Goal: Task Accomplishment & Management: Manage account settings

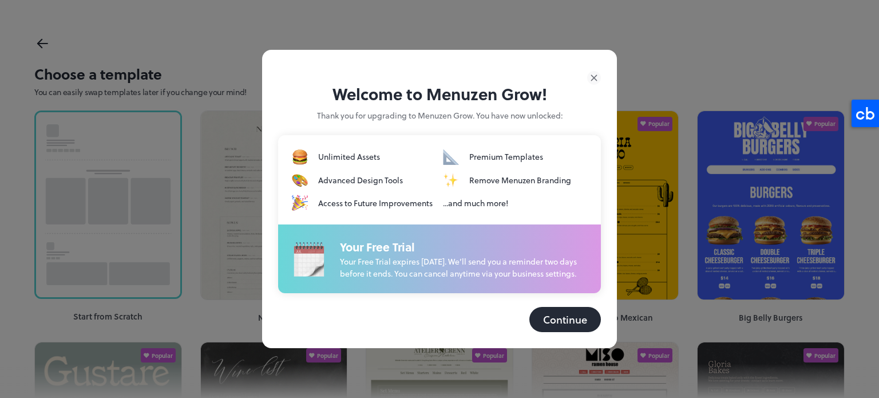
click at [550, 327] on button "Continue" at bounding box center [565, 319] width 72 height 25
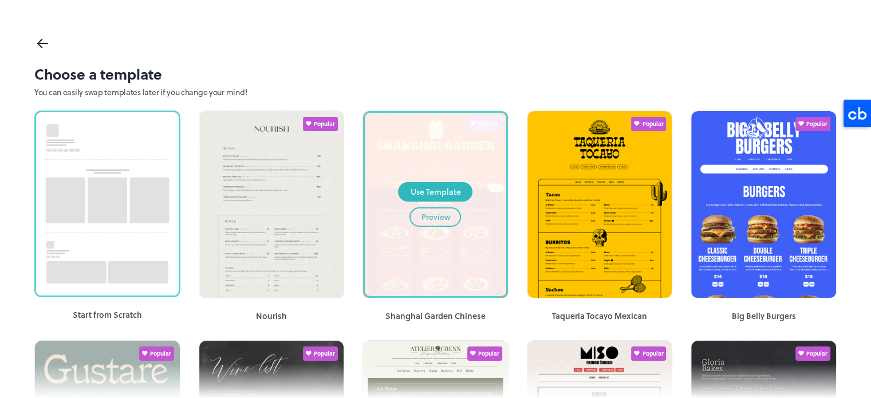
click at [441, 220] on div "Preview" at bounding box center [435, 217] width 29 height 13
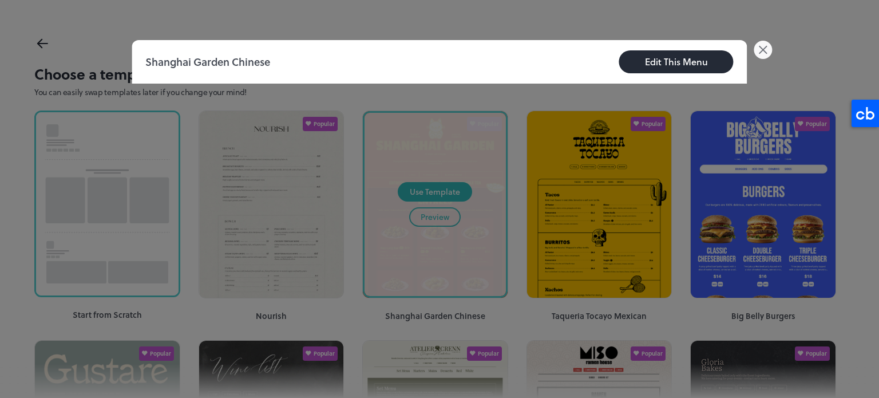
click at [770, 48] on icon at bounding box center [763, 50] width 18 height 18
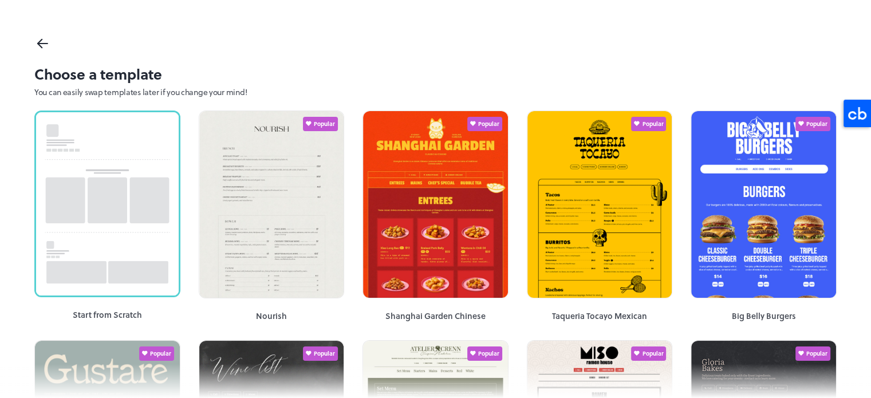
scroll to position [57, 0]
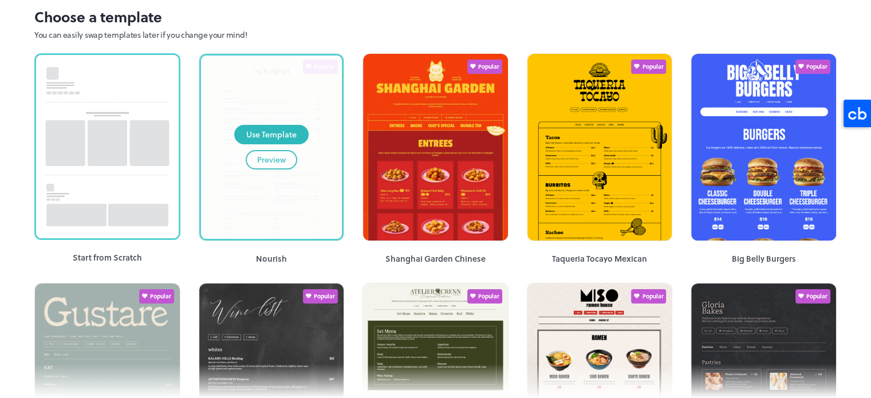
click at [267, 156] on div "Preview" at bounding box center [271, 159] width 29 height 13
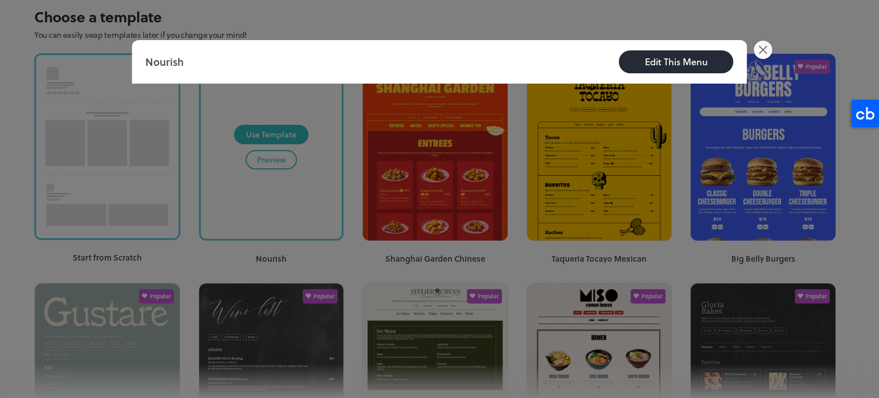
click at [765, 52] on icon at bounding box center [763, 49] width 7 height 7
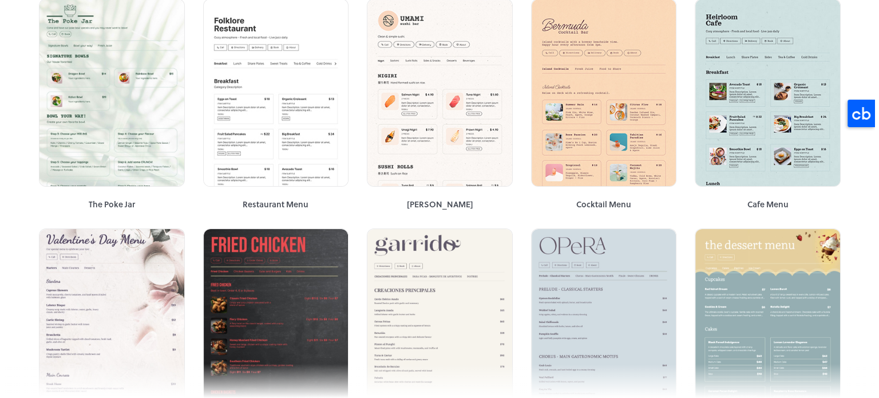
scroll to position [1431, 0]
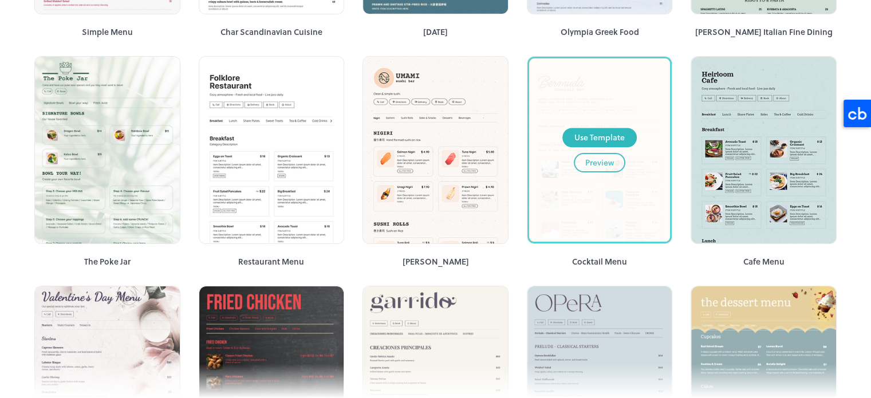
click at [598, 156] on div "Preview" at bounding box center [599, 162] width 29 height 13
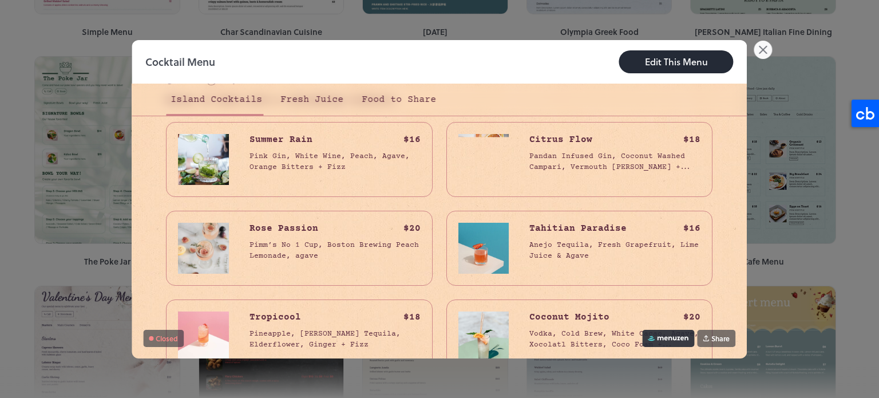
scroll to position [229, 0]
click at [210, 164] on img at bounding box center [203, 157] width 51 height 51
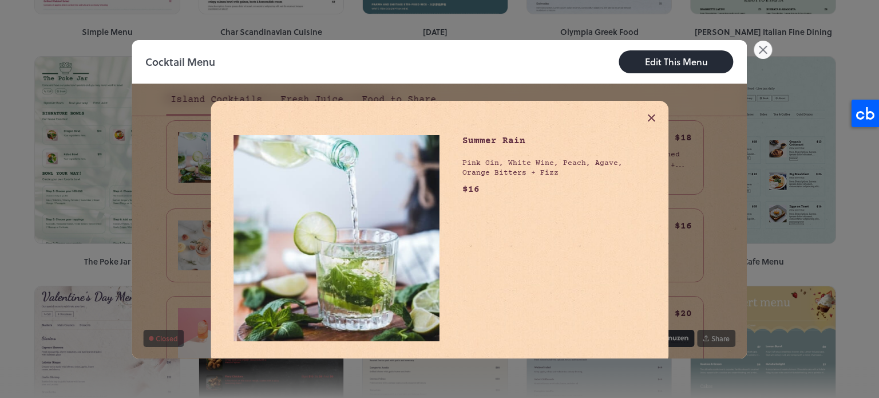
click at [646, 121] on div at bounding box center [651, 117] width 11 height 11
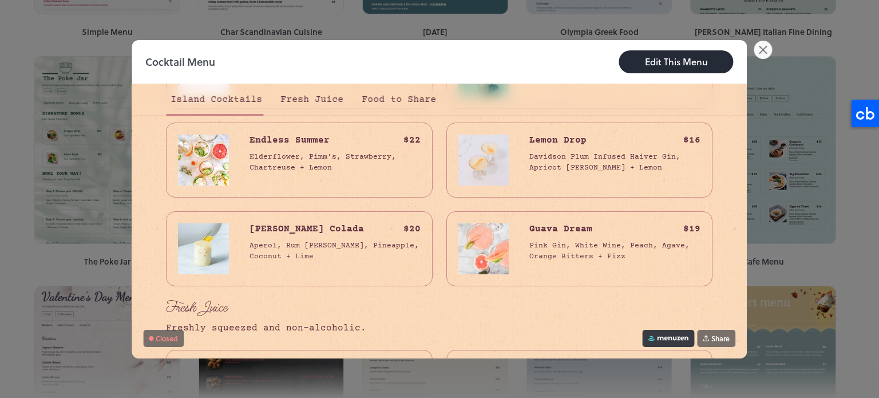
scroll to position [366, 0]
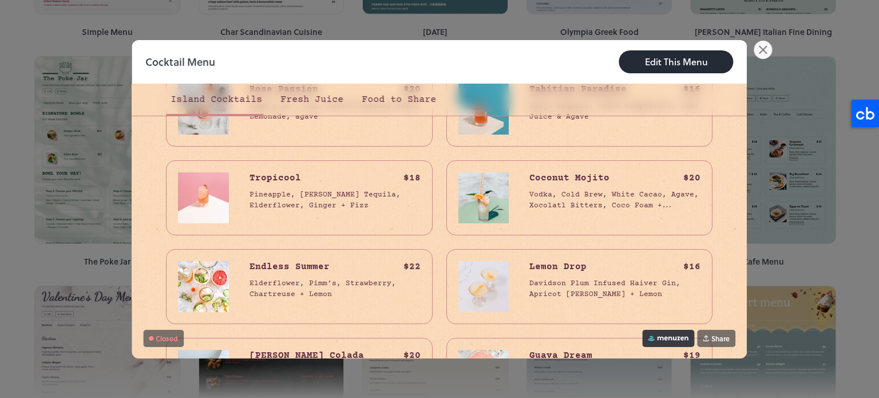
click at [665, 342] on link at bounding box center [668, 337] width 52 height 17
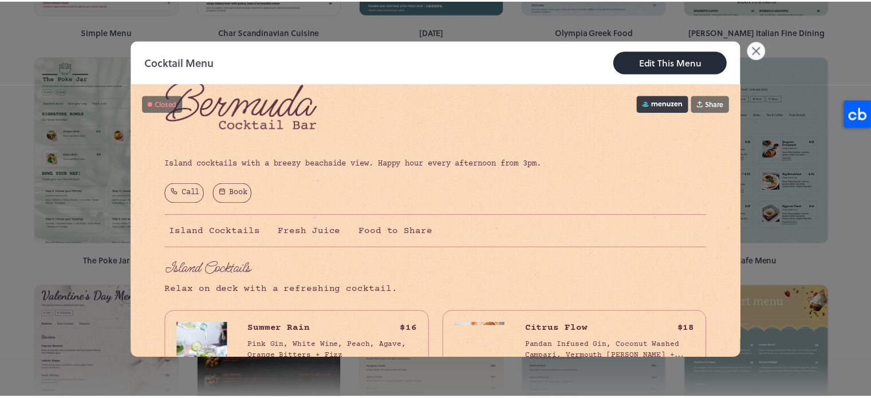
scroll to position [0, 0]
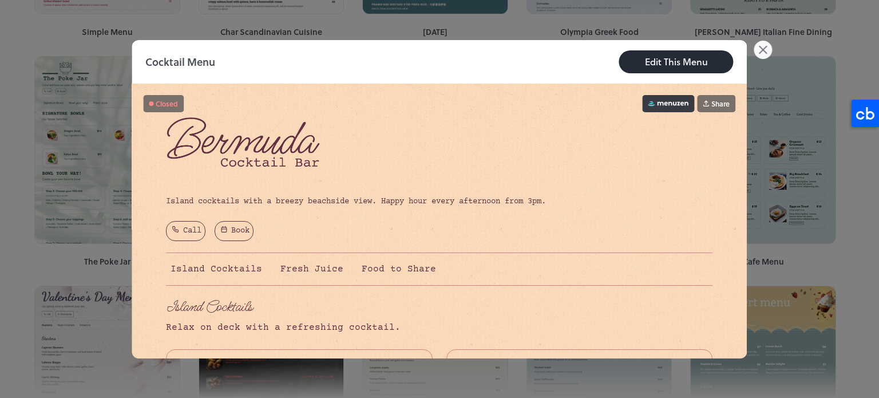
click at [36, 168] on div at bounding box center [439, 199] width 879 height 398
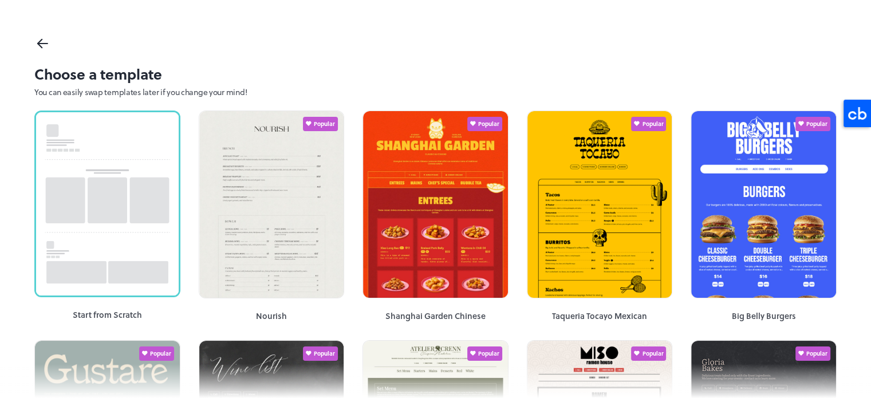
click at [45, 45] on icon at bounding box center [42, 43] width 17 height 17
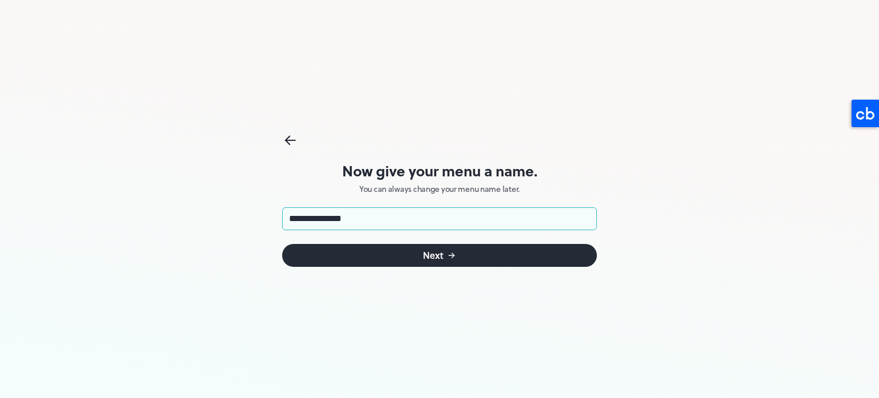
click at [421, 254] on button "Next" at bounding box center [439, 255] width 315 height 23
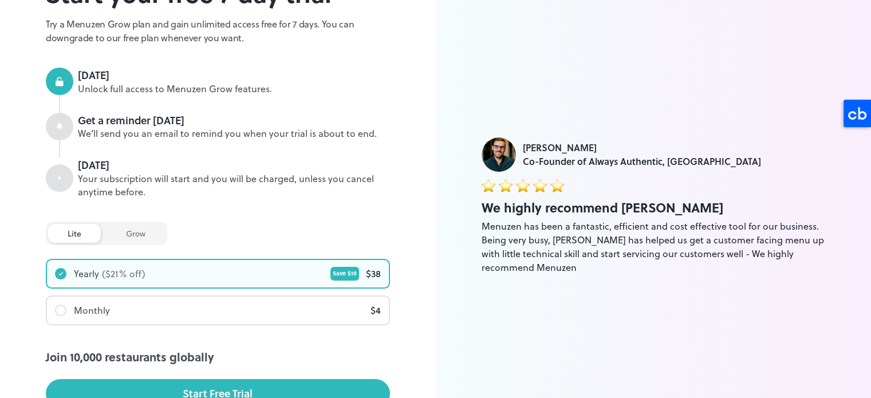
scroll to position [201, 0]
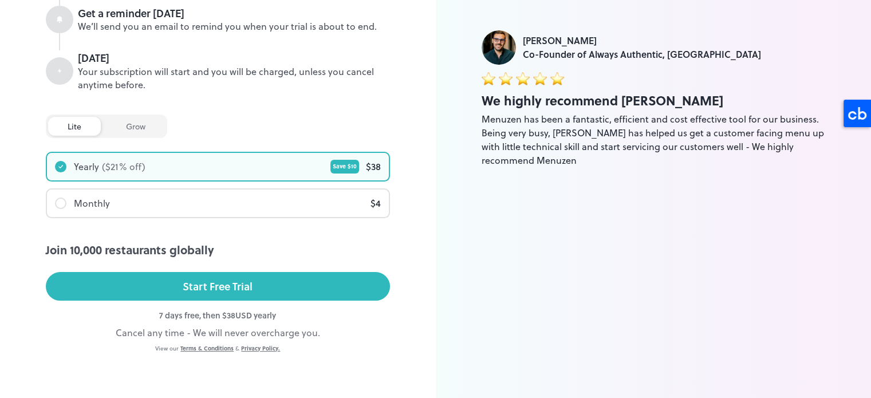
click at [128, 125] on div "grow" at bounding box center [135, 126] width 58 height 19
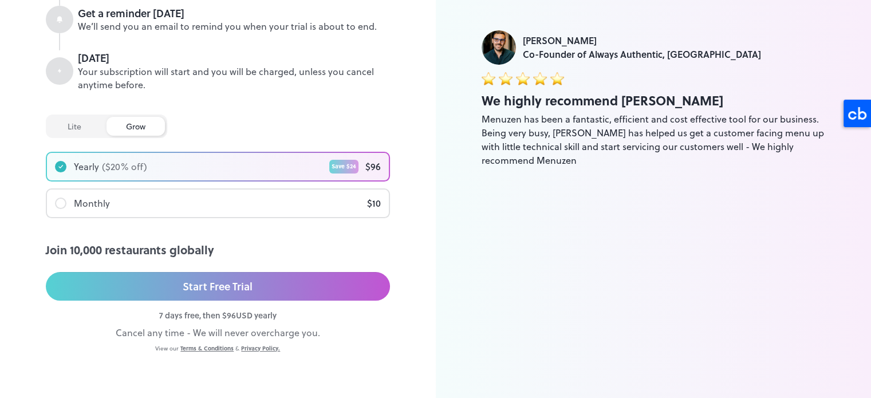
click at [79, 121] on div "lite" at bounding box center [74, 126] width 53 height 19
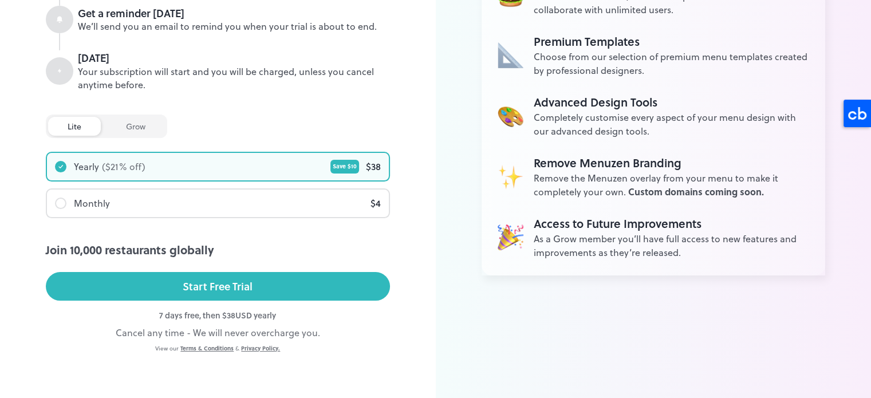
click at [124, 208] on div "Monthly $ 4" at bounding box center [218, 202] width 342 height 27
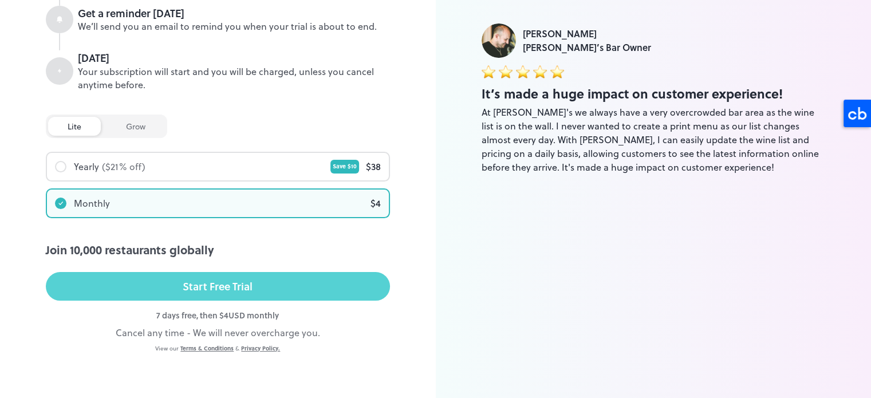
click at [223, 281] on div "Start Free Trial" at bounding box center [218, 286] width 70 height 17
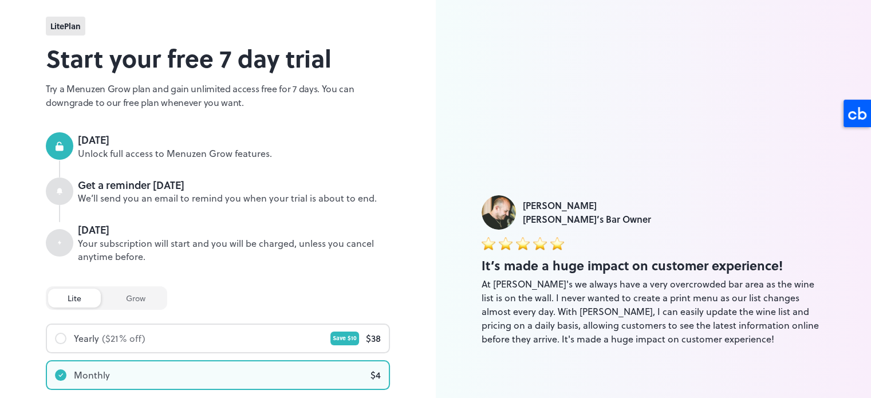
scroll to position [0, 0]
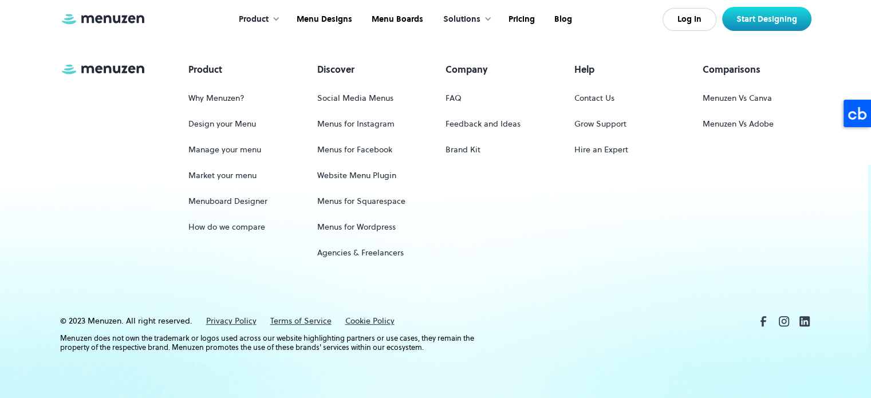
scroll to position [5090, 0]
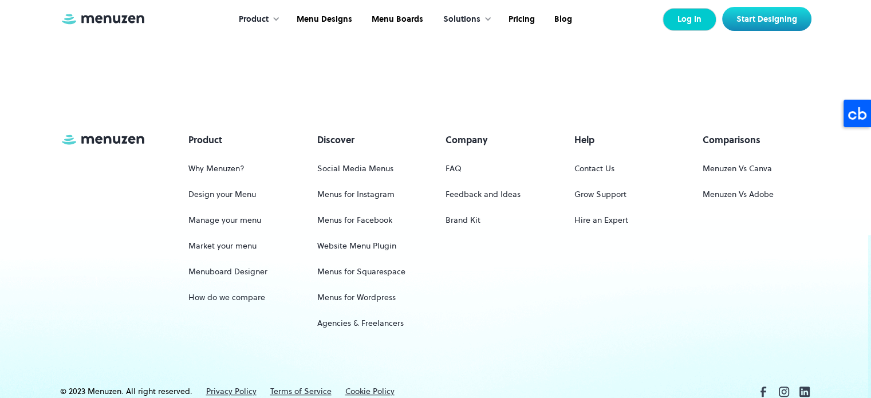
click at [698, 15] on link "Log In" at bounding box center [689, 19] width 54 height 23
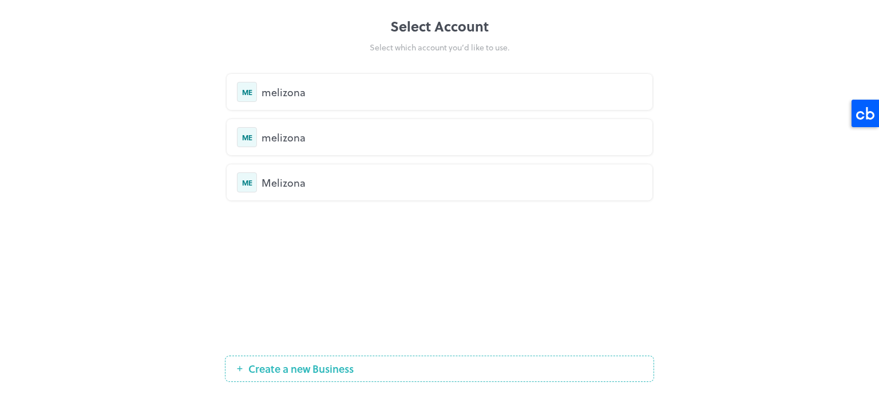
click at [288, 94] on div "melizona" at bounding box center [452, 91] width 381 height 15
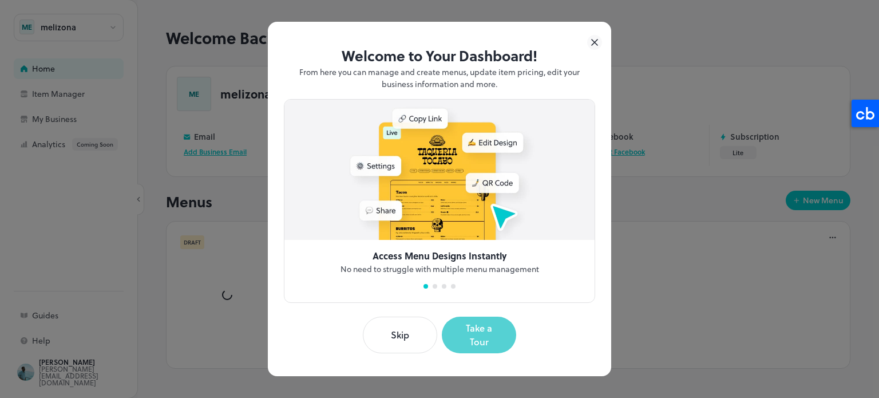
click at [470, 341] on button "Take a Tour" at bounding box center [479, 335] width 74 height 37
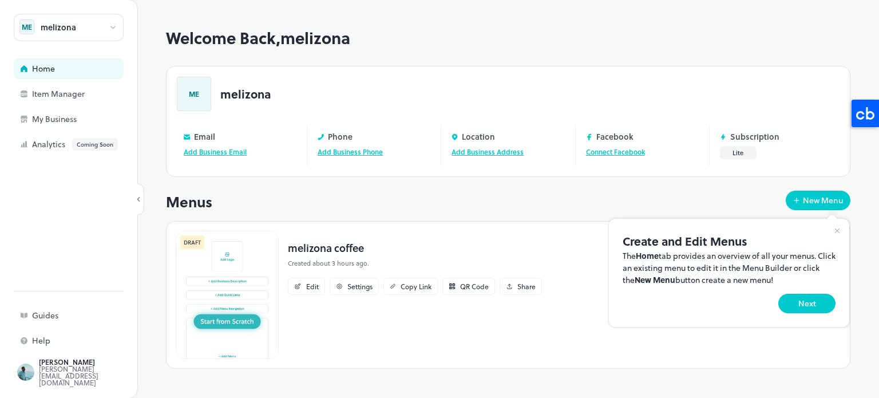
click at [736, 155] on div at bounding box center [439, 199] width 879 height 398
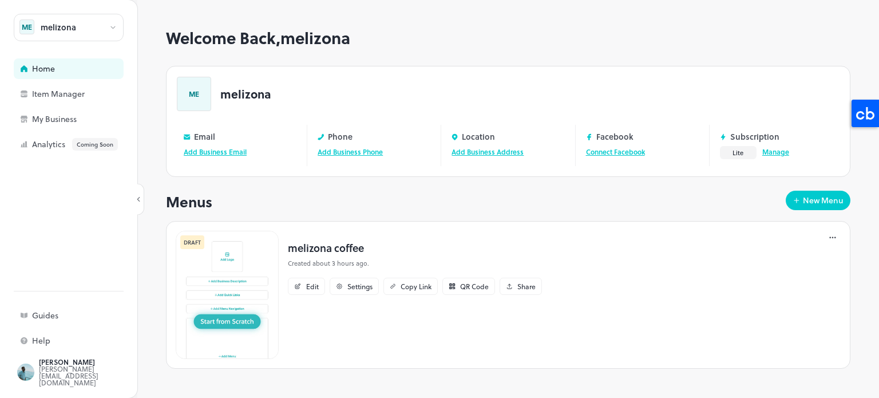
click at [773, 154] on link "Manage" at bounding box center [775, 152] width 27 height 10
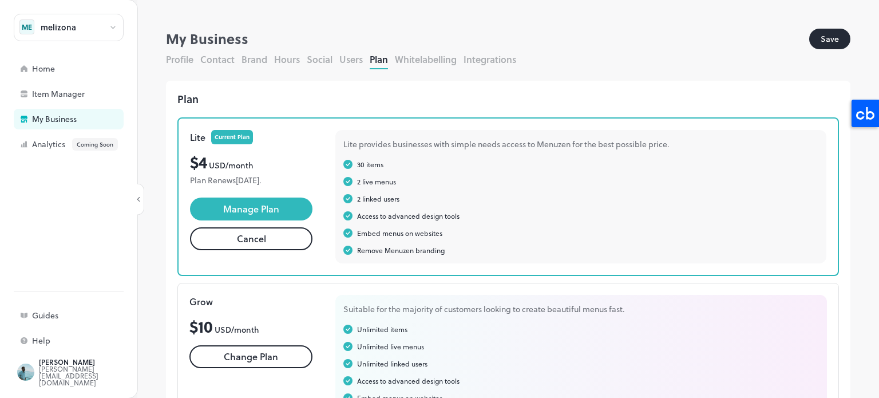
click at [421, 55] on button "Whitelabelling" at bounding box center [426, 59] width 62 height 13
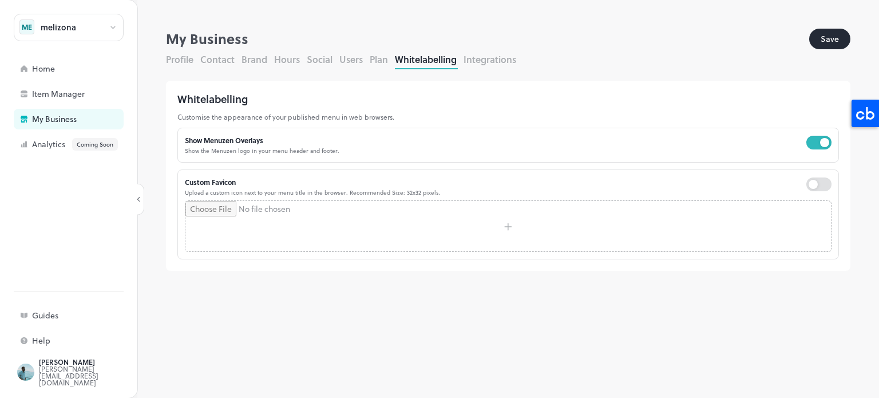
click at [471, 53] on button "Integrations" at bounding box center [490, 59] width 53 height 13
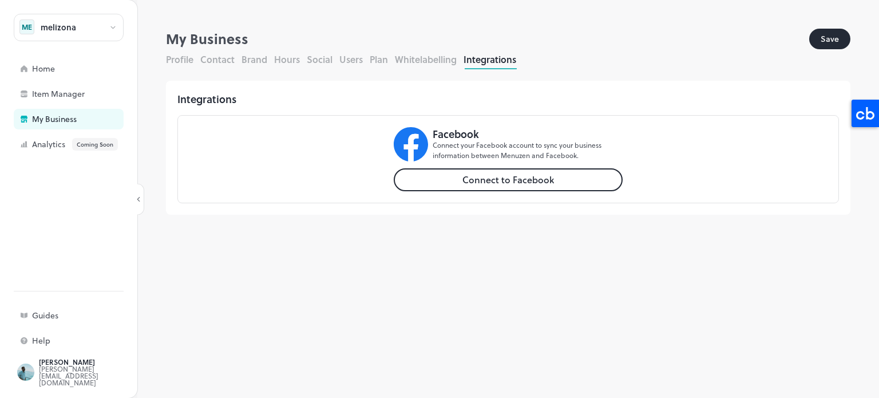
click at [167, 57] on button "Profile" at bounding box center [179, 59] width 27 height 13
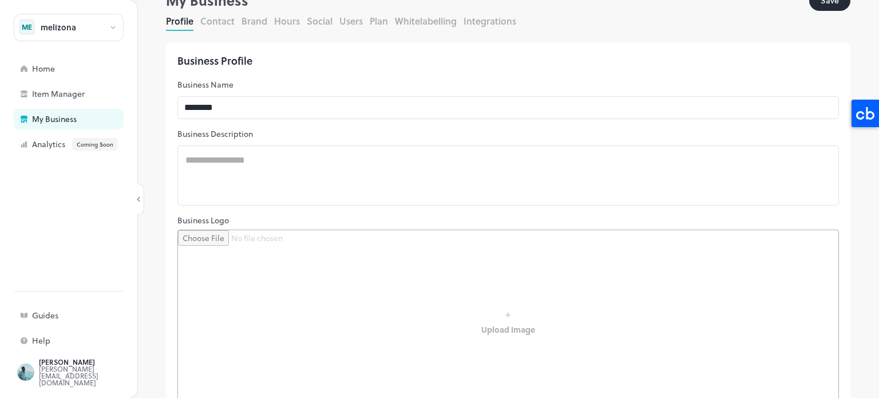
scroll to position [172, 0]
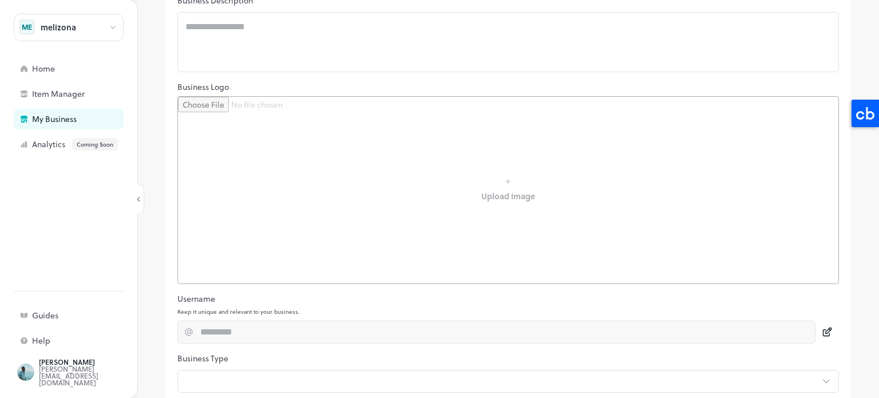
click at [506, 183] on input "file" at bounding box center [508, 190] width 661 height 187
type input "**********"
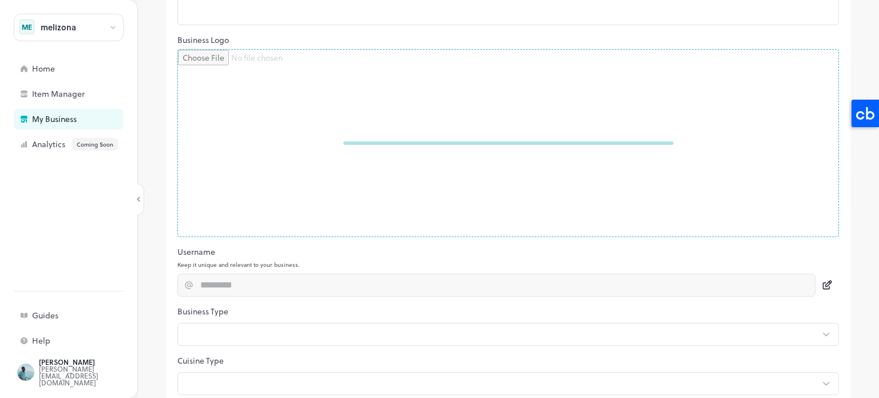
scroll to position [286, 0]
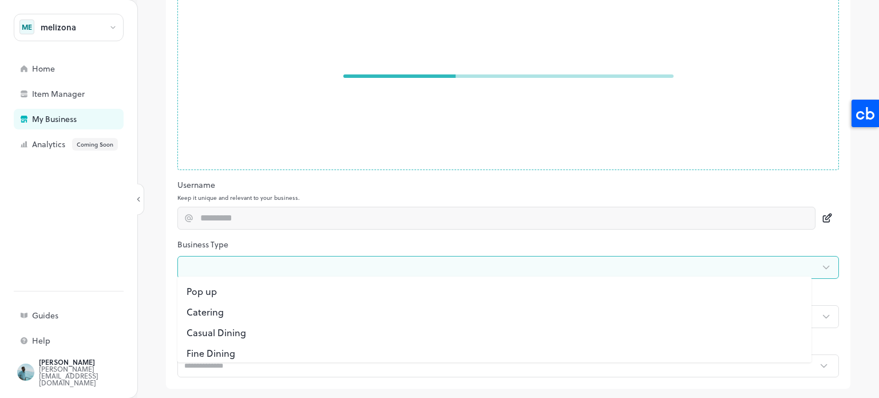
click at [257, 267] on body "melizona ME Home Item Manager My Business Analytics Coming Soon Guides Help dan…" at bounding box center [439, 199] width 879 height 398
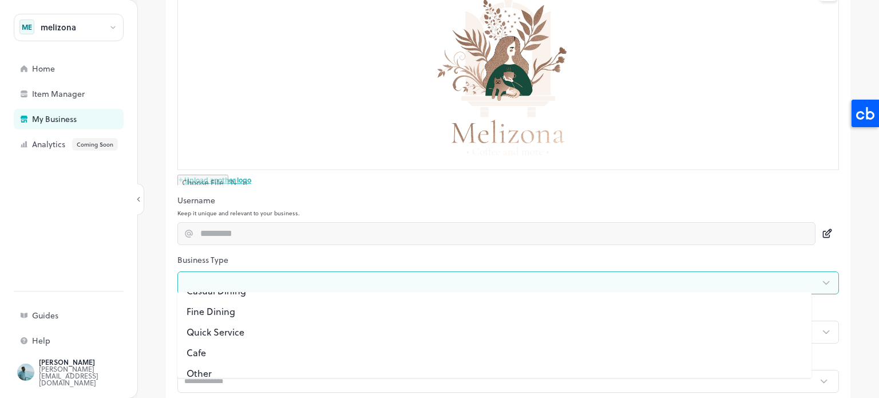
scroll to position [67, 0]
click at [233, 343] on li "Cafe" at bounding box center [494, 343] width 634 height 21
type input "*"
click at [248, 330] on body "melizona ME Home Item Manager My Business Analytics Coming Soon Guides Help dan…" at bounding box center [439, 199] width 879 height 398
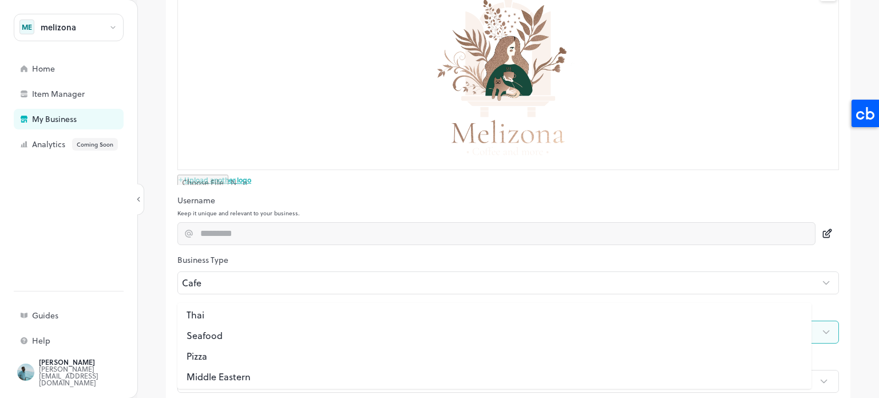
scroll to position [0, 0]
click at [238, 277] on div at bounding box center [439, 199] width 879 height 398
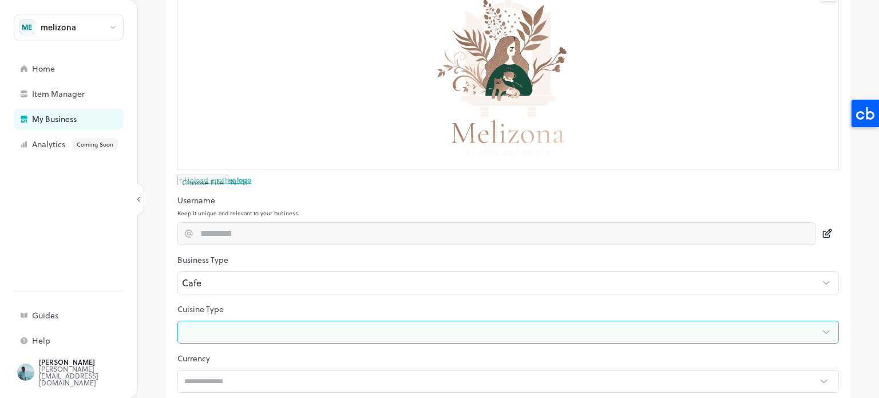
click at [238, 277] on body "melizona ME Home Item Manager My Business Analytics Coming Soon Guides Help dan…" at bounding box center [439, 199] width 879 height 398
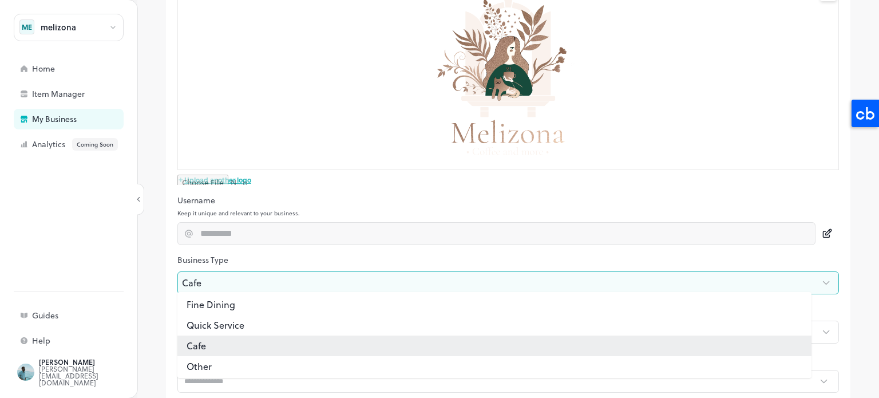
scroll to position [67, 0]
click at [226, 338] on li "Cafe" at bounding box center [494, 343] width 634 height 21
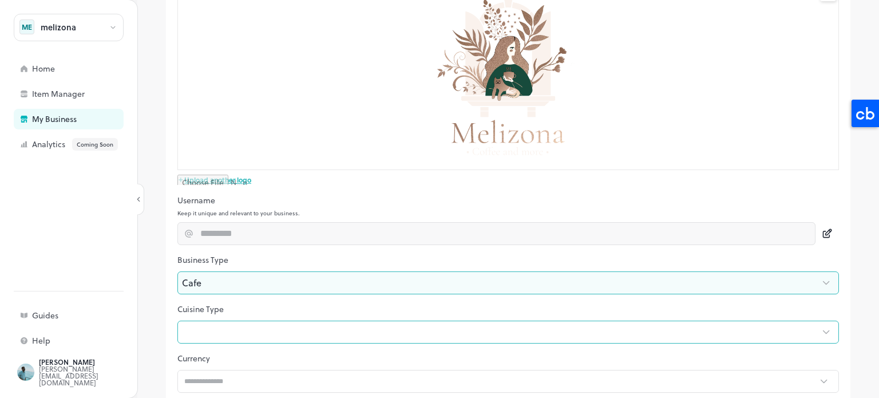
scroll to position [300, 0]
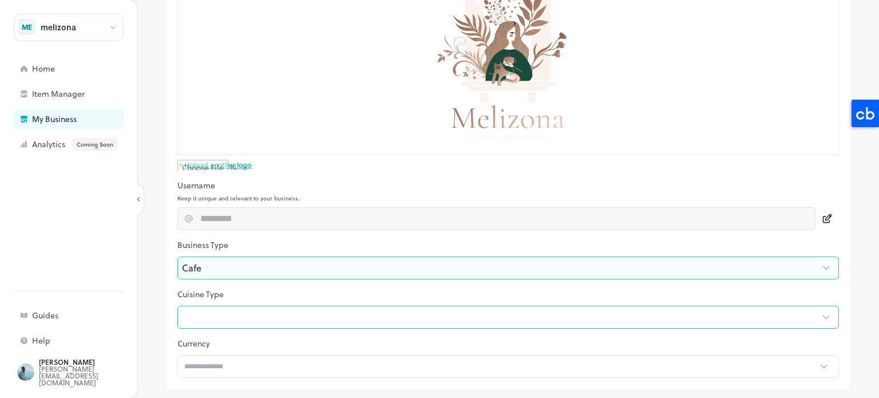
click at [242, 313] on body "melizona ME Home Item Manager My Business Analytics Coming Soon Guides Help dan…" at bounding box center [439, 199] width 879 height 398
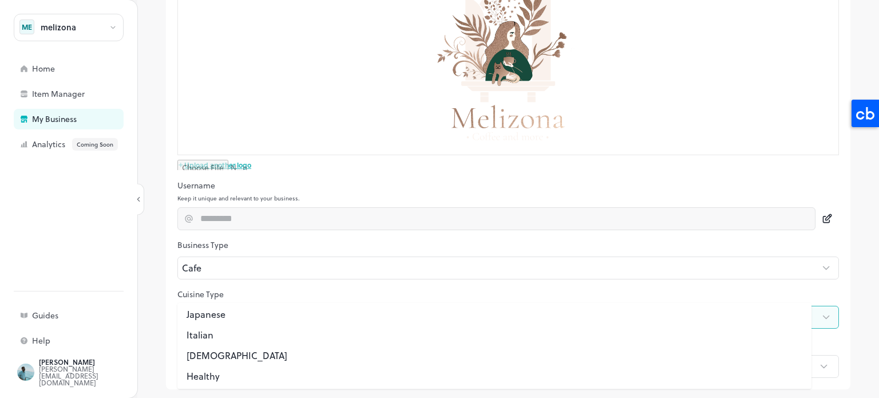
scroll to position [129, 0]
click at [240, 378] on li "Healthy" at bounding box center [494, 374] width 634 height 21
type input "**"
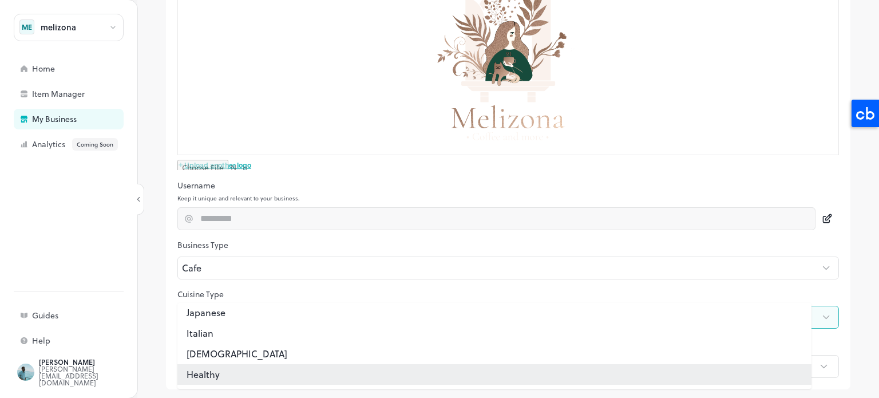
click at [235, 373] on li "Healthy" at bounding box center [494, 374] width 634 height 21
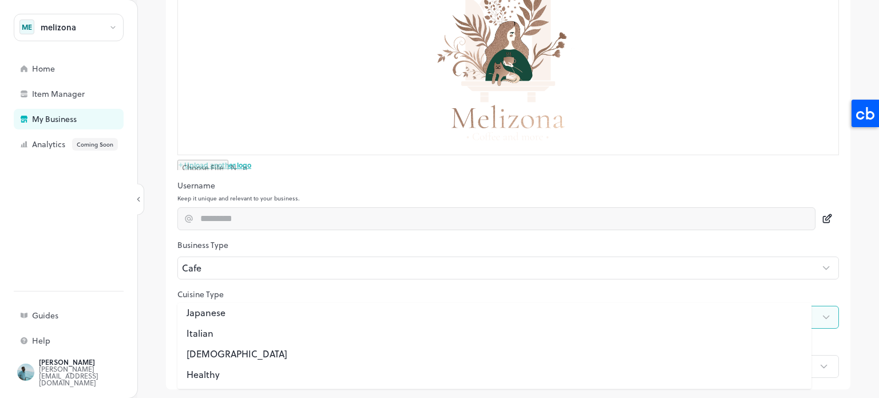
click at [230, 331] on li "Italian" at bounding box center [494, 333] width 634 height 21
type input "**"
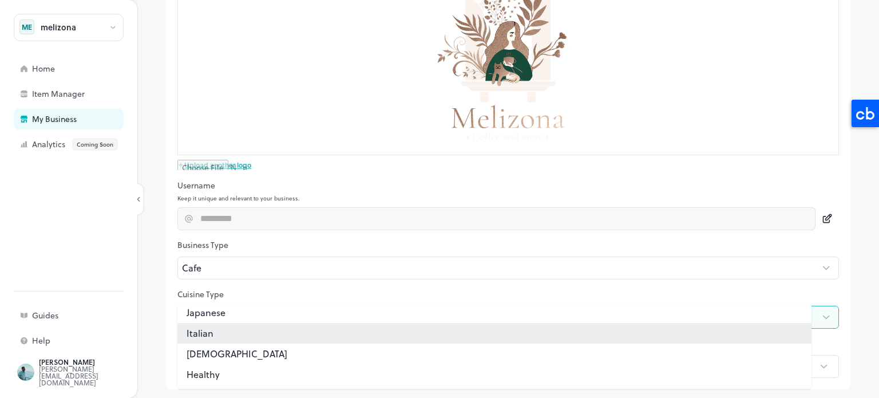
click at [212, 329] on li "Italian" at bounding box center [494, 333] width 634 height 21
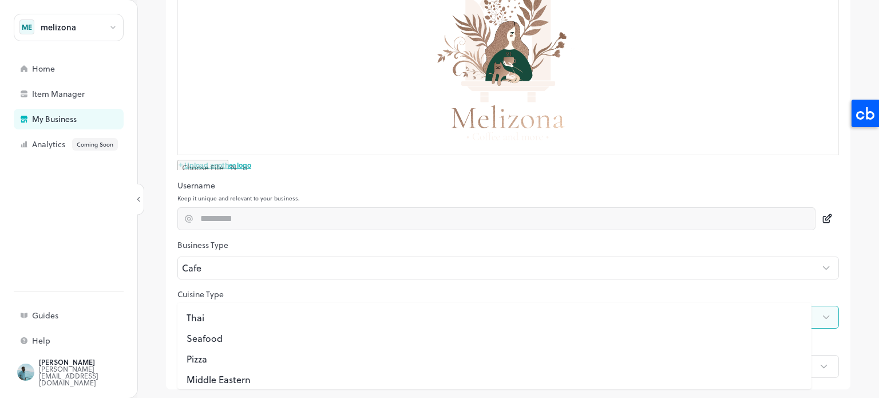
click at [212, 329] on li "Seafood" at bounding box center [494, 338] width 634 height 21
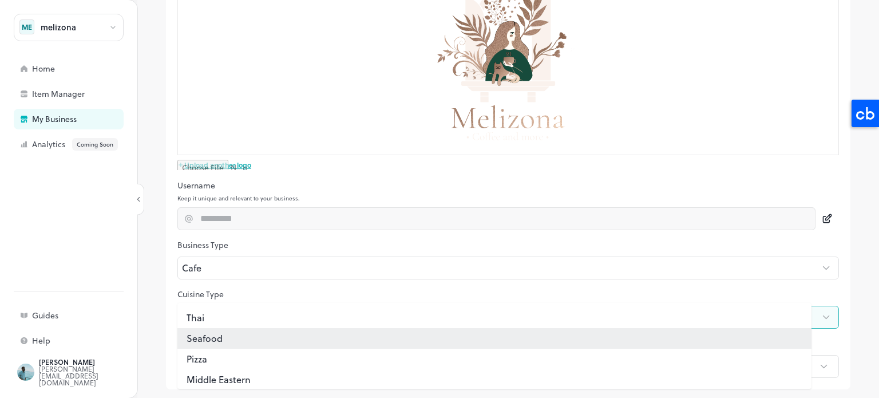
click at [152, 311] on div at bounding box center [439, 199] width 879 height 398
click at [207, 315] on body "melizona ME Home Item Manager My Business Analytics Coming Soon Guides Help dan…" at bounding box center [439, 199] width 879 height 398
click at [215, 325] on li "Thai" at bounding box center [494, 317] width 634 height 21
type input "*****"
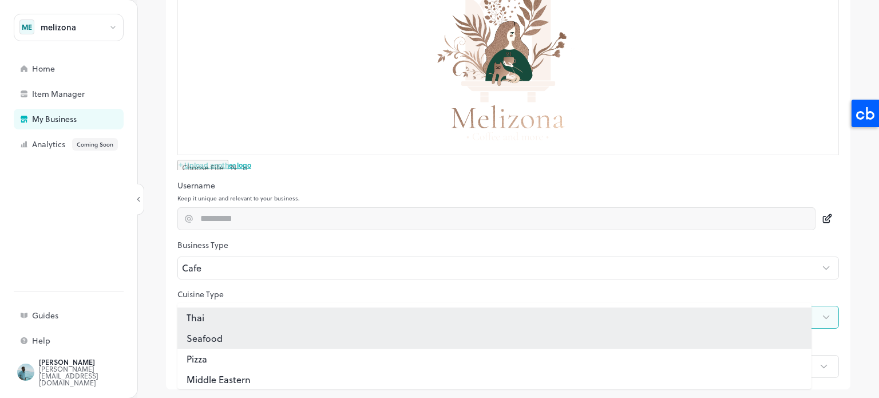
click at [154, 318] on div at bounding box center [439, 199] width 879 height 398
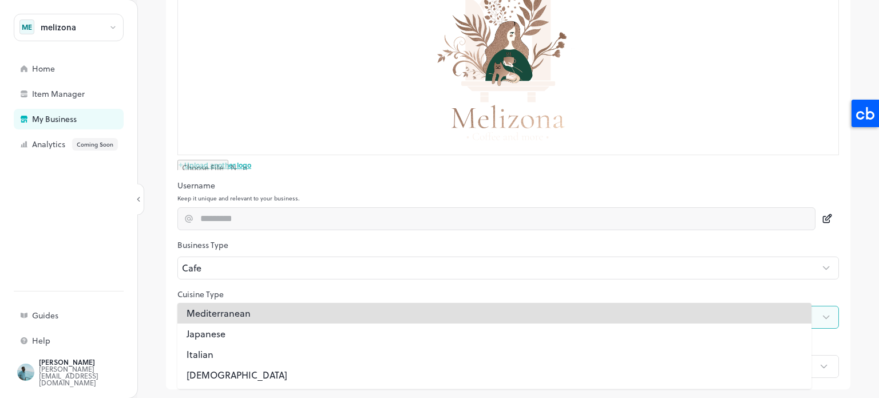
scroll to position [54, 0]
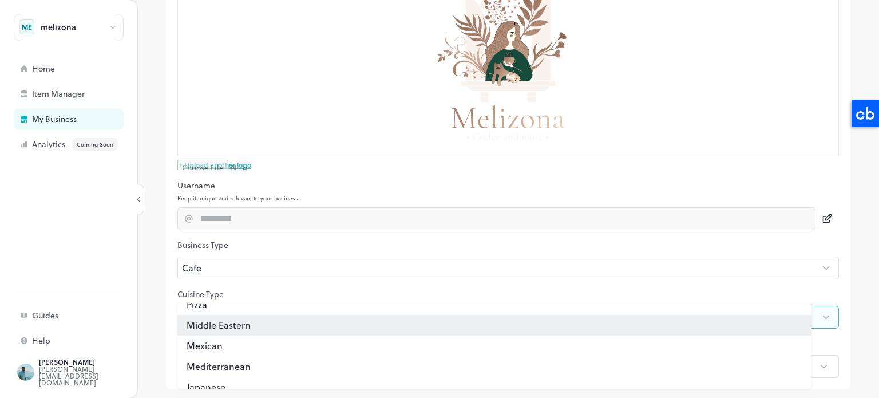
click at [167, 318] on div at bounding box center [439, 199] width 879 height 398
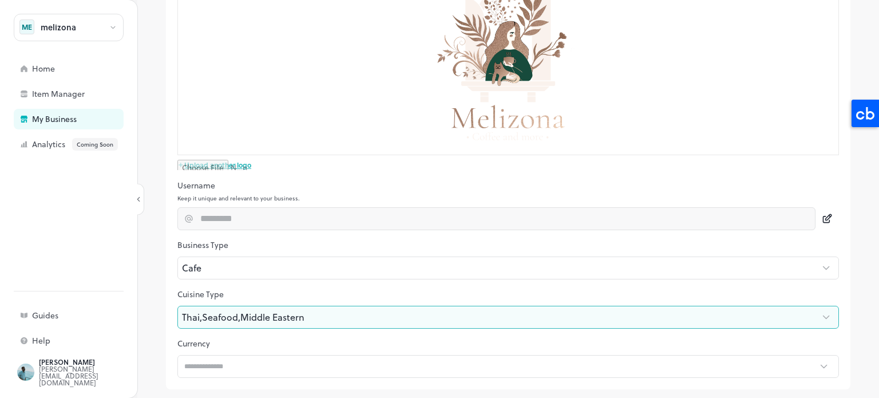
click at [223, 313] on body "melizona ME Home Item Manager My Business Analytics Coming Soon Guides Help dan…" at bounding box center [439, 199] width 879 height 398
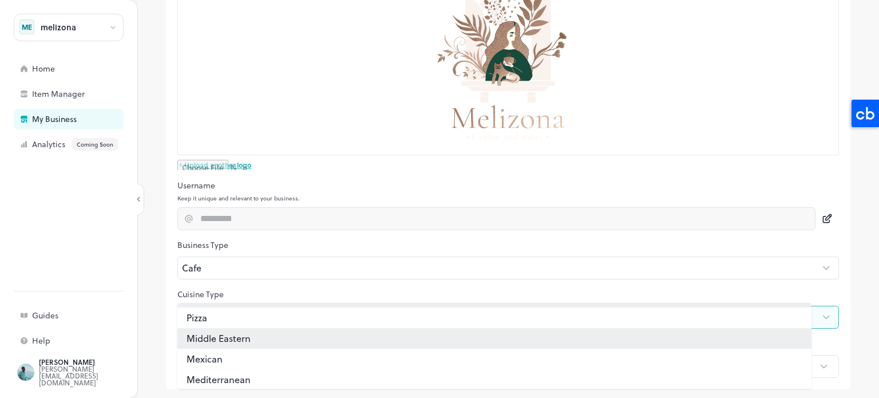
scroll to position [129, 0]
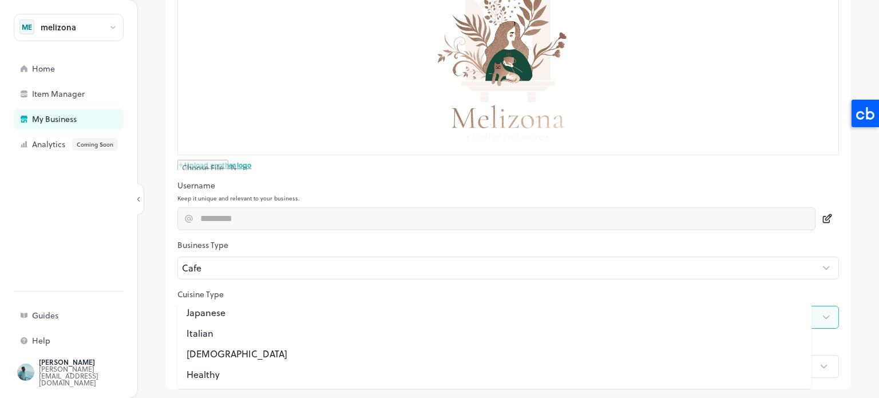
click at [212, 361] on li "Indian" at bounding box center [494, 353] width 634 height 21
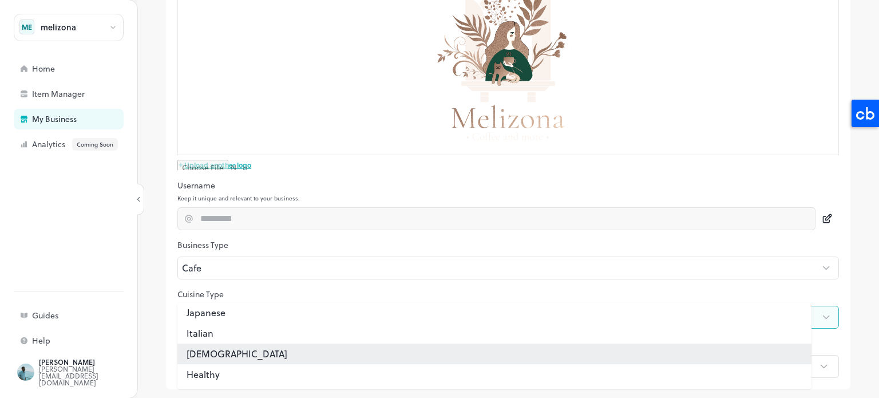
click at [162, 345] on div at bounding box center [439, 199] width 879 height 398
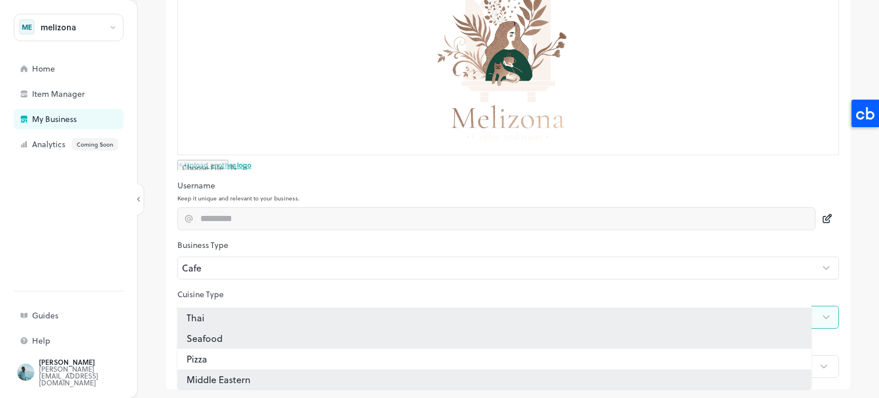
click at [307, 321] on body "**********" at bounding box center [439, 199] width 879 height 398
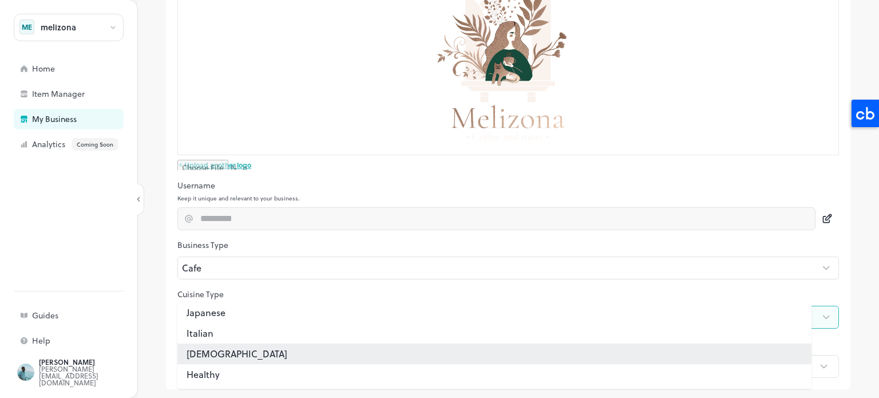
click at [229, 360] on li "Indian" at bounding box center [494, 353] width 634 height 21
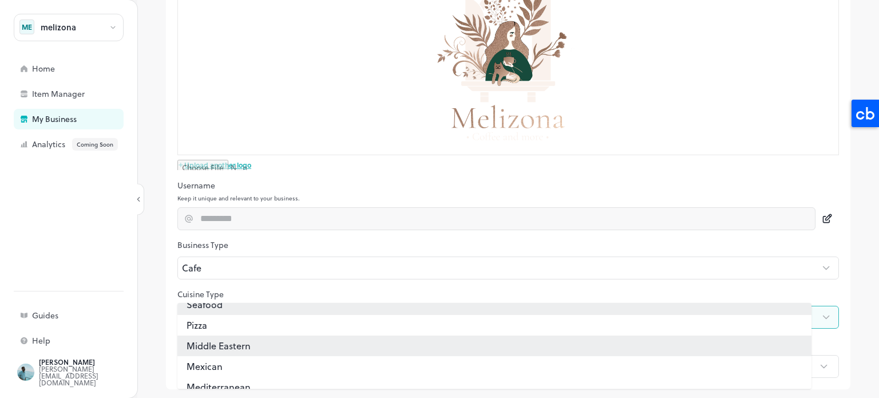
click at [232, 347] on li "Middle Eastern" at bounding box center [494, 345] width 634 height 21
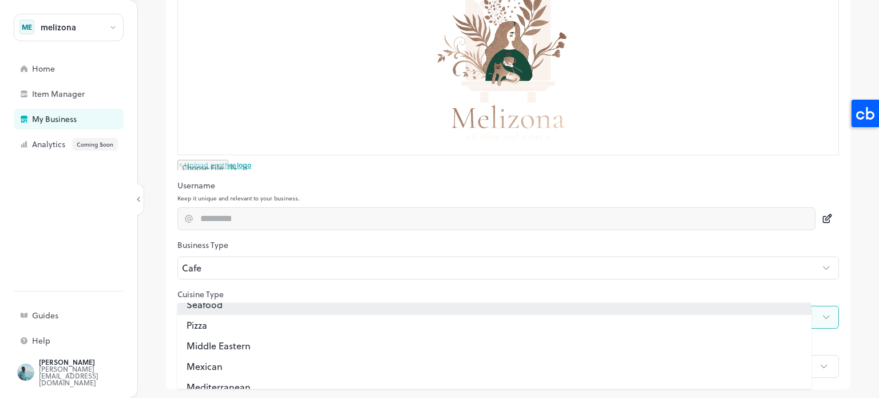
scroll to position [25, 0]
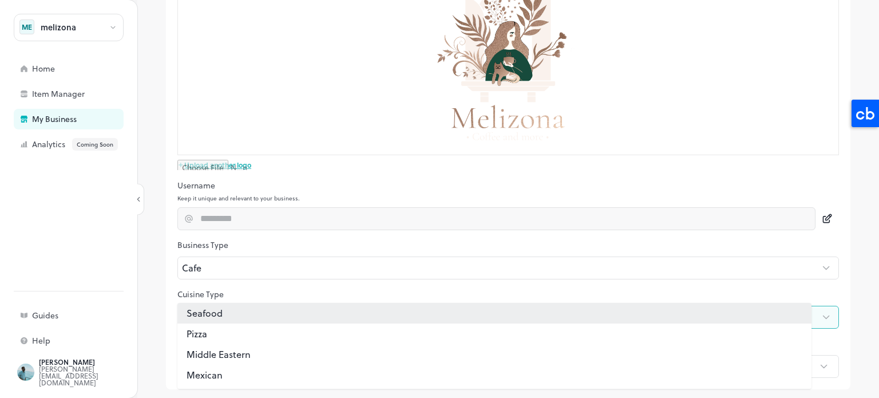
click at [222, 315] on li "Seafood" at bounding box center [494, 313] width 634 height 21
type input "**"
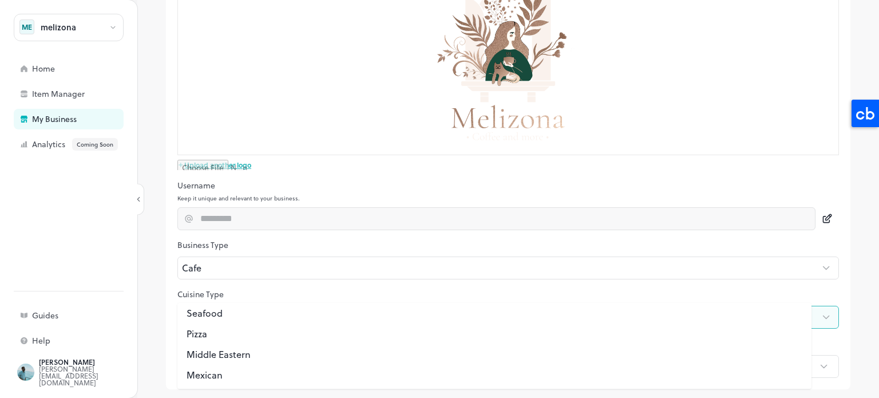
scroll to position [0, 0]
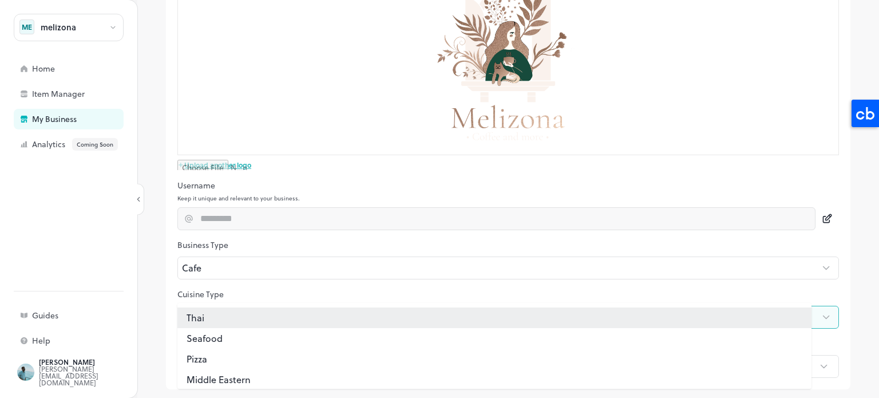
click at [203, 315] on li "Thai" at bounding box center [494, 317] width 634 height 21
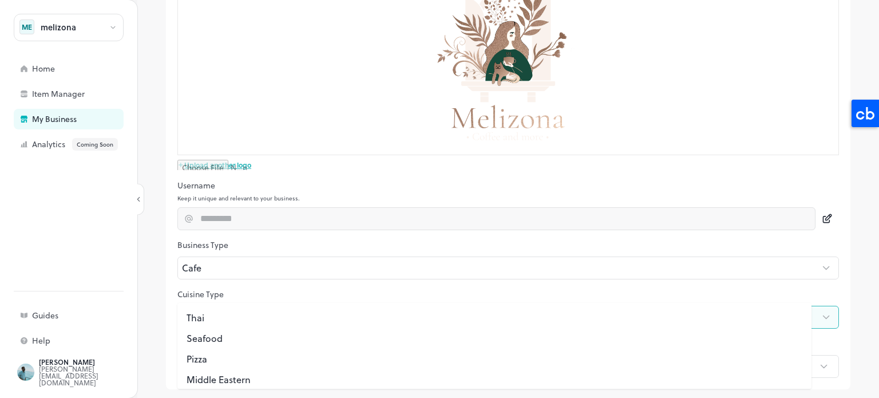
click at [168, 317] on div at bounding box center [439, 199] width 879 height 398
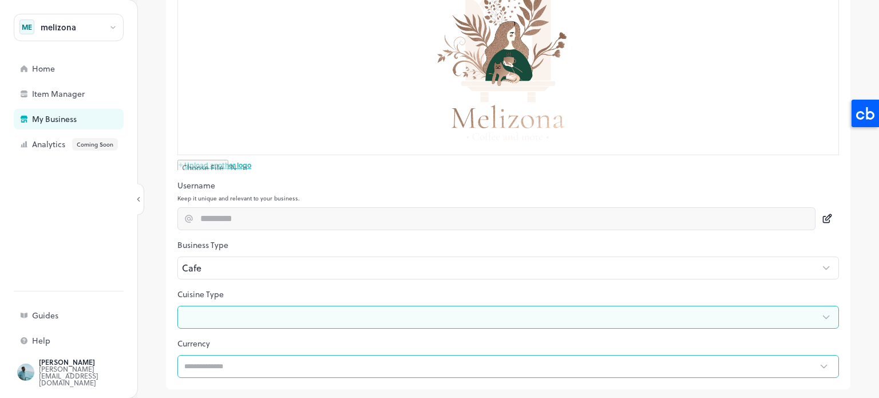
click at [227, 365] on input "text" at bounding box center [496, 366] width 639 height 23
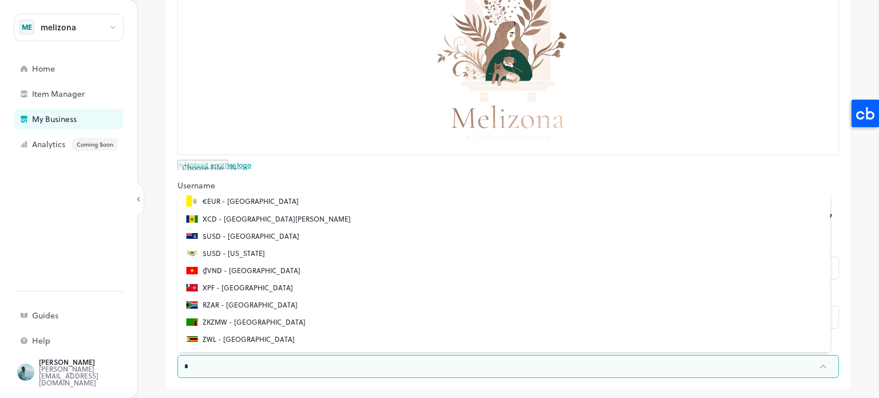
scroll to position [5, 0]
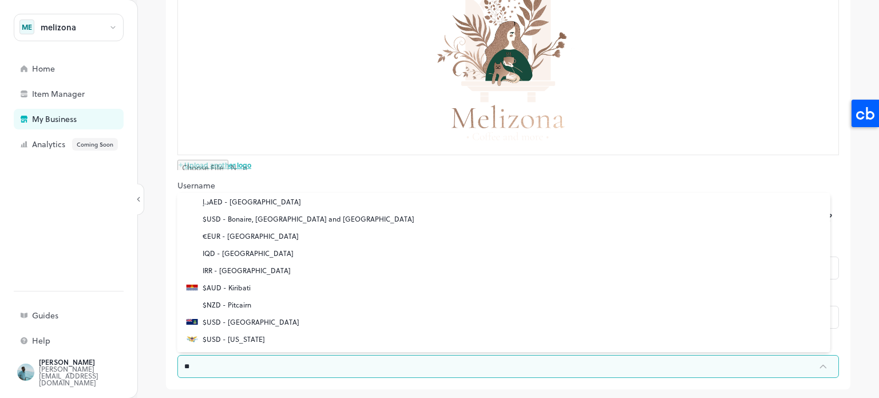
click at [230, 255] on p "IQD - Iraq" at bounding box center [248, 253] width 91 height 10
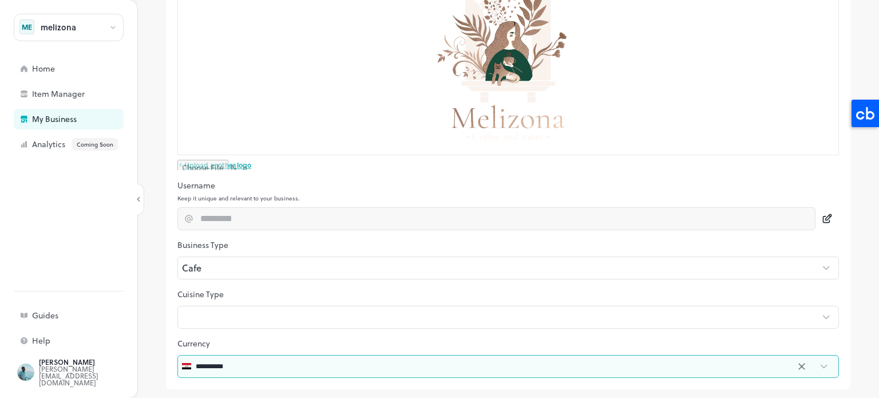
type input "**********"
click at [156, 230] on div "**********" at bounding box center [508, 199] width 742 height 398
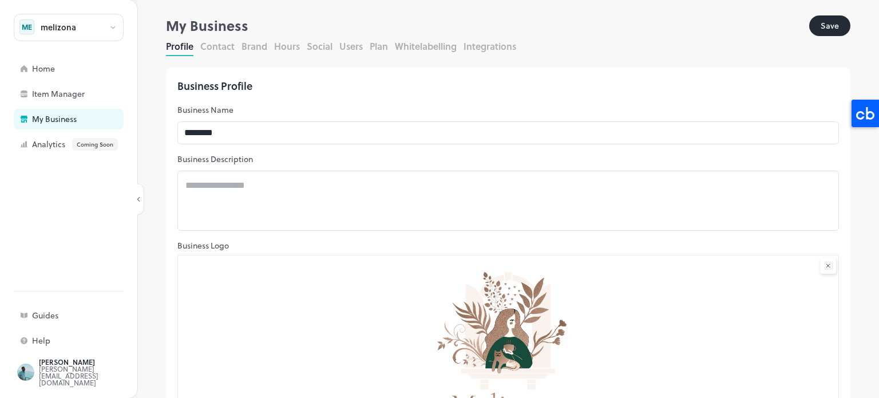
scroll to position [0, 0]
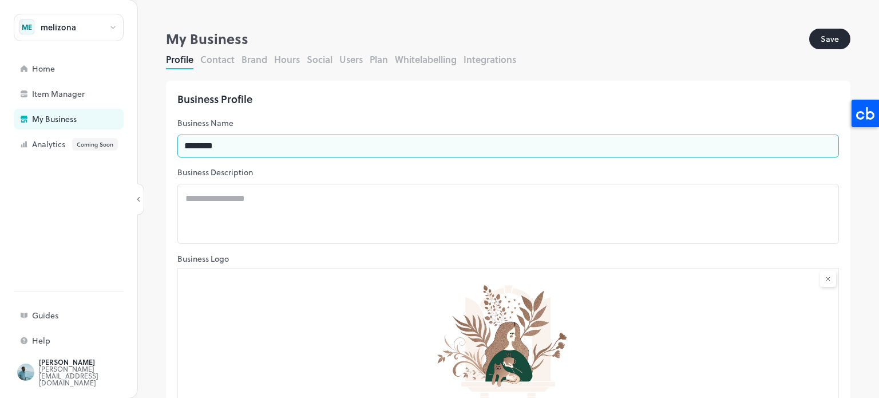
click at [258, 155] on input "********" at bounding box center [508, 146] width 662 height 23
click at [191, 149] on input "**********" at bounding box center [508, 146] width 662 height 23
type input "**********"
click at [826, 35] on button "Save" at bounding box center [829, 39] width 41 height 21
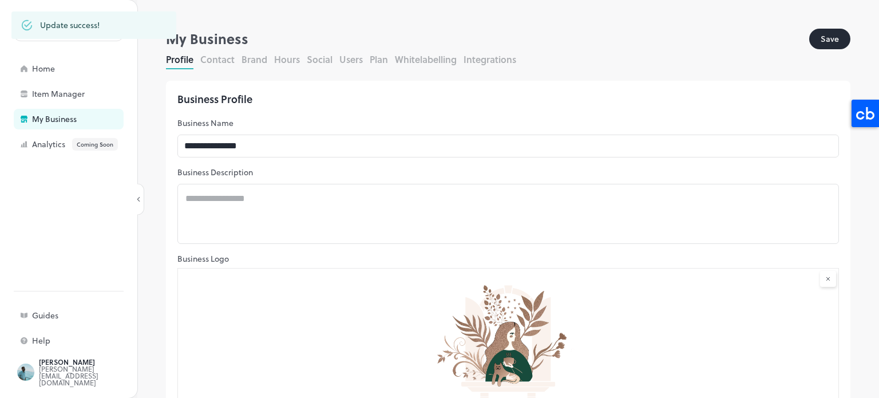
click at [220, 61] on button "Contact" at bounding box center [217, 59] width 34 height 13
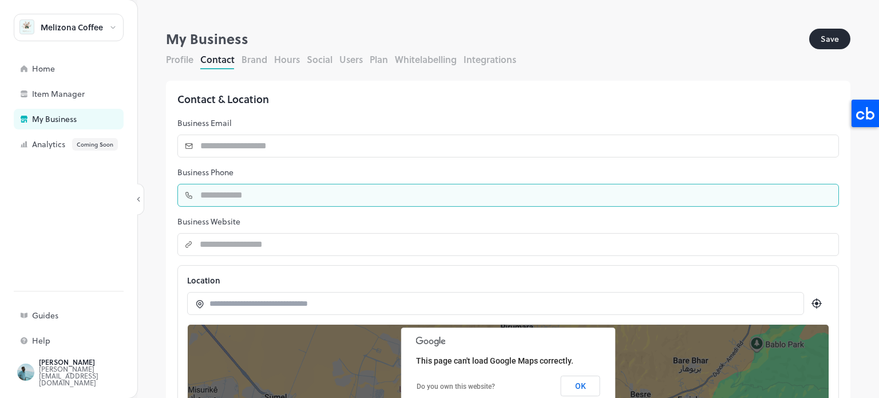
click at [263, 189] on input "number" at bounding box center [516, 195] width 646 height 23
click at [188, 194] on icon at bounding box center [189, 195] width 6 height 6
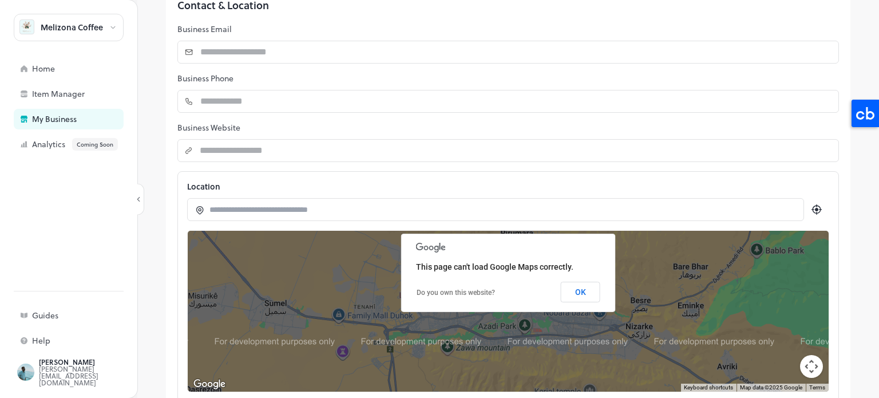
scroll to position [114, 0]
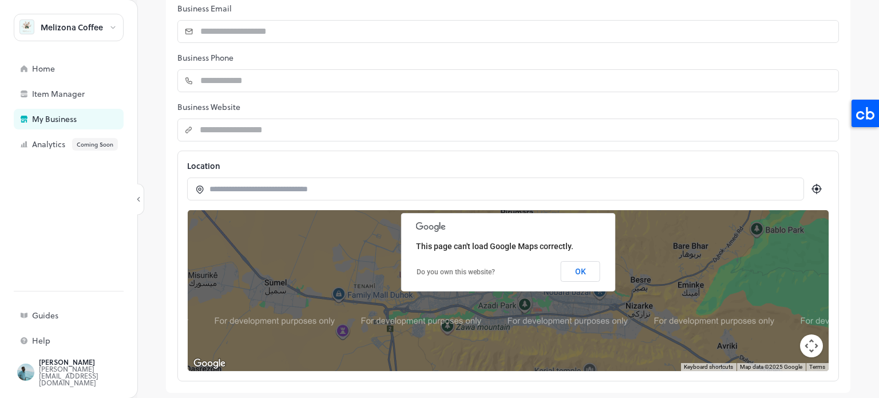
click at [250, 191] on input at bounding box center [501, 189] width 584 height 12
click at [577, 273] on button "OK" at bounding box center [580, 271] width 39 height 21
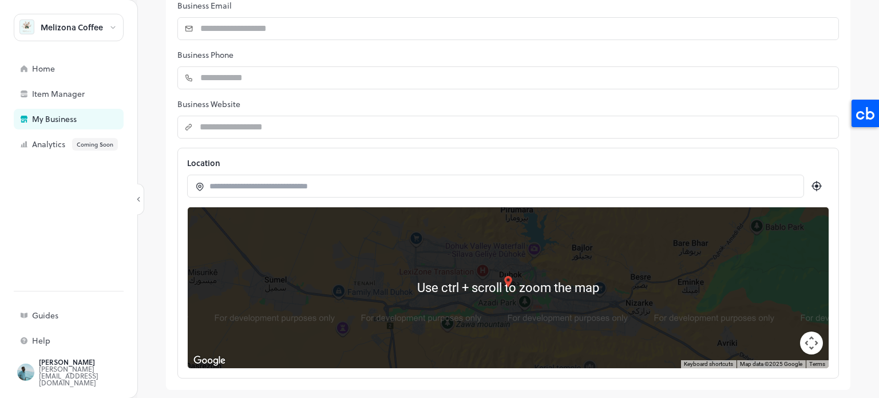
scroll to position [118, 0]
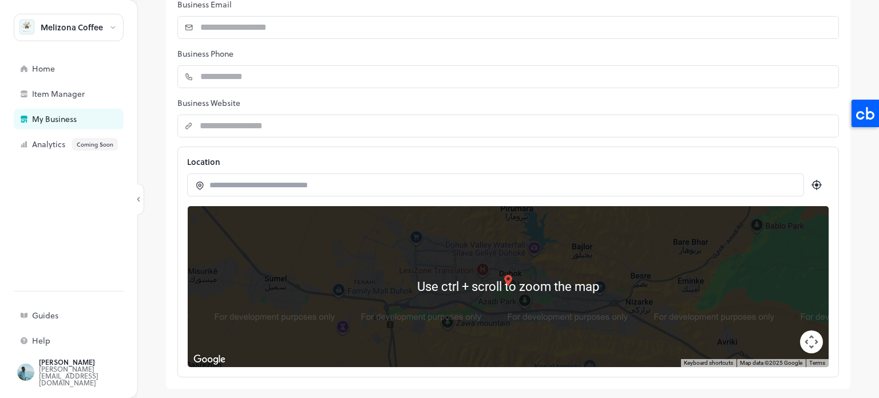
click at [571, 279] on div at bounding box center [508, 286] width 641 height 161
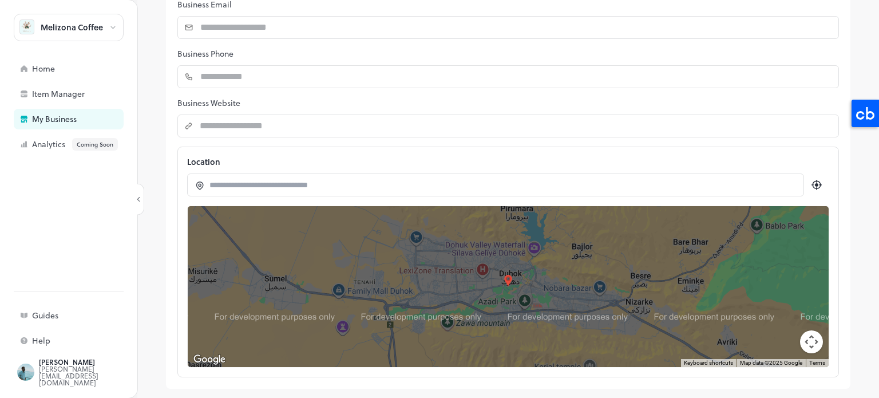
click at [506, 284] on img at bounding box center [508, 280] width 11 height 11
click at [503, 275] on img at bounding box center [508, 280] width 11 height 11
click at [807, 338] on button "Map camera controls" at bounding box center [811, 341] width 23 height 23
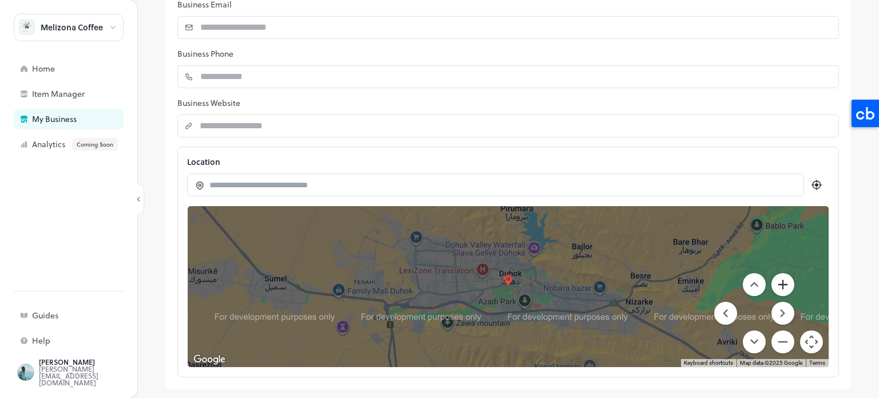
click at [772, 280] on button "Zoom in" at bounding box center [783, 284] width 23 height 23
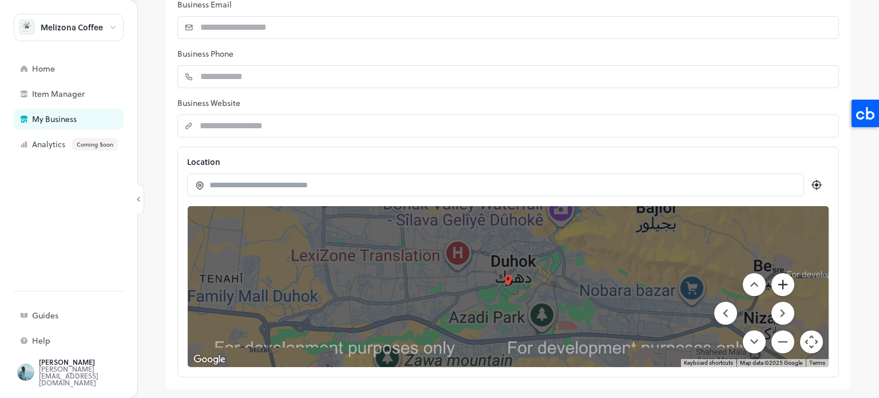
click at [772, 280] on button "Zoom in" at bounding box center [783, 284] width 23 height 23
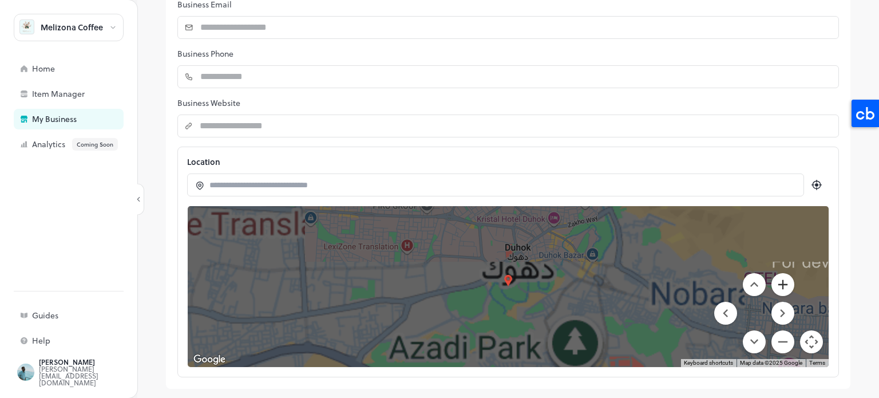
click at [772, 280] on button "Zoom in" at bounding box center [783, 284] width 23 height 23
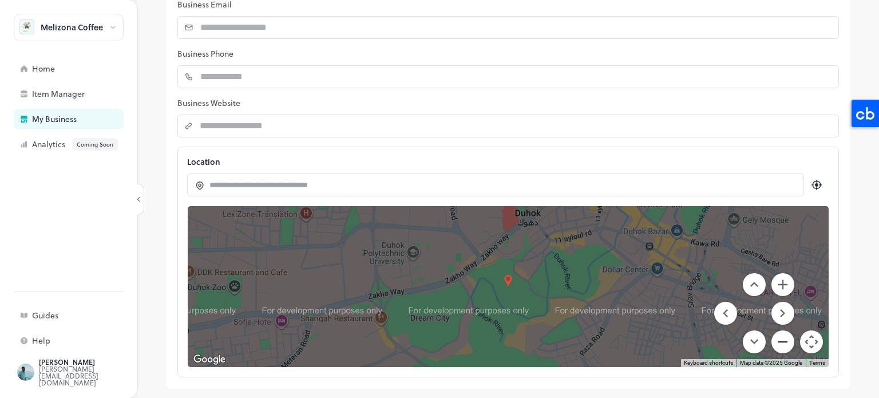
click at [772, 348] on button "Zoom out" at bounding box center [783, 341] width 23 height 23
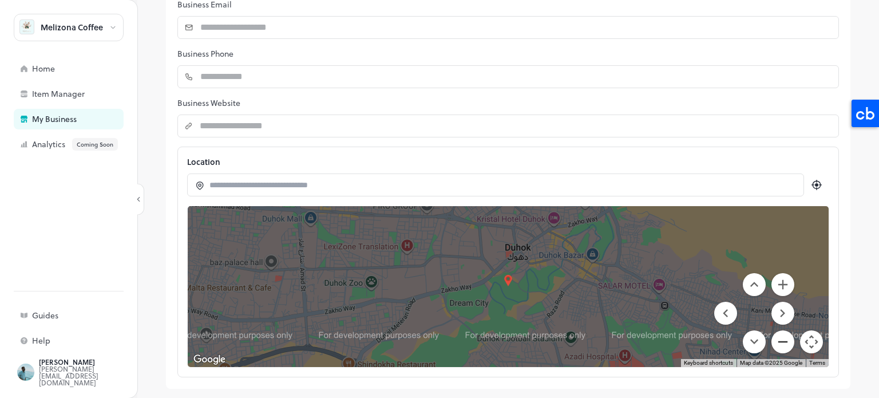
click at [772, 348] on button "Zoom out" at bounding box center [783, 341] width 23 height 23
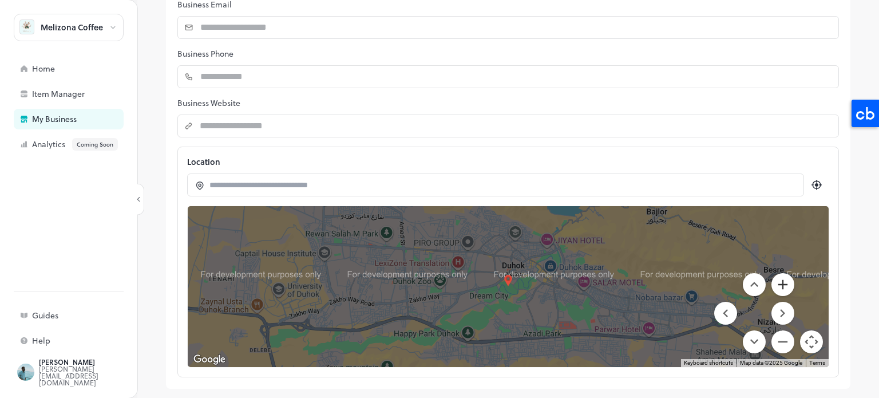
click at [776, 281] on button "Zoom in" at bounding box center [783, 284] width 23 height 23
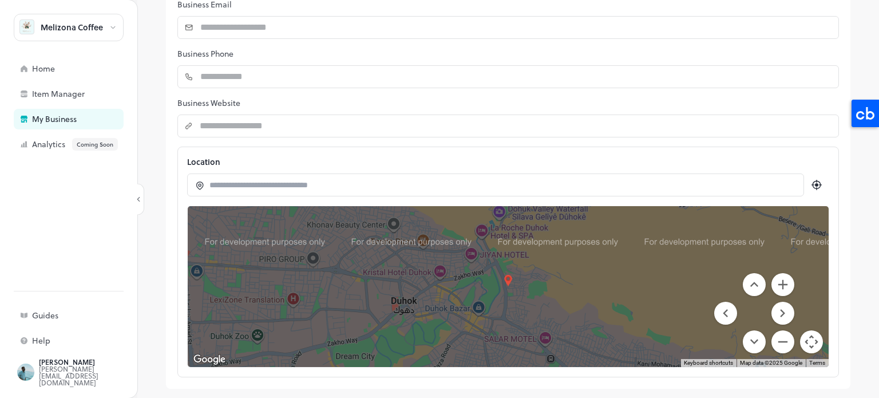
drag, startPoint x: 582, startPoint y: 278, endPoint x: 501, endPoint y: 306, distance: 86.0
click at [501, 306] on div at bounding box center [508, 286] width 641 height 161
click at [773, 284] on button "Zoom in" at bounding box center [783, 284] width 23 height 23
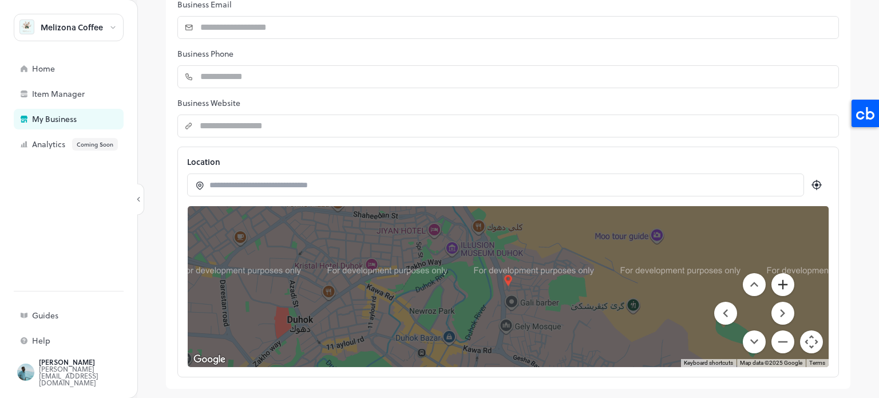
click at [773, 284] on button "Zoom in" at bounding box center [783, 284] width 23 height 23
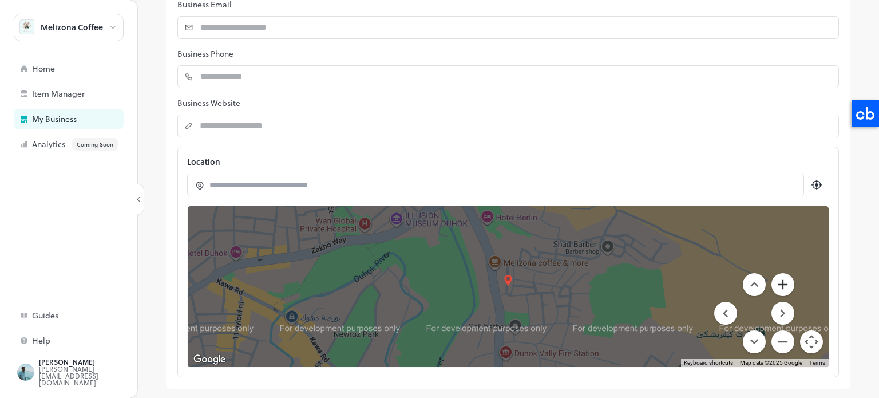
click at [773, 284] on button "Zoom in" at bounding box center [783, 284] width 23 height 23
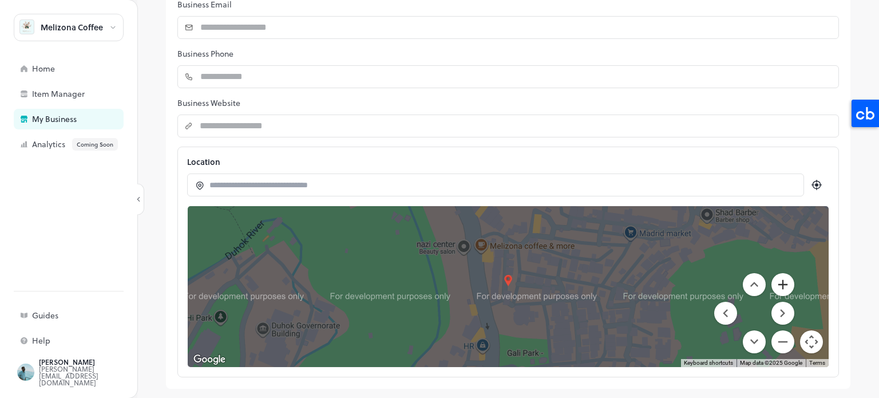
click at [773, 284] on button "Zoom in" at bounding box center [783, 284] width 23 height 23
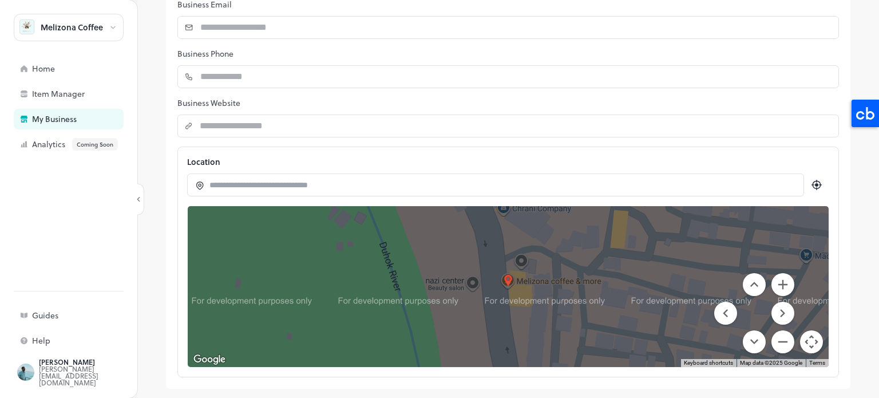
drag, startPoint x: 517, startPoint y: 259, endPoint x: 571, endPoint y: 329, distance: 87.8
click at [571, 329] on div at bounding box center [508, 286] width 641 height 161
click at [784, 291] on menu at bounding box center [754, 313] width 80 height 80
click at [780, 287] on button "Zoom in" at bounding box center [783, 284] width 23 height 23
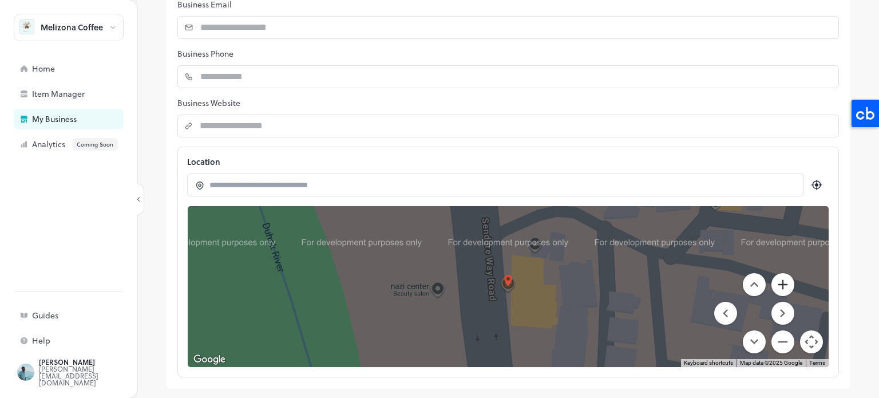
click at [776, 284] on button "Zoom in" at bounding box center [783, 284] width 23 height 23
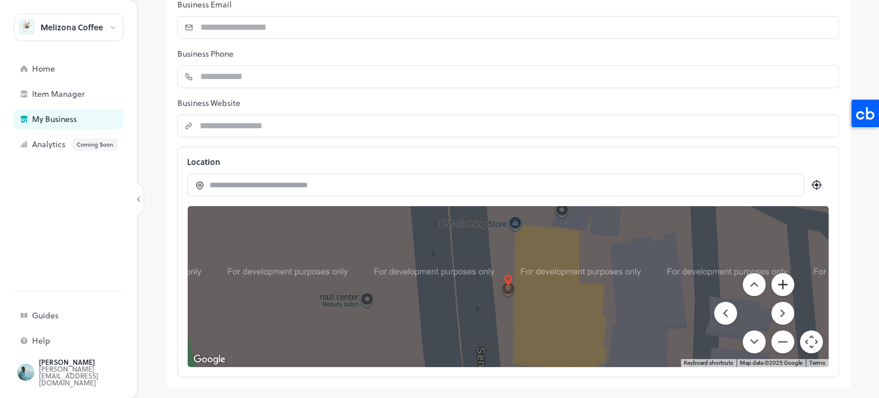
click at [776, 283] on button "Zoom in" at bounding box center [783, 284] width 23 height 23
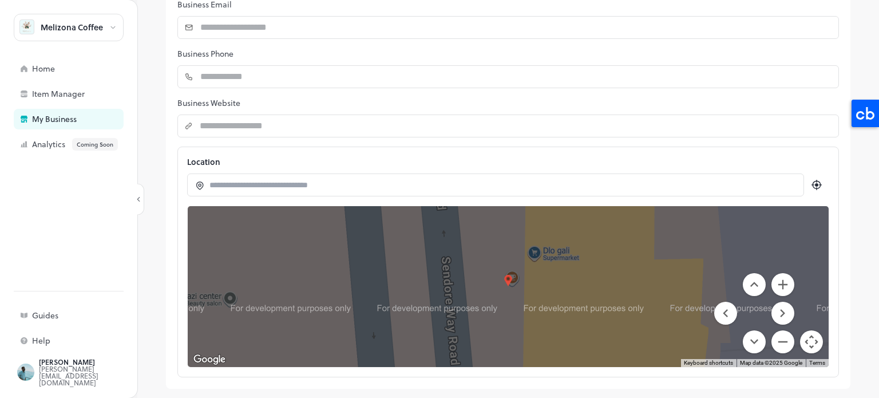
drag, startPoint x: 603, startPoint y: 292, endPoint x: 604, endPoint y: 268, distance: 23.5
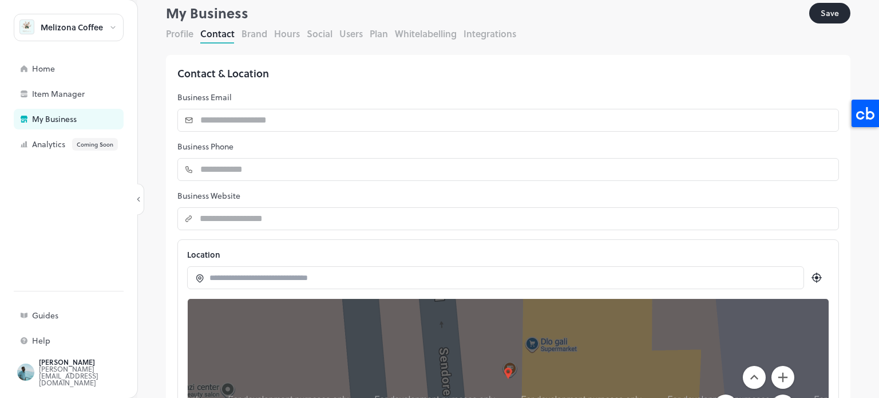
scroll to position [25, 0]
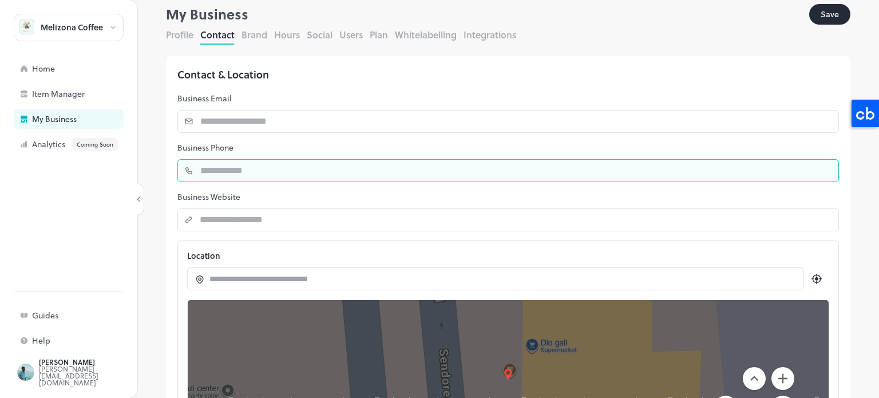
click at [220, 165] on input "number" at bounding box center [516, 170] width 646 height 23
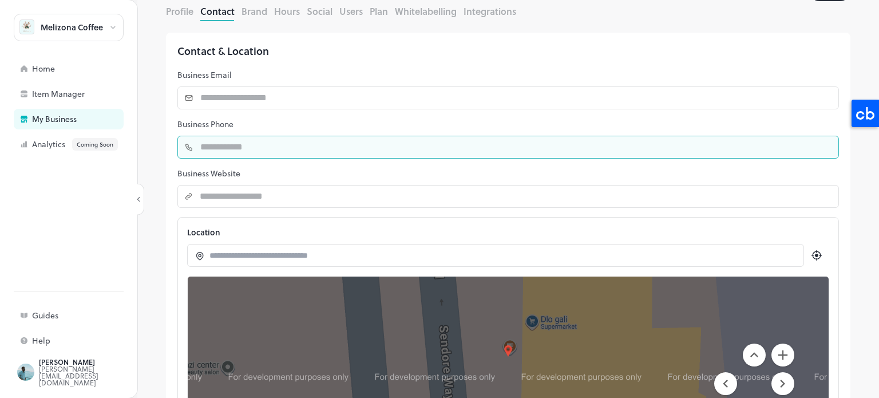
scroll to position [0, 0]
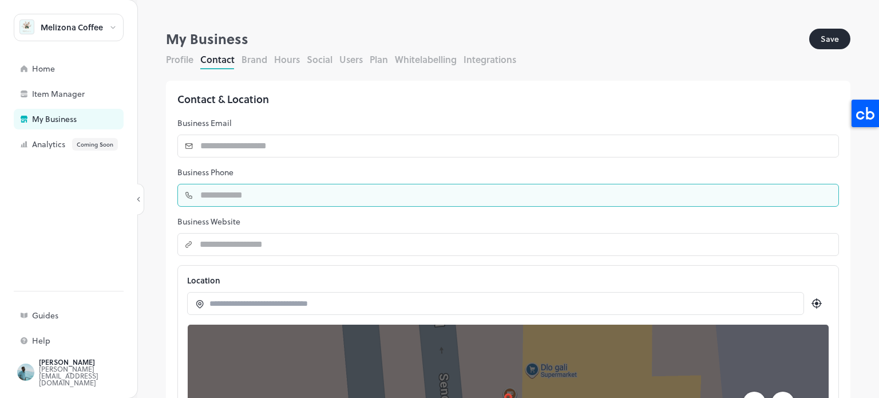
type input "**********"
click at [813, 38] on button "Save" at bounding box center [829, 39] width 41 height 21
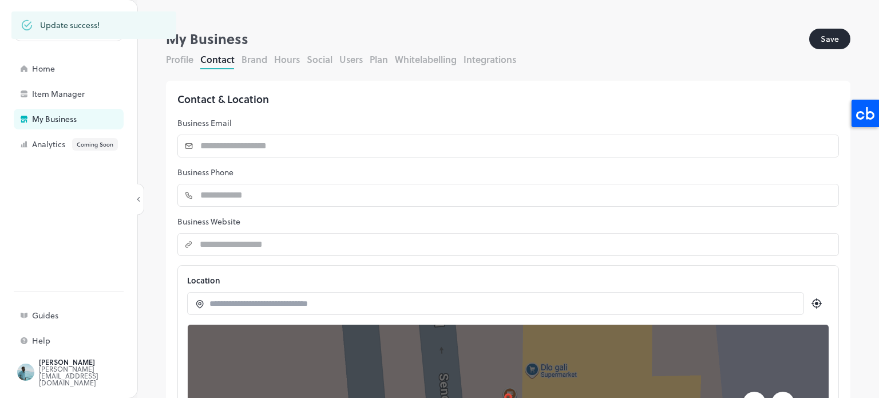
click at [254, 56] on button "Brand" at bounding box center [255, 59] width 26 height 13
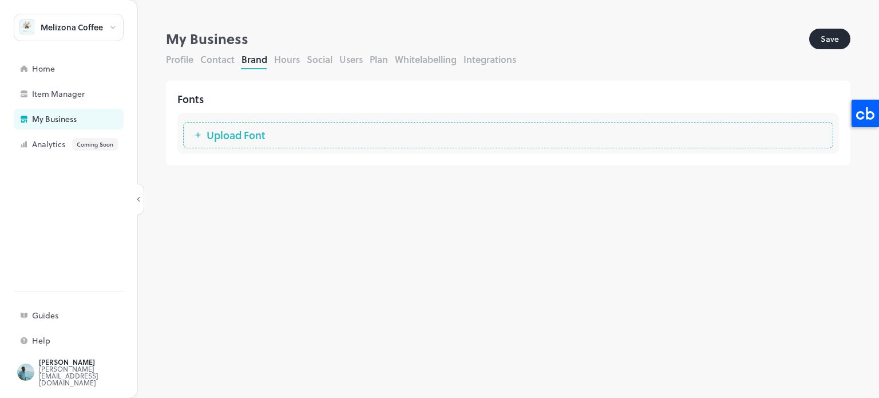
click at [291, 61] on button "Hours" at bounding box center [287, 59] width 26 height 13
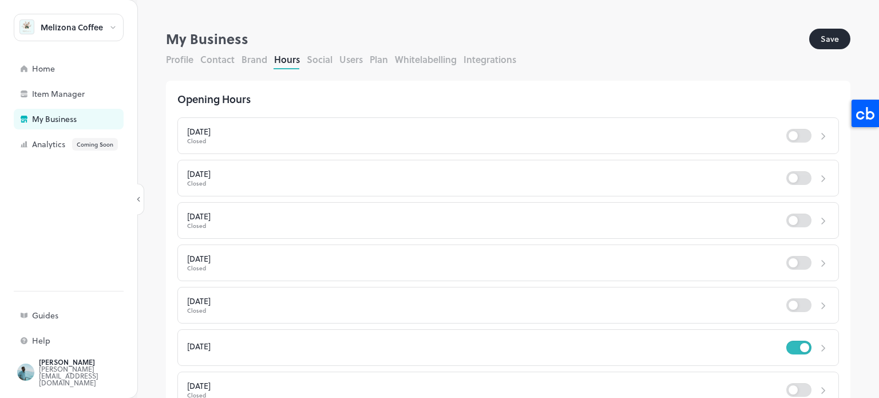
click at [333, 57] on div "Profile Contact Brand Hours Social Users Plan Whitelabelling Integrations" at bounding box center [508, 61] width 685 height 17
click at [331, 57] on button "Social" at bounding box center [320, 59] width 26 height 13
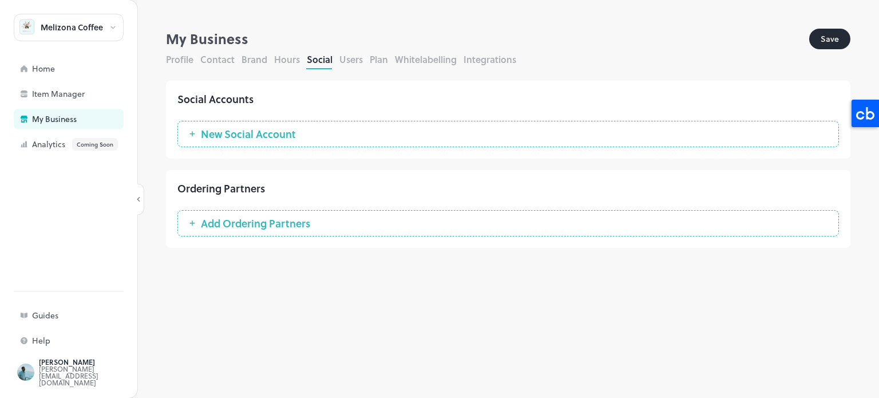
click at [355, 60] on button "Users" at bounding box center [350, 59] width 23 height 13
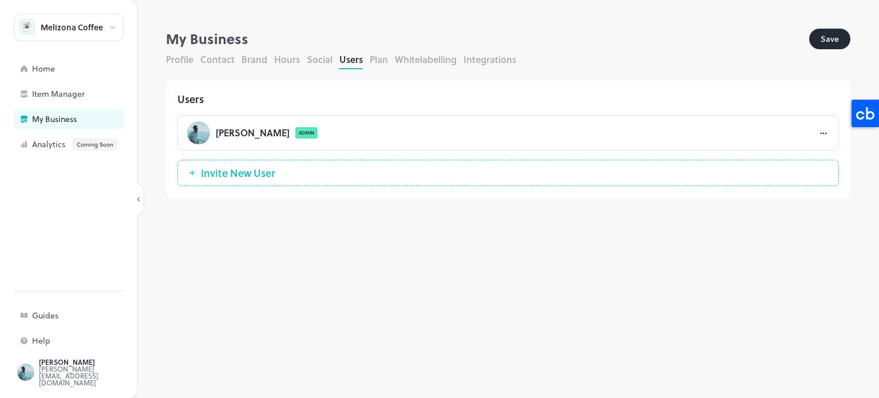
click at [386, 64] on button "Plan" at bounding box center [379, 59] width 18 height 13
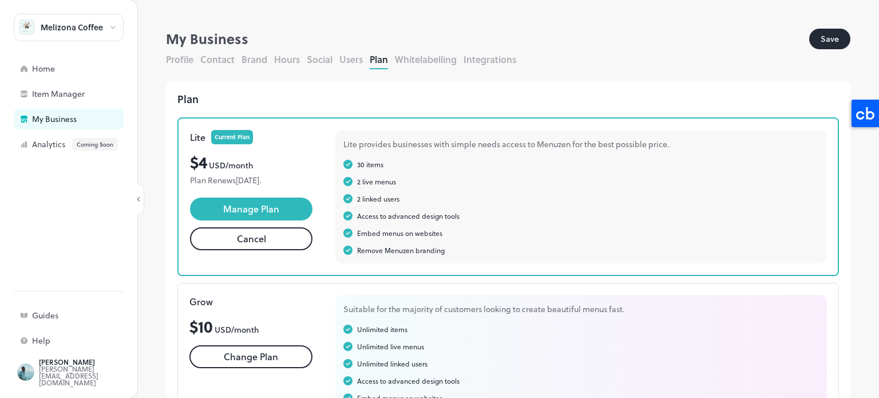
click at [411, 61] on button "Whitelabelling" at bounding box center [426, 59] width 62 height 13
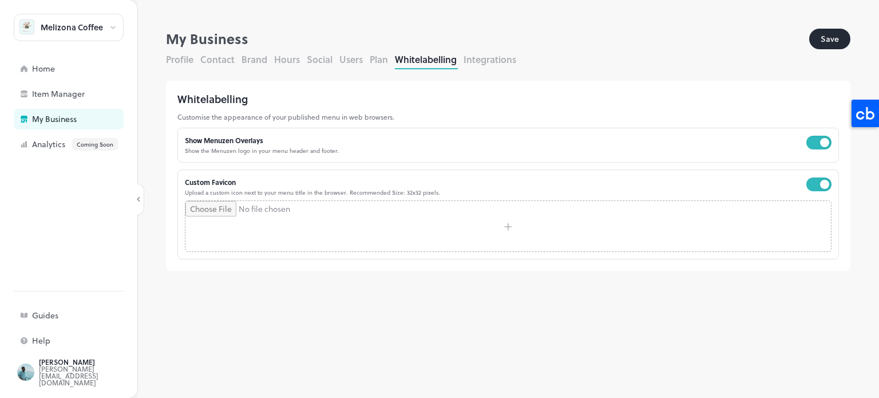
click at [458, 61] on div "Profile Contact Brand Hours Social Users Plan Whitelabelling Integrations" at bounding box center [508, 61] width 685 height 17
click at [477, 62] on button "Integrations" at bounding box center [490, 59] width 53 height 13
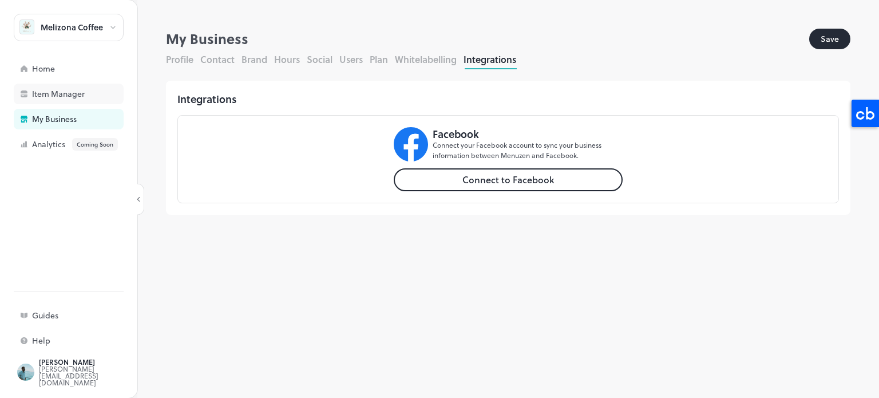
click at [50, 90] on div "Item Manager" at bounding box center [89, 94] width 114 height 8
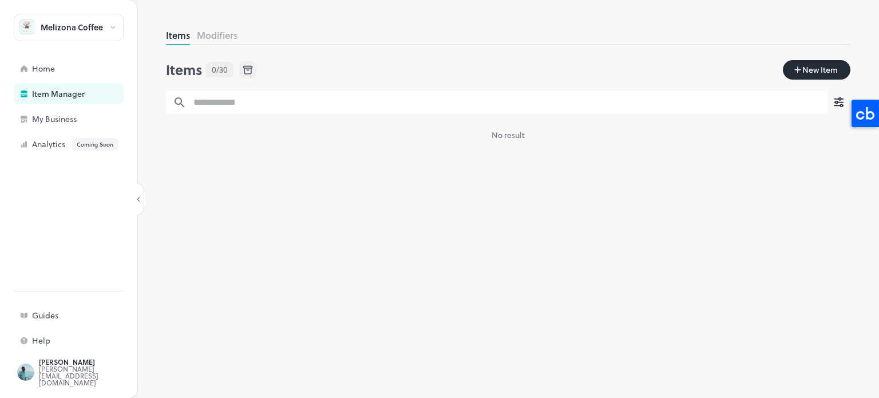
click at [800, 73] on icon "button" at bounding box center [797, 70] width 7 height 8
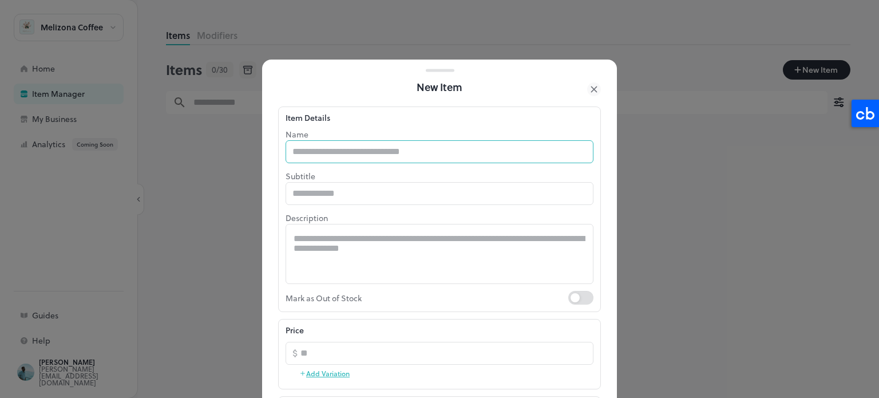
click at [362, 151] on input "text" at bounding box center [440, 151] width 308 height 23
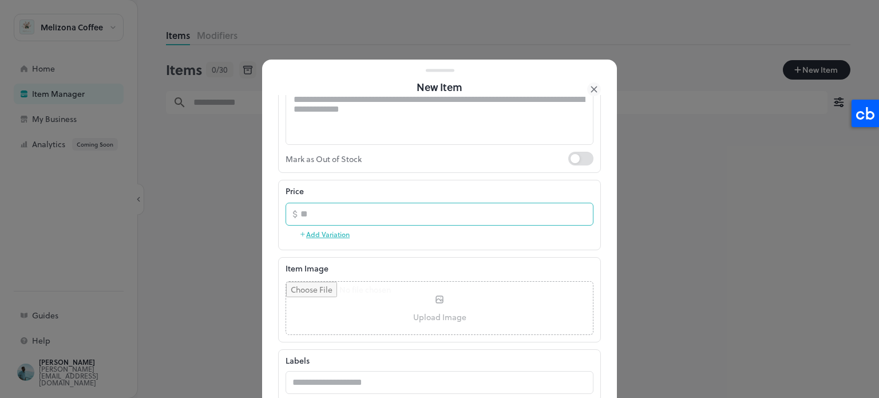
scroll to position [172, 0]
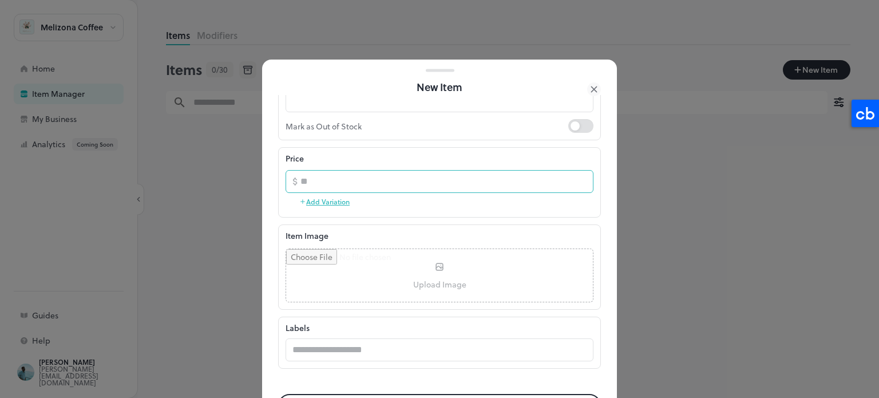
click at [367, 180] on input "number" at bounding box center [446, 181] width 293 height 23
type input "****"
click at [313, 199] on button "Add Variation" at bounding box center [324, 201] width 50 height 17
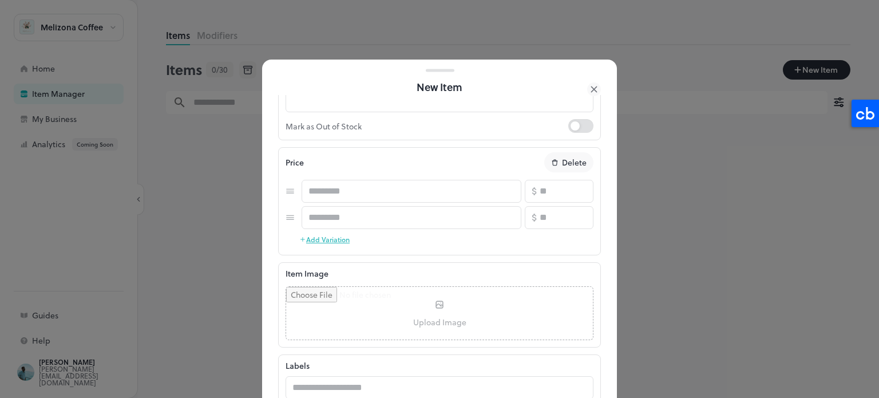
click at [567, 157] on p "Delete" at bounding box center [574, 162] width 25 height 12
click at [578, 220] on rect "button" at bounding box center [582, 217] width 9 height 9
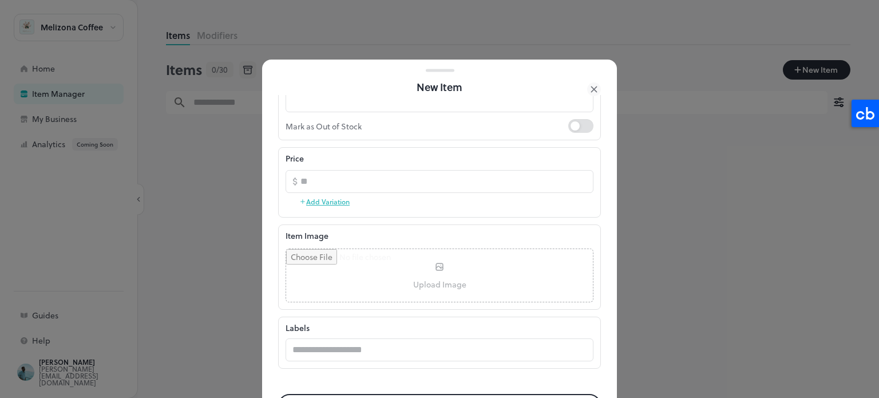
click at [507, 216] on div "Price ​ **** ​ Add Variation" at bounding box center [439, 182] width 323 height 70
click at [429, 278] on input "file" at bounding box center [439, 275] width 307 height 53
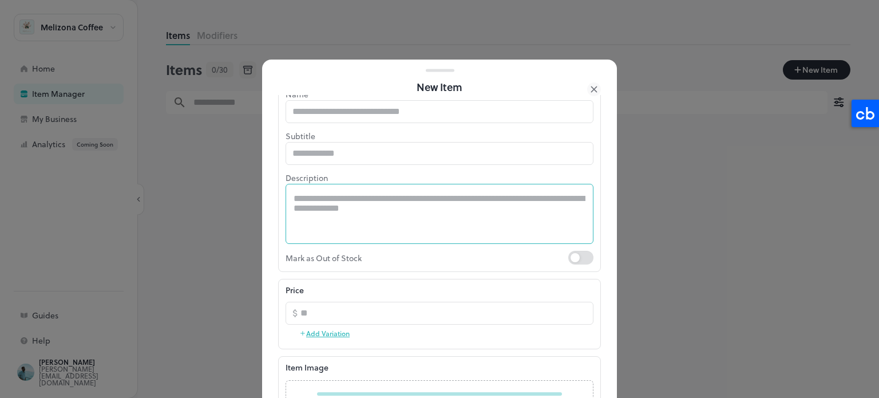
scroll to position [0, 0]
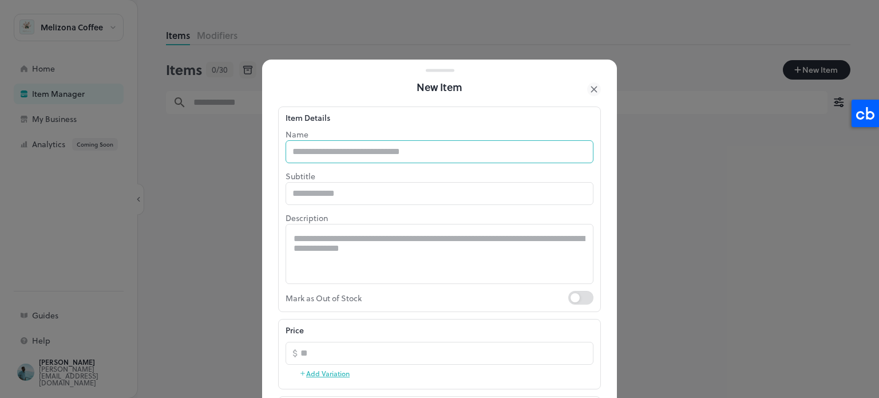
click at [314, 155] on input "text" at bounding box center [440, 151] width 308 height 23
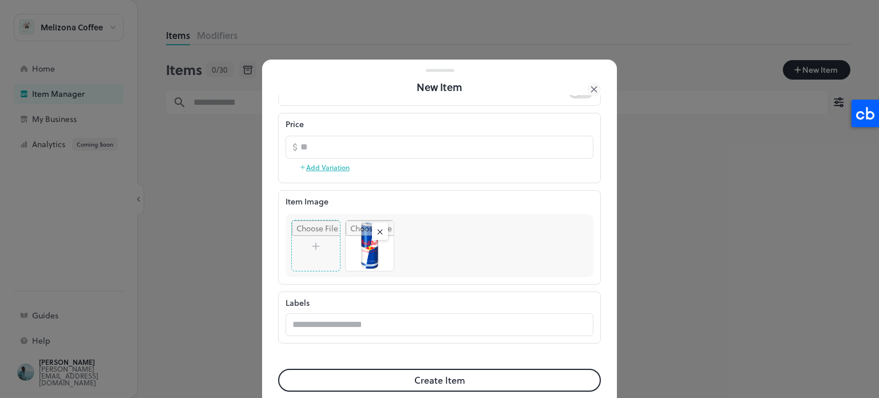
scroll to position [221, 0]
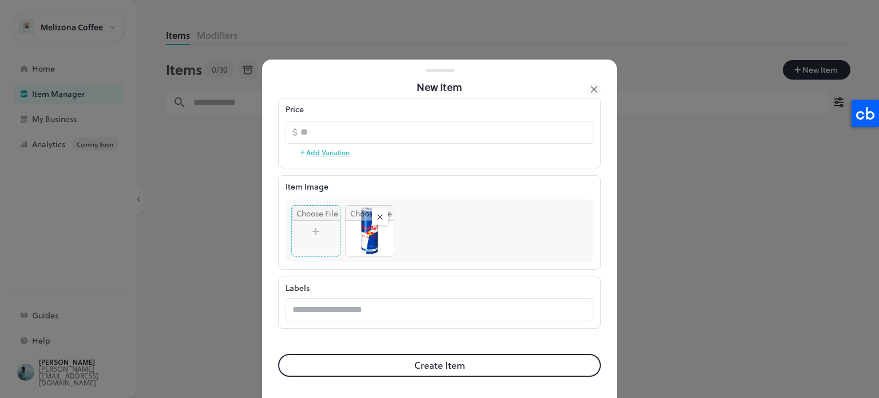
type input "******"
click at [436, 363] on button "Create Item" at bounding box center [439, 365] width 323 height 23
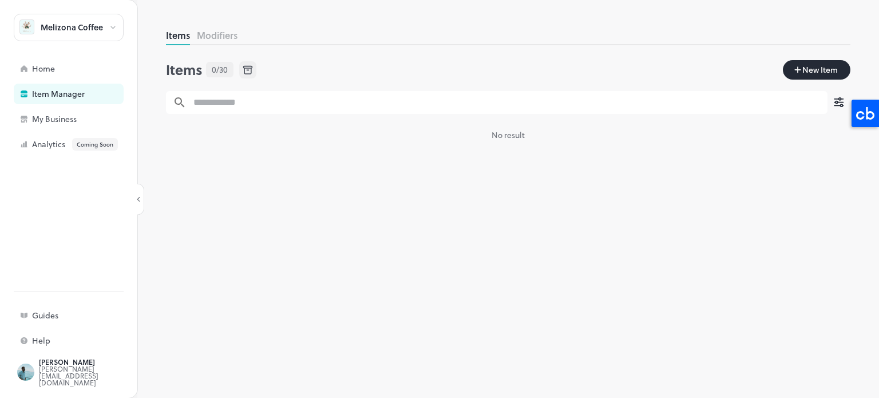
scroll to position [221, 0]
click at [220, 39] on button "Modifiers" at bounding box center [217, 35] width 41 height 13
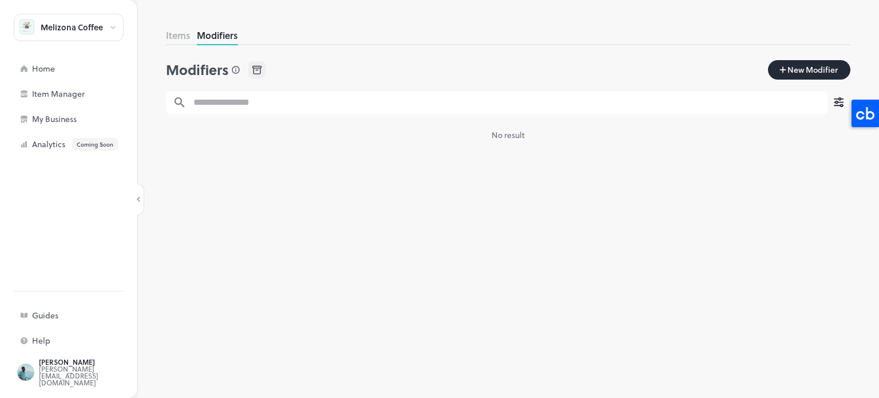
click at [183, 33] on button "Items" at bounding box center [178, 35] width 24 height 13
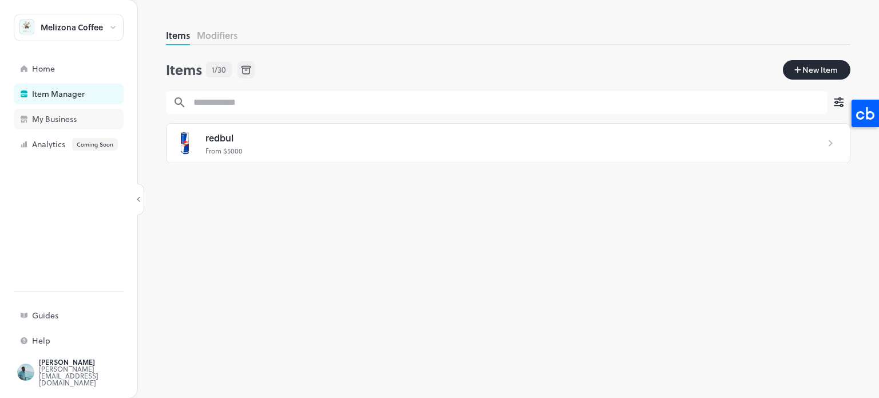
click at [62, 116] on div "My Business" at bounding box center [89, 119] width 114 height 8
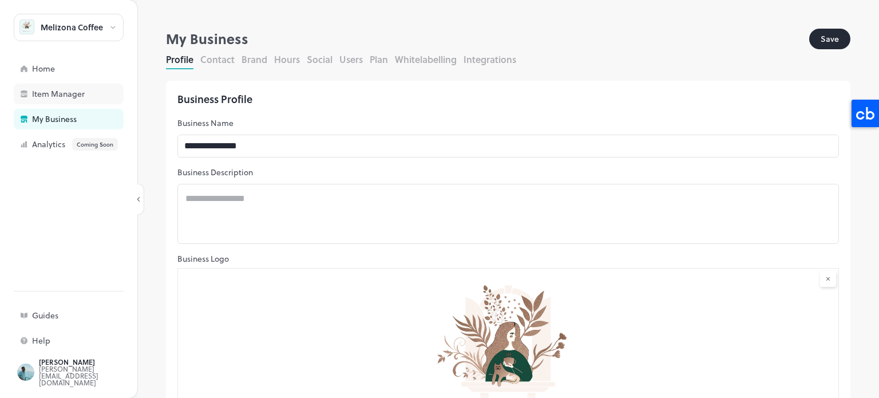
click at [80, 86] on div "Item Manager" at bounding box center [69, 94] width 110 height 21
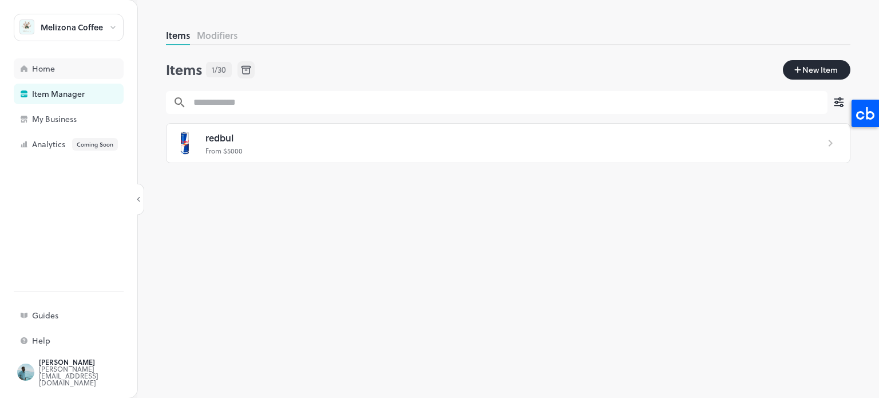
click at [96, 64] on div "Home" at bounding box center [69, 68] width 110 height 21
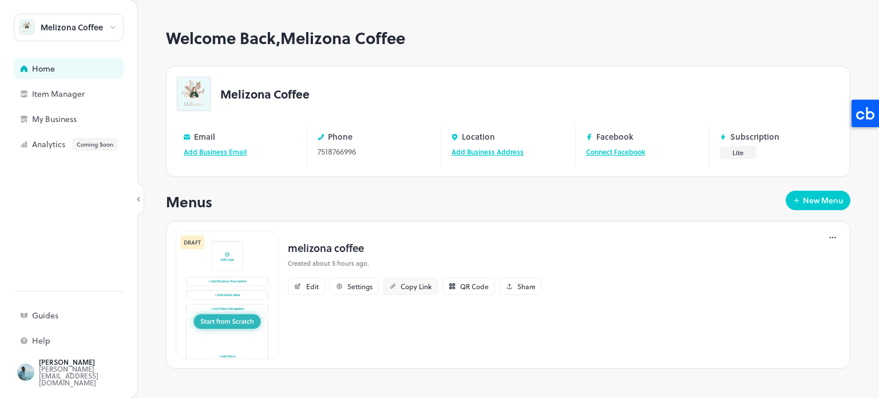
click at [416, 283] on div "Copy Link" at bounding box center [416, 286] width 31 height 7
click at [240, 321] on img at bounding box center [227, 295] width 103 height 128
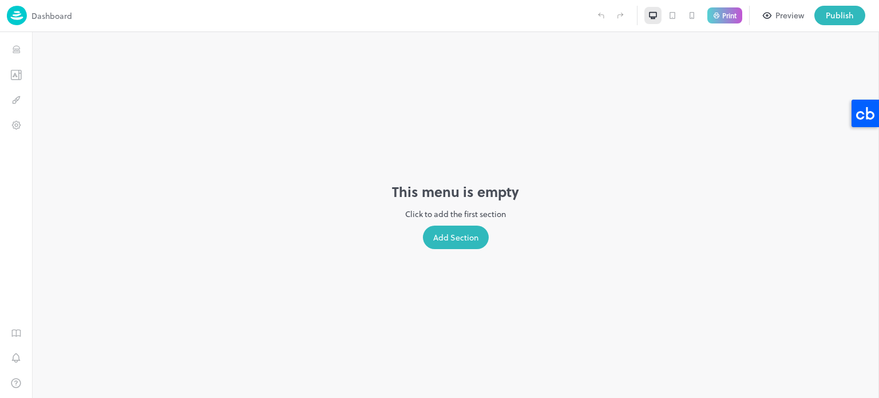
click at [462, 231] on div "Add Section" at bounding box center [456, 237] width 66 height 23
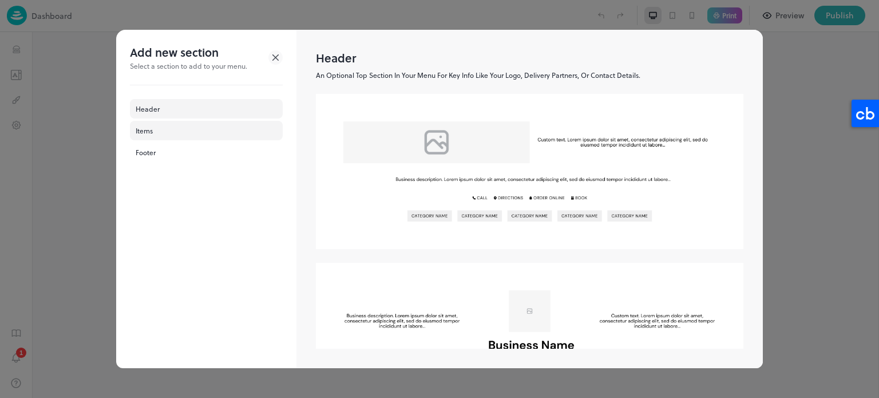
click at [175, 129] on div "Items" at bounding box center [206, 130] width 153 height 19
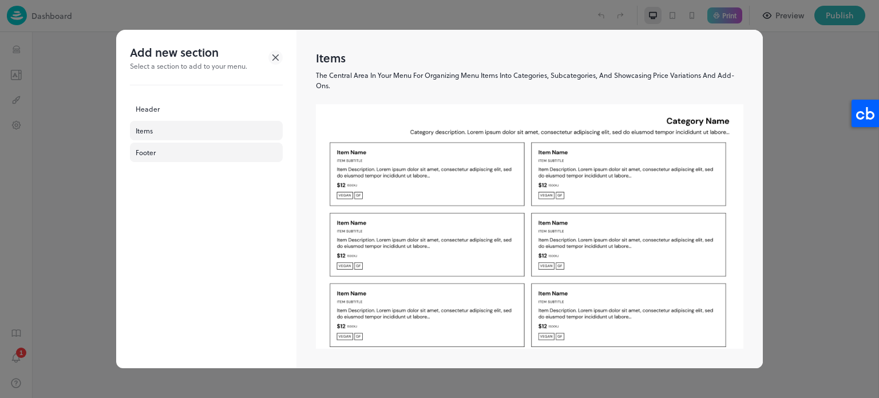
click at [166, 157] on div "Footer" at bounding box center [206, 152] width 153 height 19
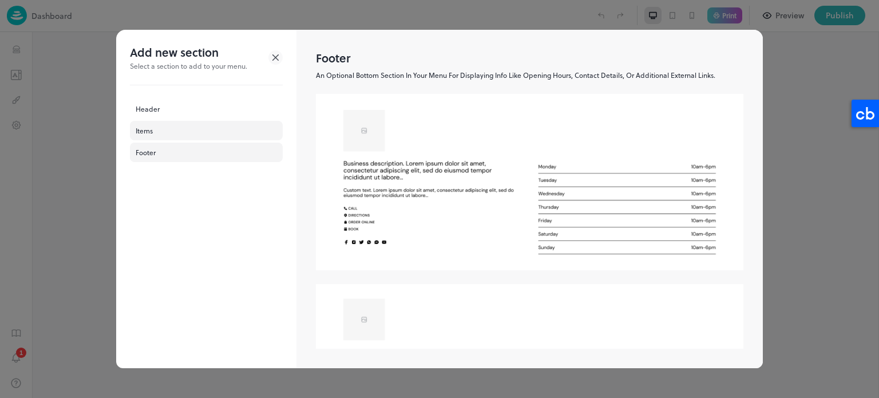
click at [157, 133] on div "Items" at bounding box center [206, 130] width 153 height 19
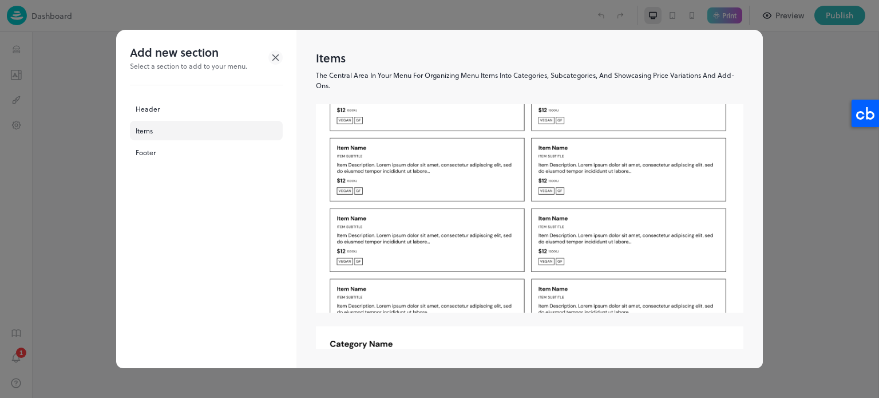
scroll to position [158, 0]
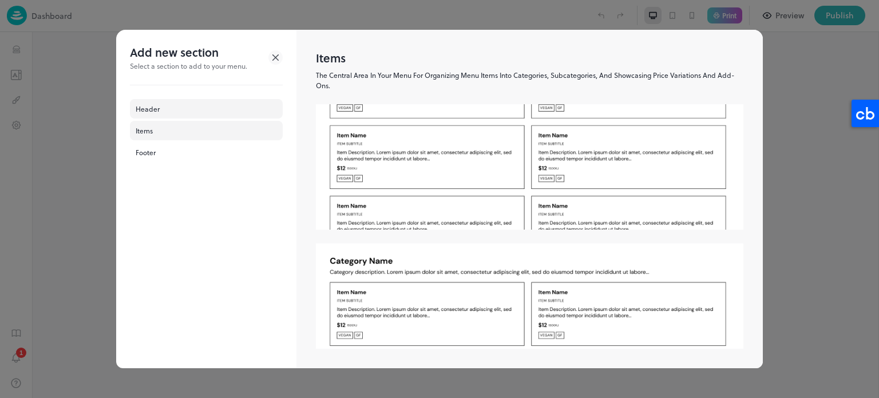
click at [169, 110] on div "Header" at bounding box center [206, 108] width 153 height 19
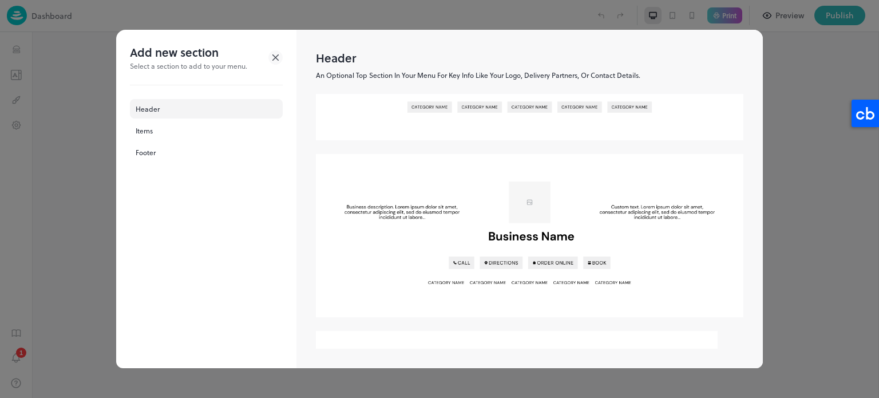
scroll to position [0, 0]
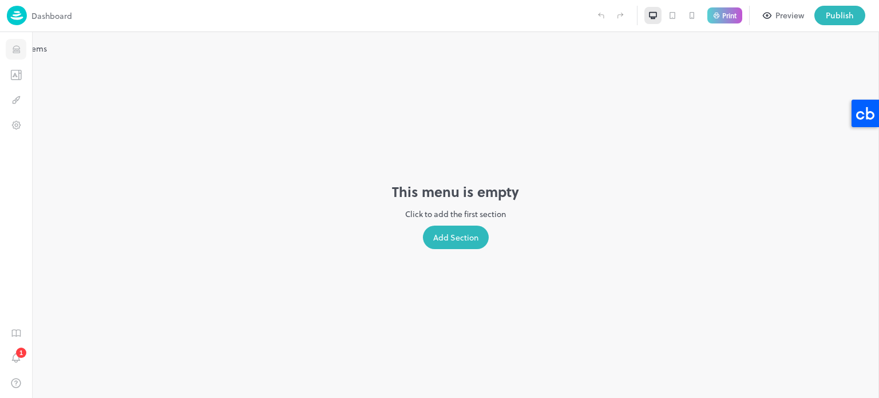
click at [16, 39] on button "Items" at bounding box center [16, 49] width 21 height 21
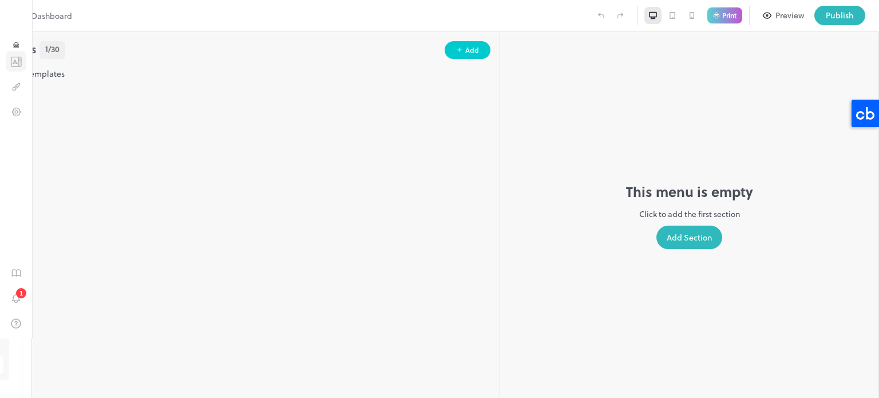
click at [13, 67] on icon "Templates" at bounding box center [15, 61] width 11 height 11
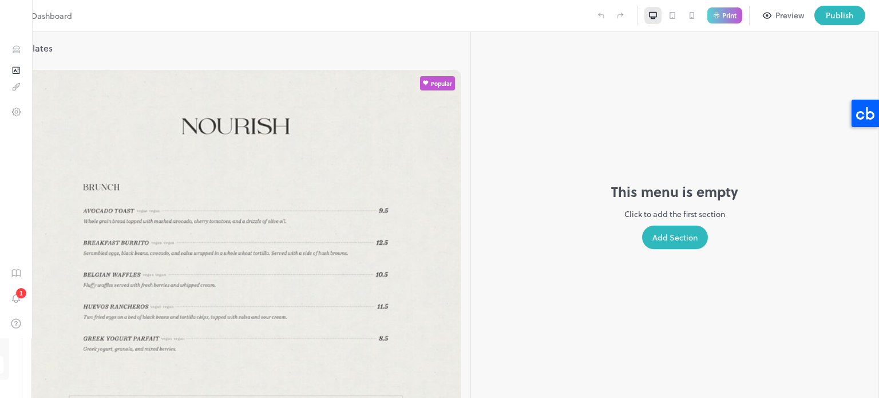
click at [21, 23] on img at bounding box center [17, 15] width 20 height 19
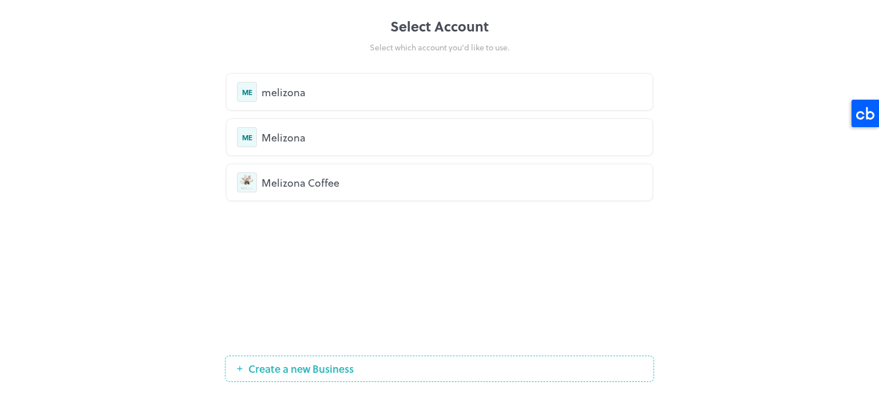
click at [315, 176] on div "Melizona Coffee" at bounding box center [452, 182] width 381 height 15
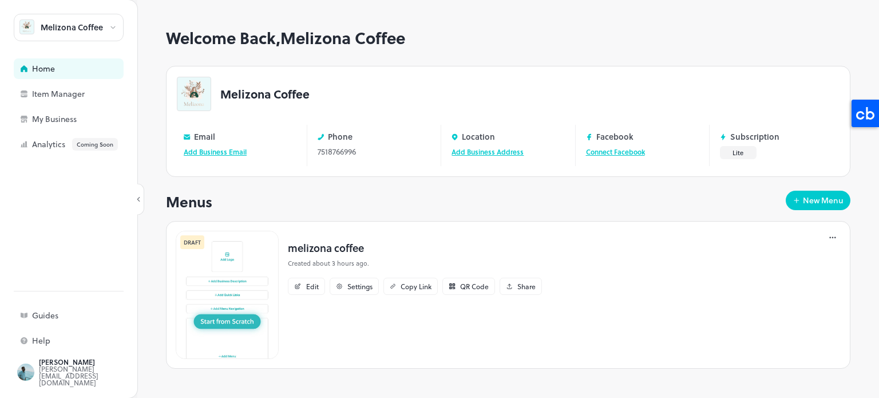
click at [78, 71] on div "Home" at bounding box center [89, 69] width 114 height 8
click at [54, 68] on div "Home" at bounding box center [89, 69] width 114 height 8
click at [70, 122] on div "My Business" at bounding box center [89, 119] width 114 height 8
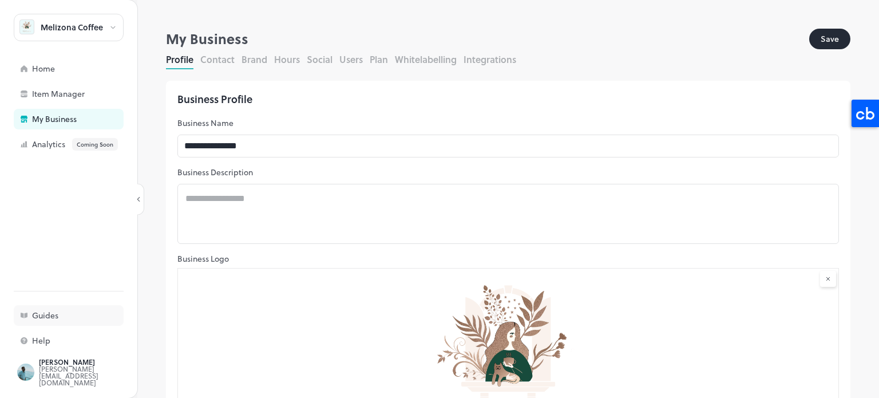
click at [71, 318] on div "Guides" at bounding box center [89, 315] width 114 height 8
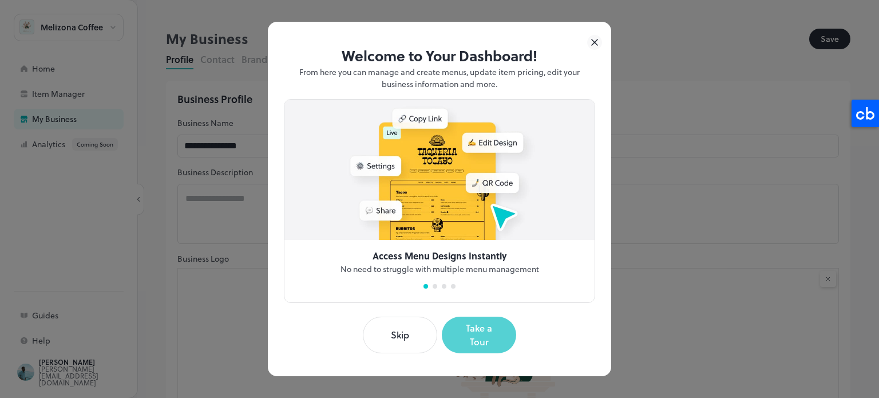
click at [474, 331] on button "Take a Tour" at bounding box center [479, 335] width 74 height 37
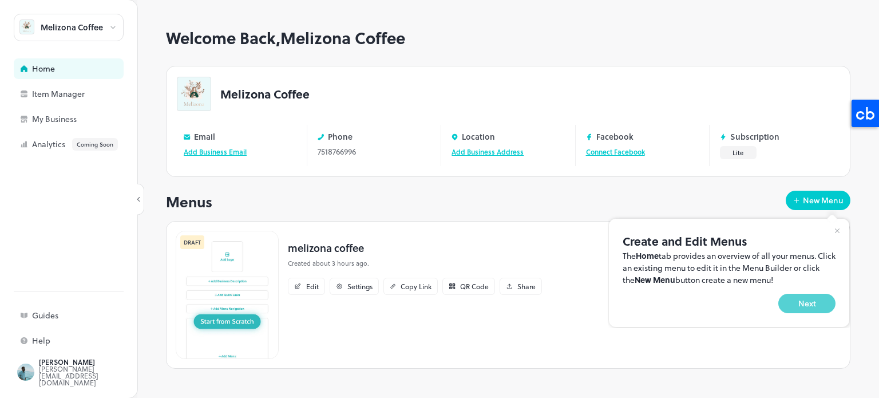
click at [820, 302] on button "Next" at bounding box center [806, 303] width 57 height 19
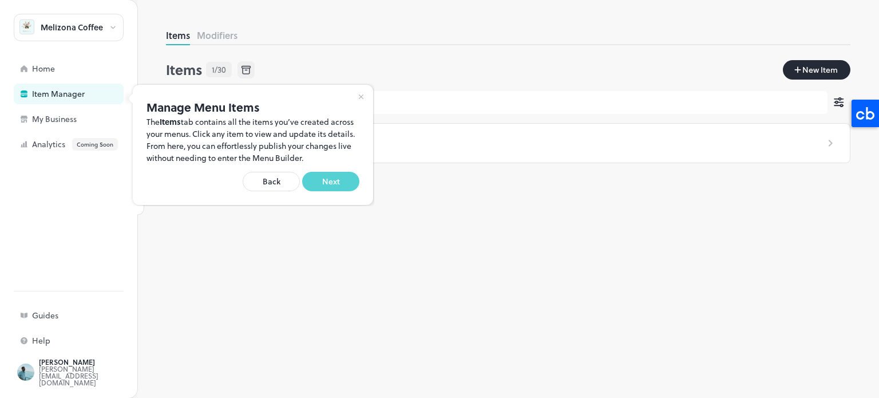
click at [338, 179] on button "Next" at bounding box center [330, 181] width 57 height 19
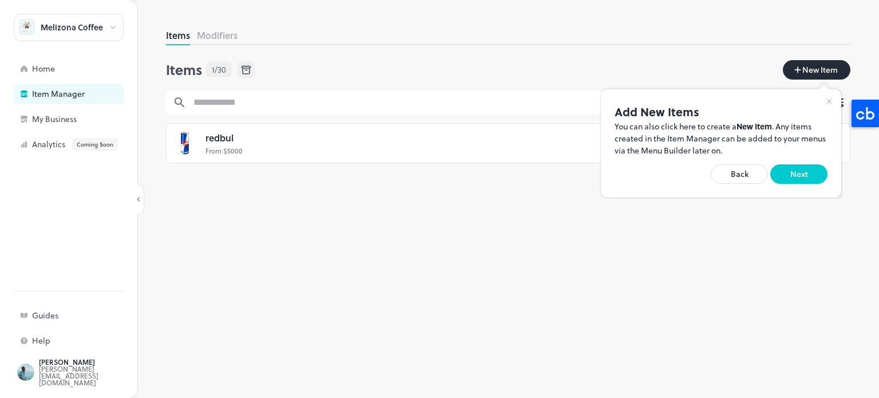
click at [93, 25] on div at bounding box center [439, 199] width 879 height 398
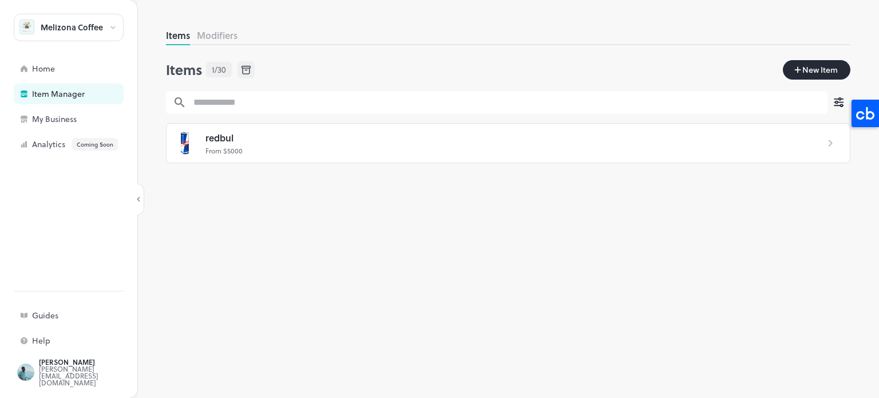
click at [93, 25] on div "Melizona Coffee" at bounding box center [72, 27] width 62 height 8
click at [89, 27] on div at bounding box center [439, 199] width 879 height 398
click at [50, 70] on div "Home" at bounding box center [89, 69] width 114 height 8
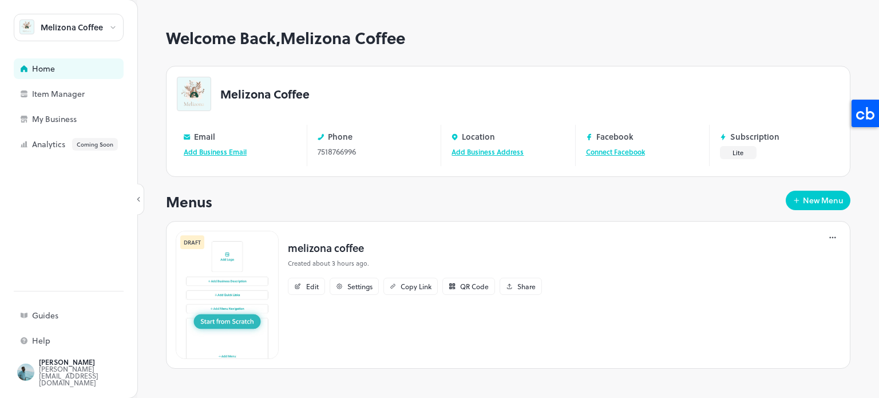
click at [813, 189] on div "Welcome Back, Melizona Coffee Melizona Coffee Email Add Business Email Phone 75…" at bounding box center [508, 208] width 685 height 358
click at [815, 193] on button "New Menu" at bounding box center [818, 200] width 65 height 19
click at [826, 213] on div "Welcome Back, Melizona Coffee Melizona Coffee Email Add Business Email Phone 75…" at bounding box center [508, 208] width 685 height 358
click at [821, 204] on div "New Menu" at bounding box center [823, 200] width 41 height 8
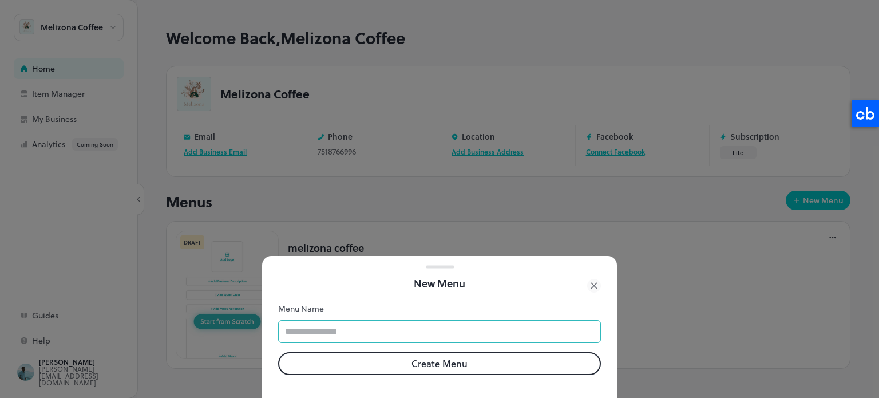
click at [494, 331] on input "text" at bounding box center [439, 331] width 323 height 23
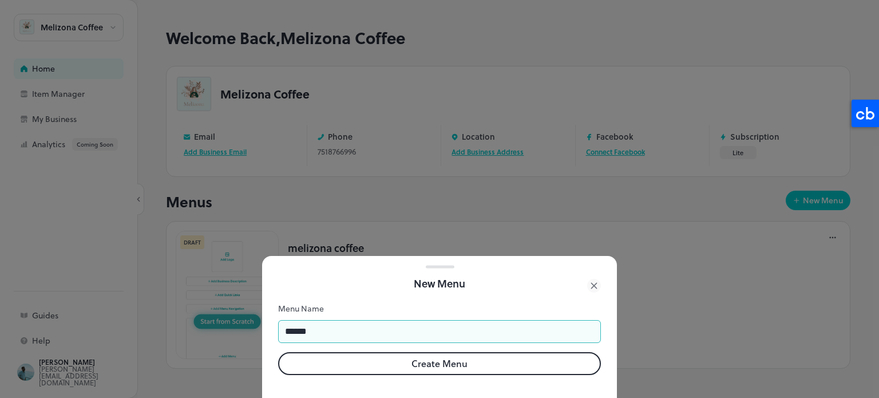
type input "******"
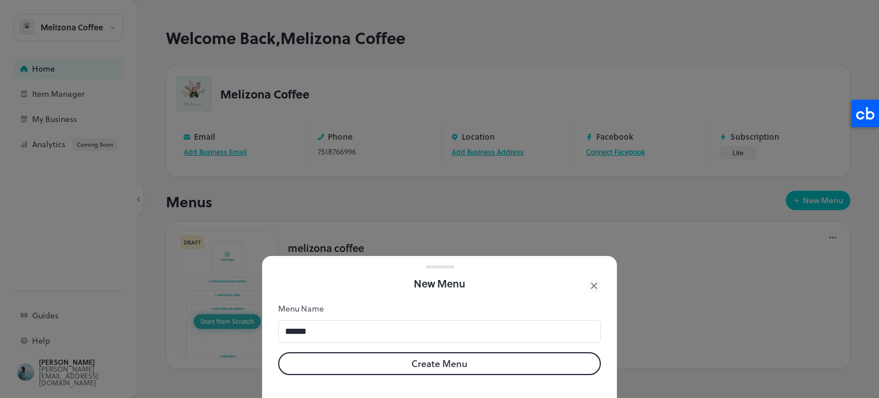
click at [483, 356] on button "Create Menu" at bounding box center [439, 363] width 323 height 23
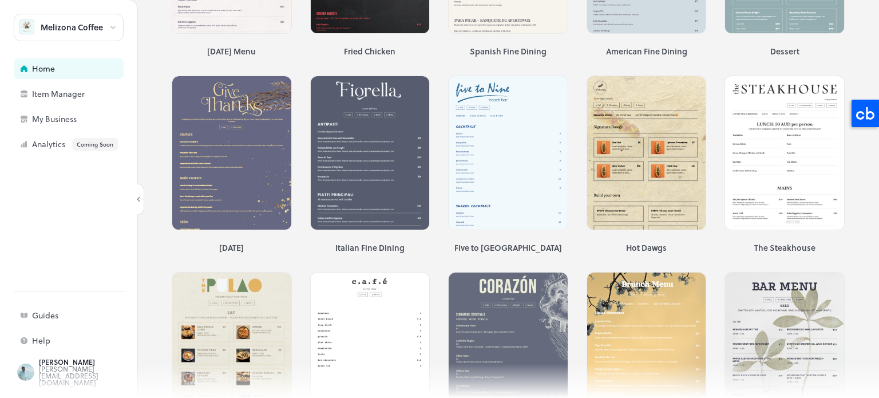
scroll to position [1597, 0]
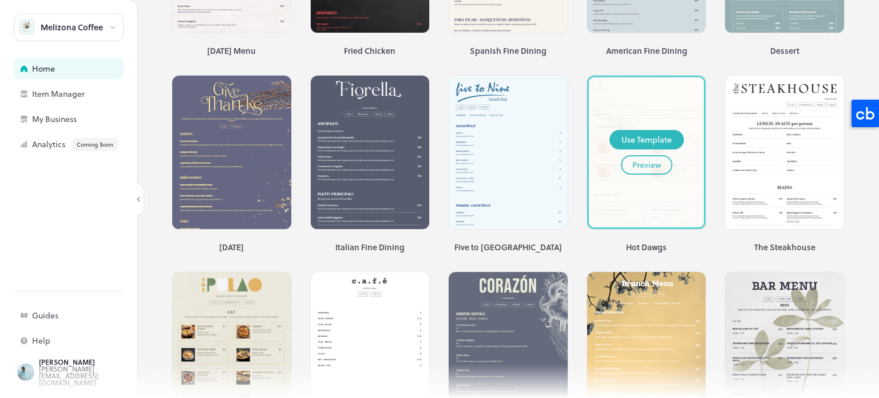
click at [639, 159] on div "Preview" at bounding box center [646, 165] width 29 height 13
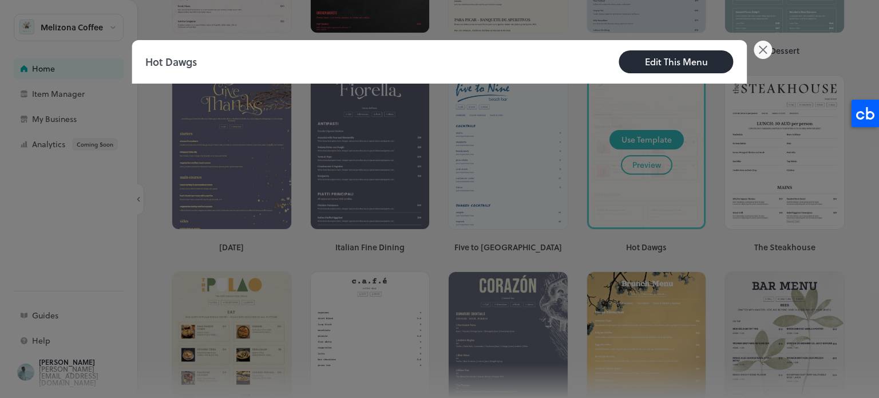
click at [760, 53] on icon at bounding box center [763, 49] width 7 height 7
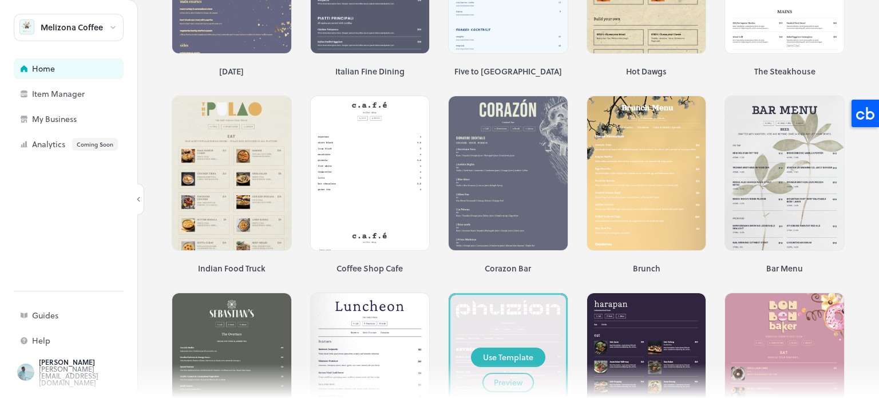
scroll to position [1777, 0]
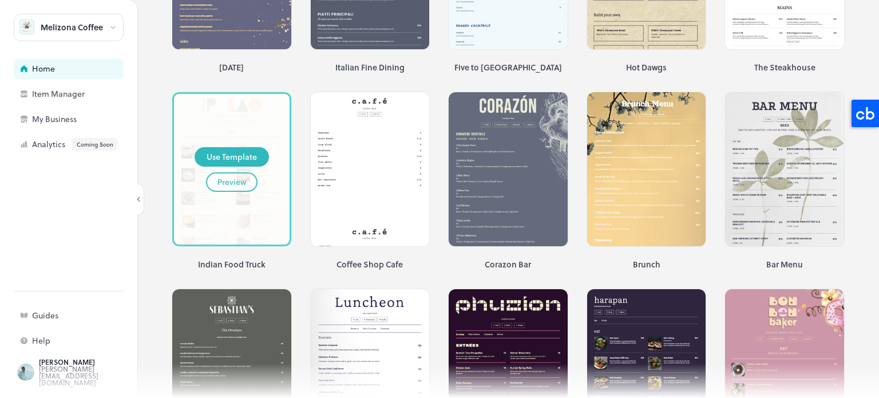
click at [229, 176] on div "Preview" at bounding box center [231, 182] width 29 height 13
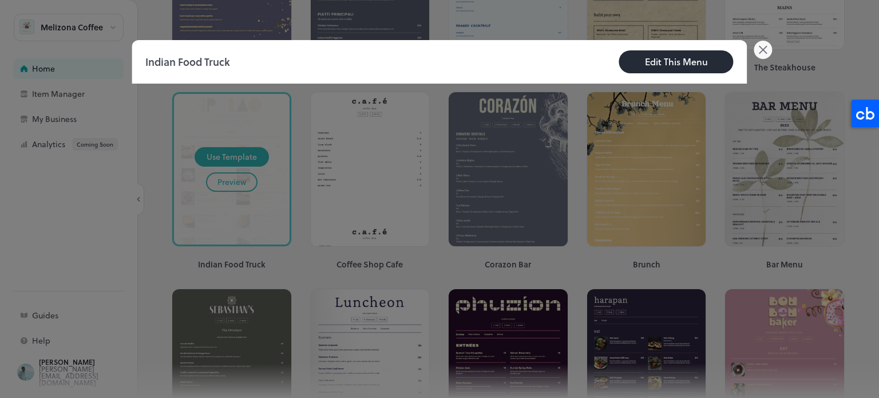
click at [766, 50] on icon at bounding box center [763, 50] width 18 height 18
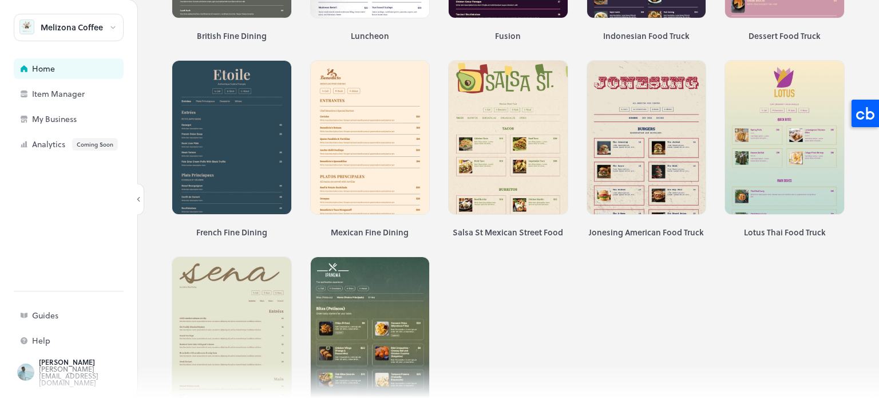
scroll to position [2228, 0]
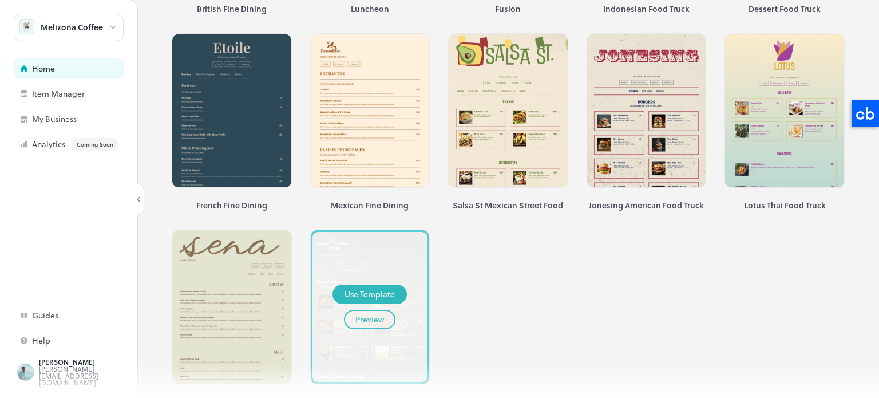
click at [370, 313] on div "Preview" at bounding box center [369, 319] width 29 height 13
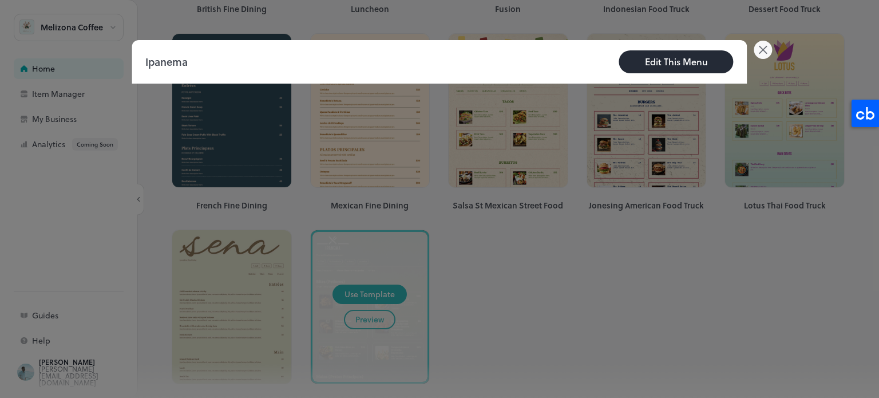
click at [678, 59] on div "Edit This Menu" at bounding box center [676, 62] width 63 height 14
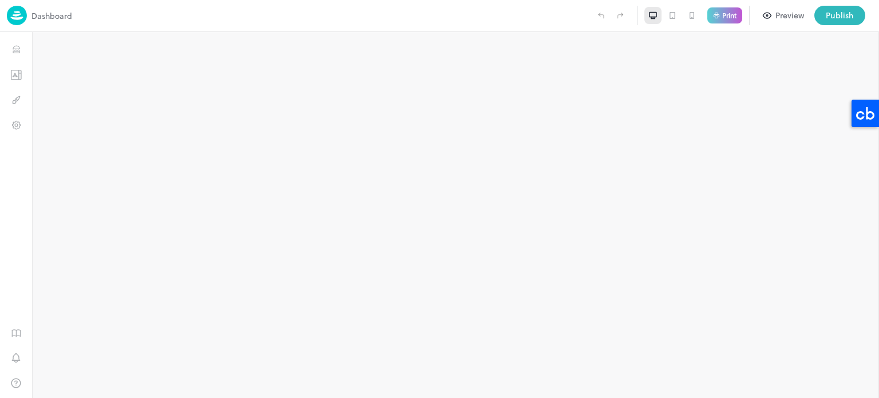
type input "**********"
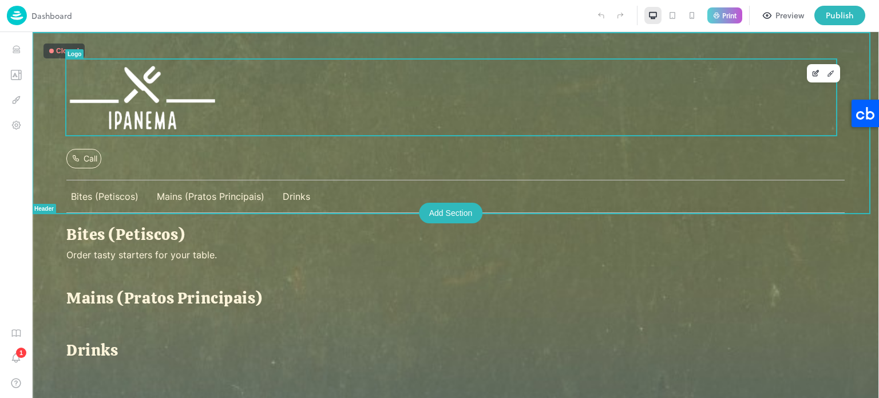
click at [121, 86] on img at bounding box center [143, 98] width 154 height 76
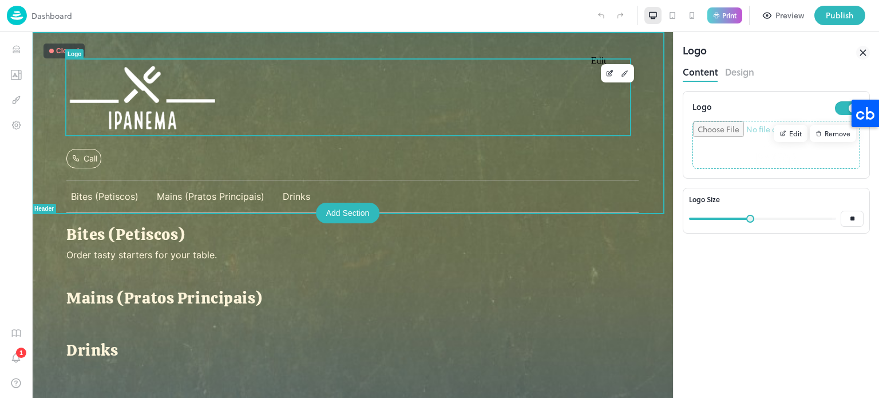
click at [606, 73] on icon "Edit" at bounding box center [610, 73] width 9 height 8
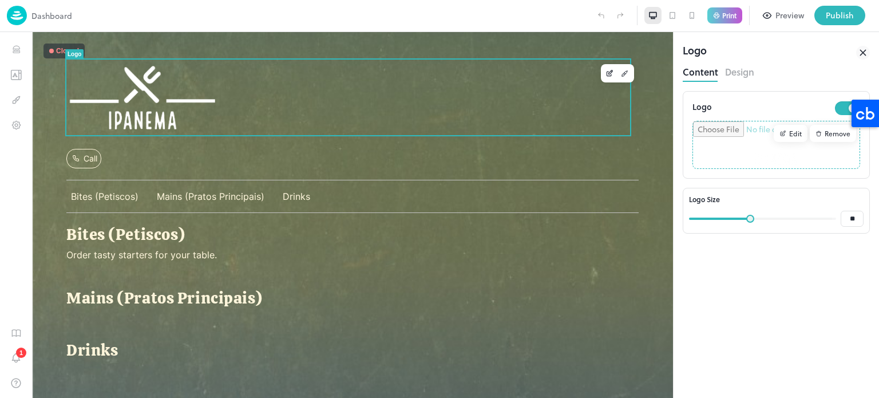
click at [837, 137] on div "Remove" at bounding box center [833, 133] width 46 height 17
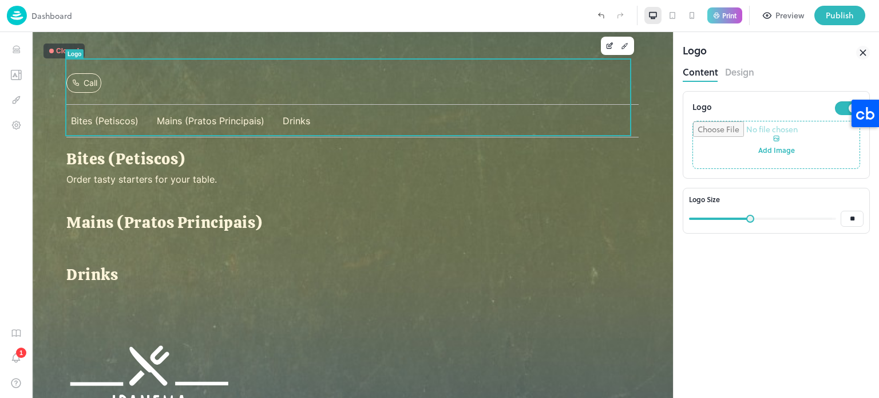
click at [765, 141] on input "file" at bounding box center [776, 144] width 167 height 47
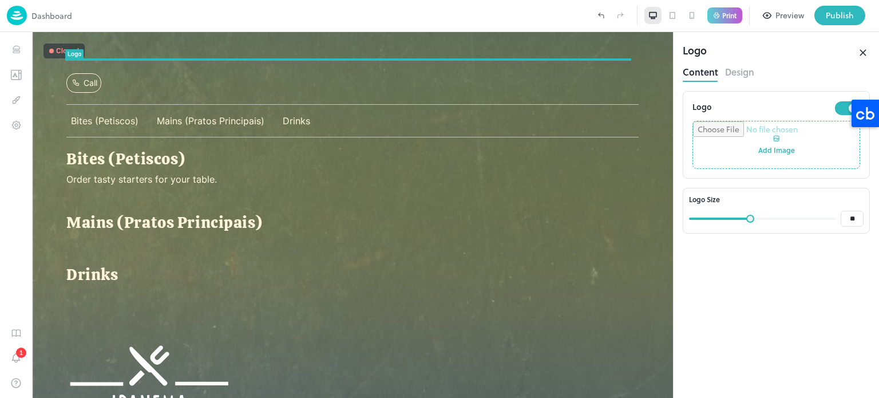
type input "**********"
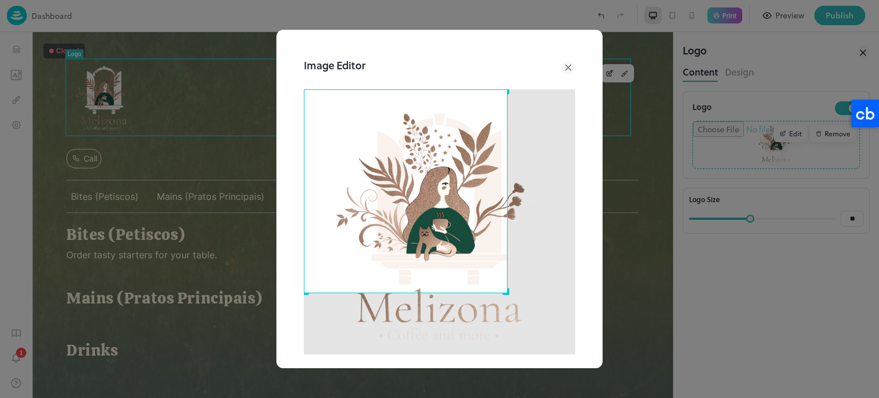
click at [282, 52] on div "Image Editor Crop Ratio 1:1 4:3 3:4 Custom Cancel Apply" at bounding box center [439, 199] width 326 height 338
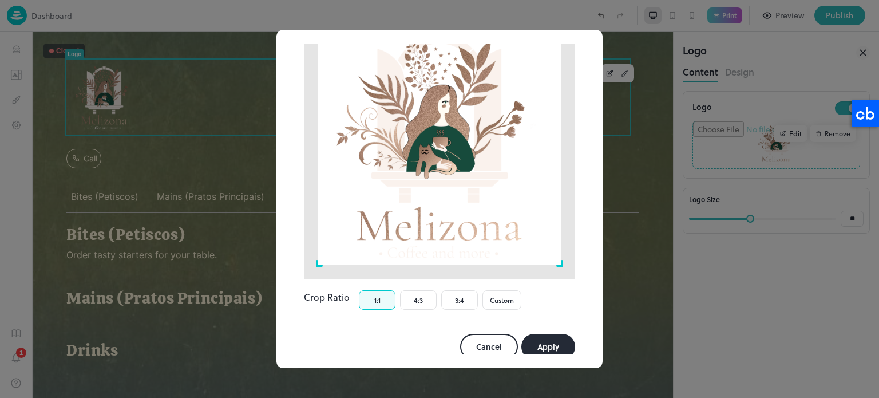
scroll to position [92, 0]
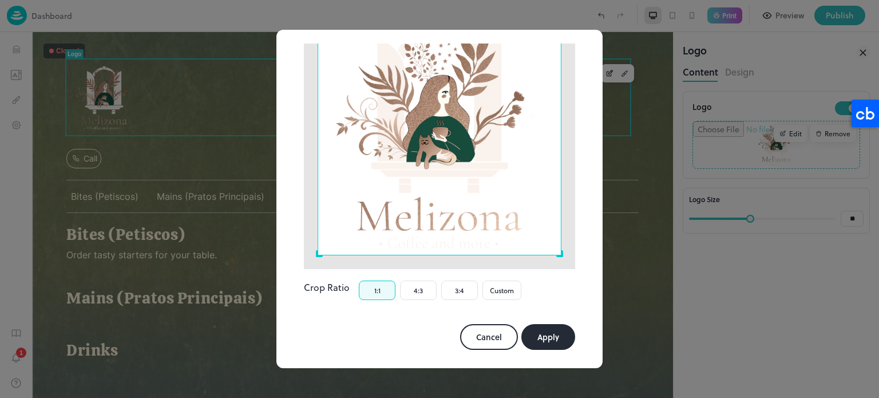
click at [542, 324] on button "Apply" at bounding box center [548, 337] width 54 height 26
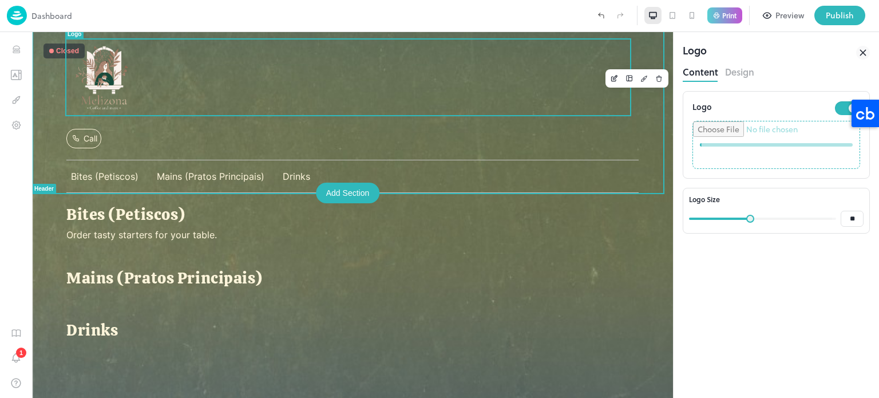
scroll to position [21, 0]
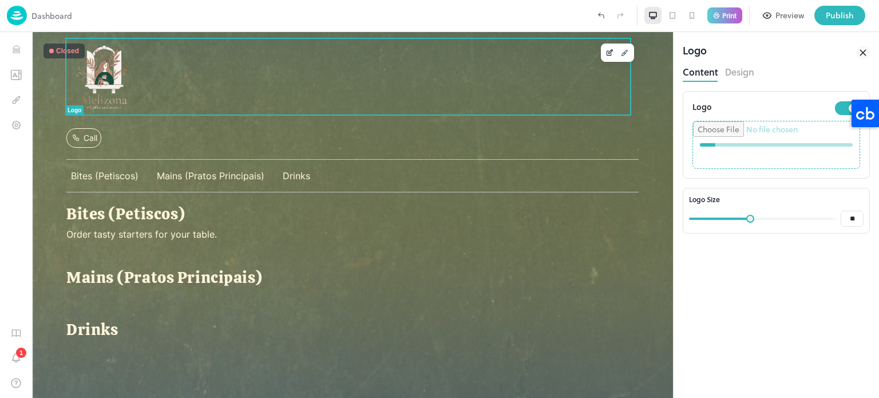
click at [756, 73] on div "Content Design" at bounding box center [776, 72] width 187 height 19
click at [733, 75] on button "Design" at bounding box center [739, 70] width 29 height 15
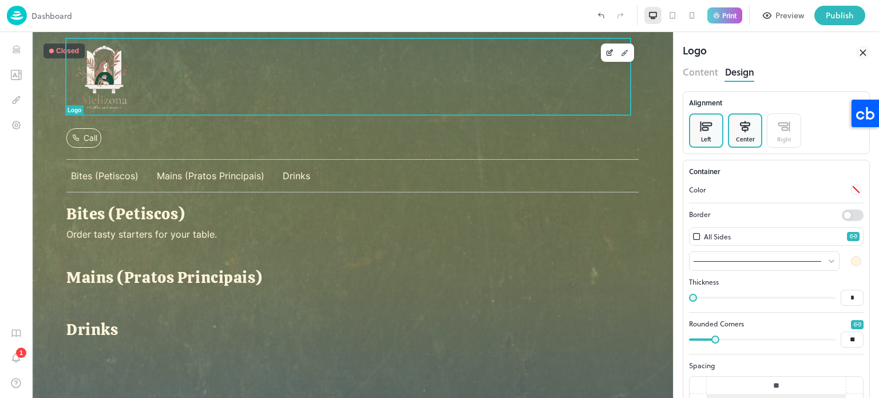
click at [745, 128] on rect at bounding box center [745, 129] width 6 height 3
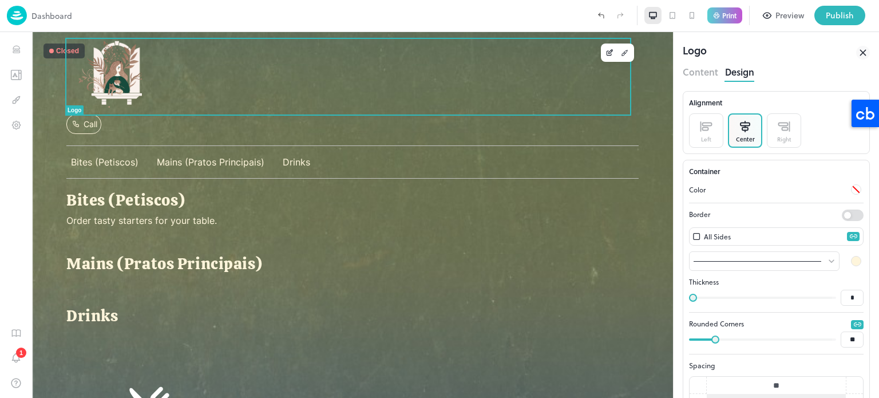
type input "*"
click at [698, 294] on span at bounding box center [698, 298] width 8 height 8
type input "*"
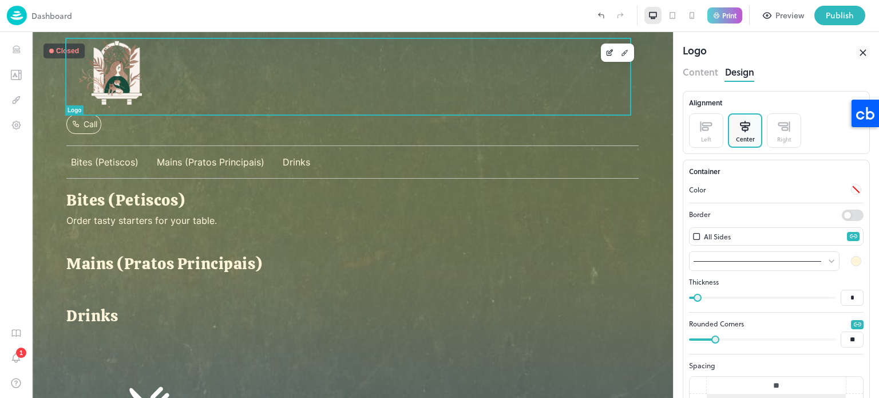
type input "*"
type input "**"
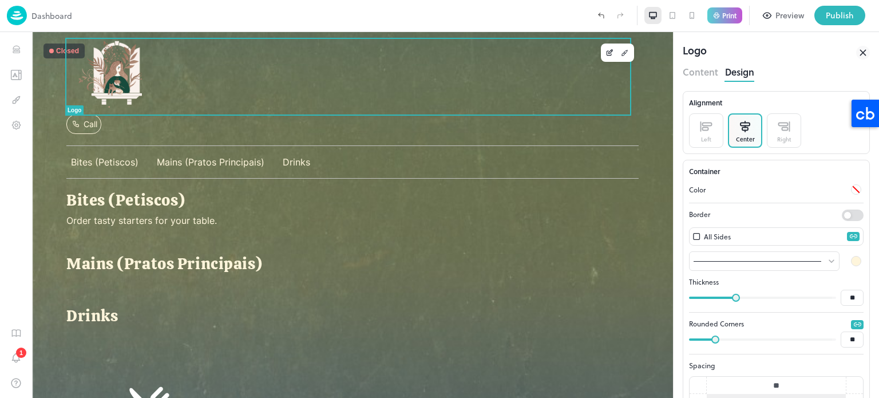
type input "**"
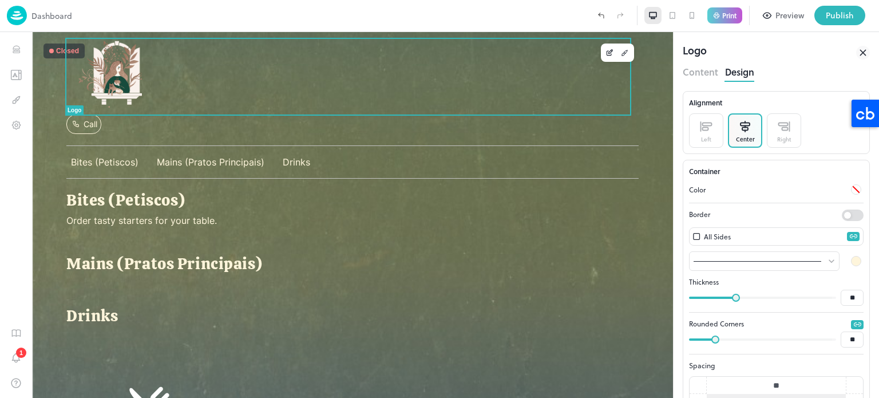
type input "**"
drag, startPoint x: 698, startPoint y: 294, endPoint x: 772, endPoint y: 306, distance: 74.2
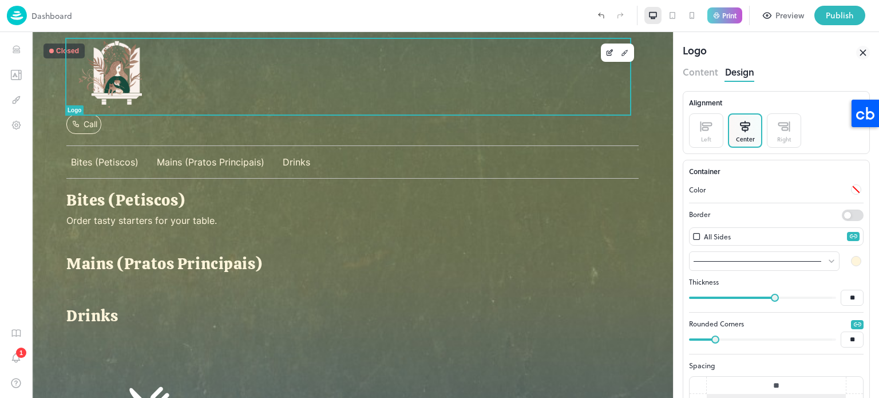
click at [772, 302] on span at bounding box center [775, 298] width 8 height 8
type input "**"
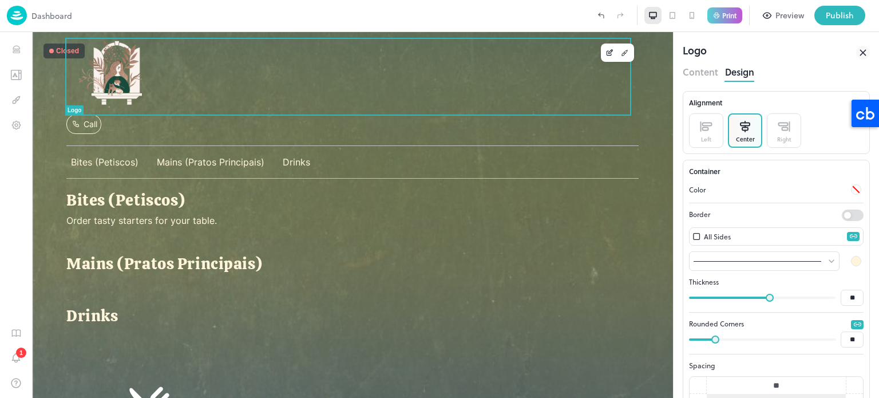
type input "**"
type input "*"
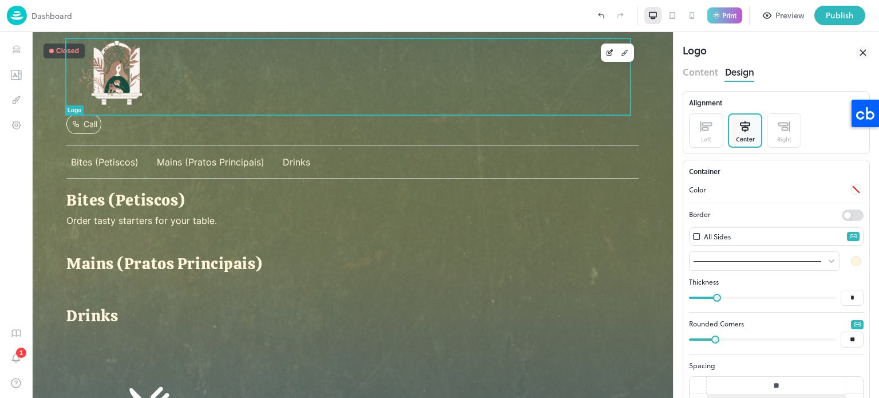
type input "*"
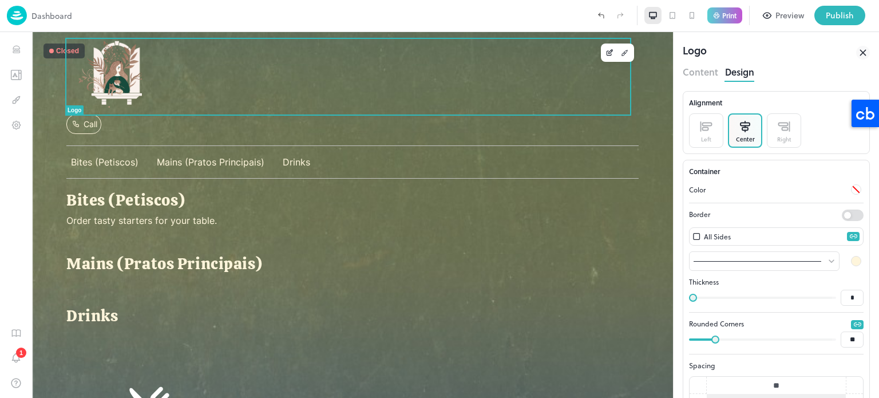
drag, startPoint x: 767, startPoint y: 295, endPoint x: 677, endPoint y: 294, distance: 89.9
click at [677, 294] on div "Logo Content Design Alignment Left Center Right Container Color Border All Side…" at bounding box center [776, 215] width 205 height 366
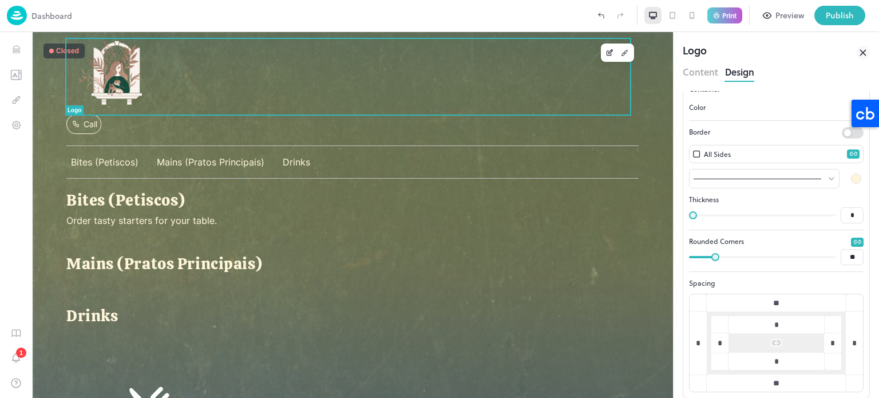
scroll to position [91, 0]
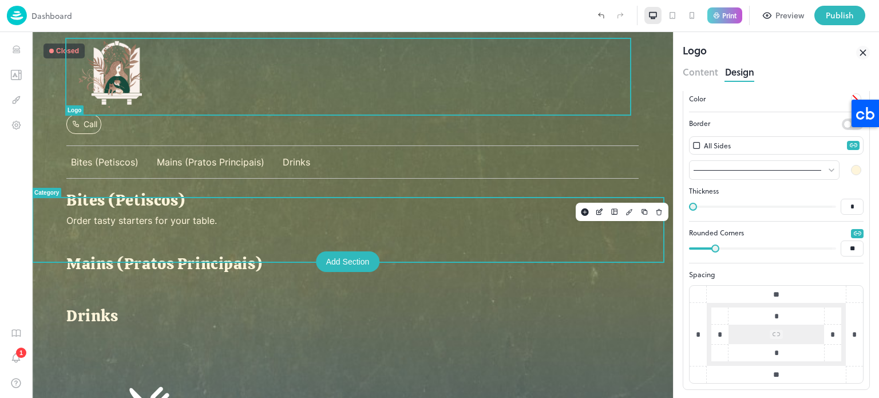
click at [600, 241] on div "Bites (Petiscos) Order tasty starters for your table." at bounding box center [352, 216] width 572 height 52
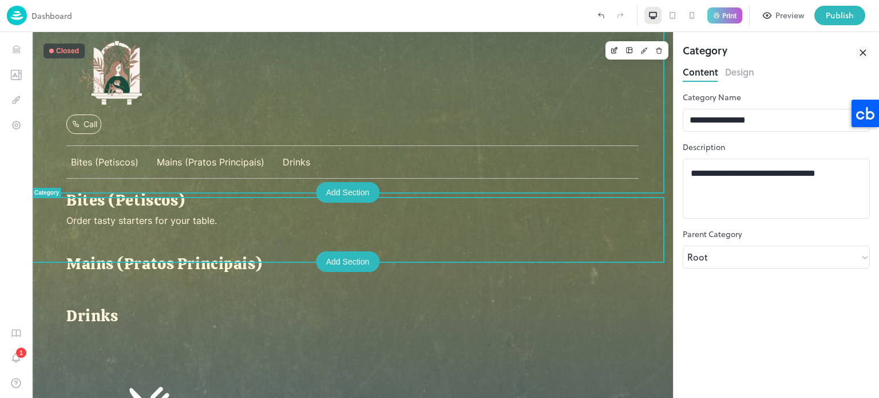
click at [652, 150] on div "Call Bites (Petiscos) Mains (Pratos Principais) Drinks" at bounding box center [352, 94] width 641 height 167
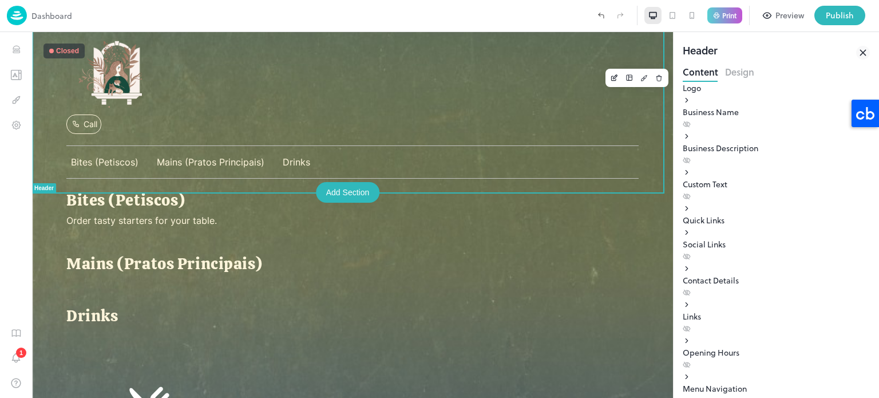
click at [690, 19] on icon at bounding box center [691, 15] width 9 height 9
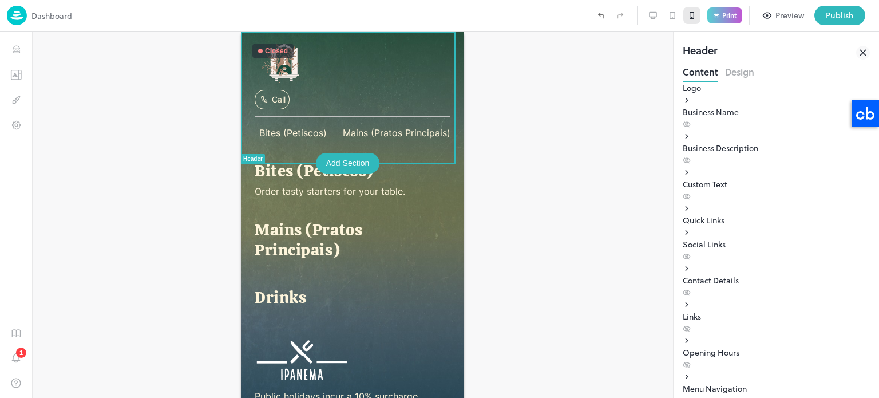
click at [776, 11] on button "Preview" at bounding box center [784, 15] width 54 height 19
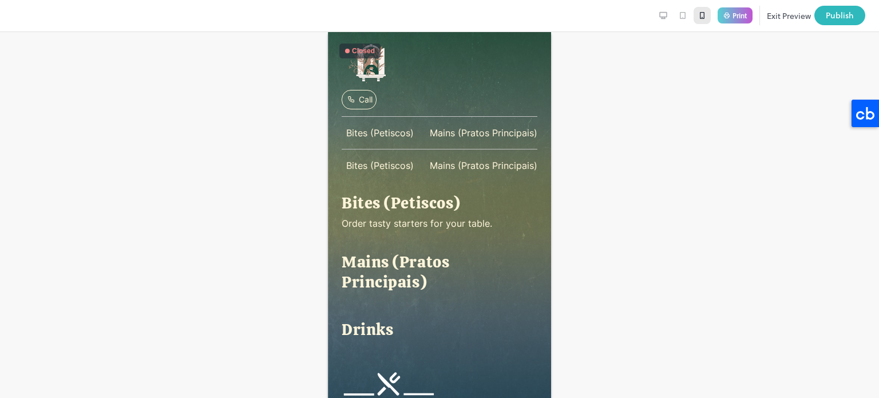
click at [371, 140] on div "Bites (Petiscos)" at bounding box center [380, 132] width 77 height 21
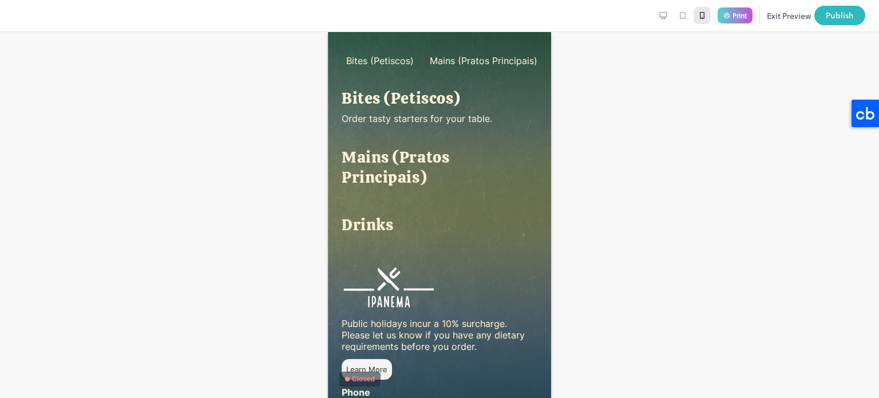
click at [375, 156] on p "Mains (Pratos Principais)" at bounding box center [440, 167] width 196 height 40
click at [393, 263] on img at bounding box center [390, 286] width 96 height 47
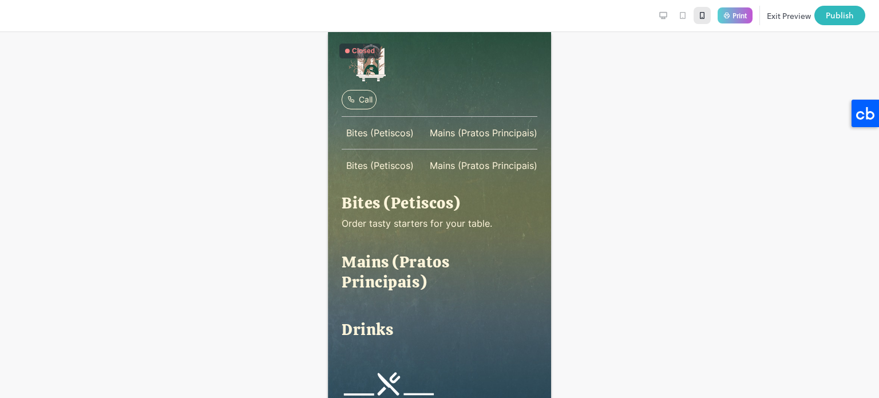
click at [464, 139] on span "Mains (Pratos Principais)" at bounding box center [484, 132] width 108 height 11
click at [794, 15] on button "Exit Preview" at bounding box center [789, 15] width 44 height 19
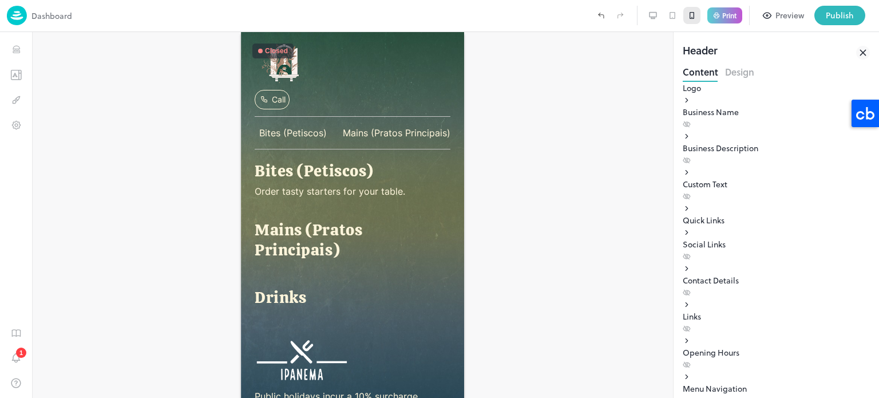
click at [736, 75] on button "Design" at bounding box center [739, 70] width 29 height 15
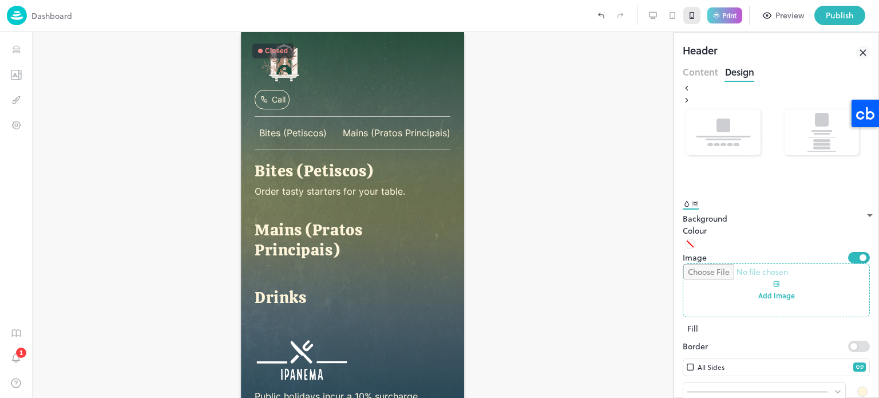
click at [691, 104] on icon at bounding box center [687, 100] width 8 height 8
click at [691, 92] on icon at bounding box center [687, 88] width 8 height 8
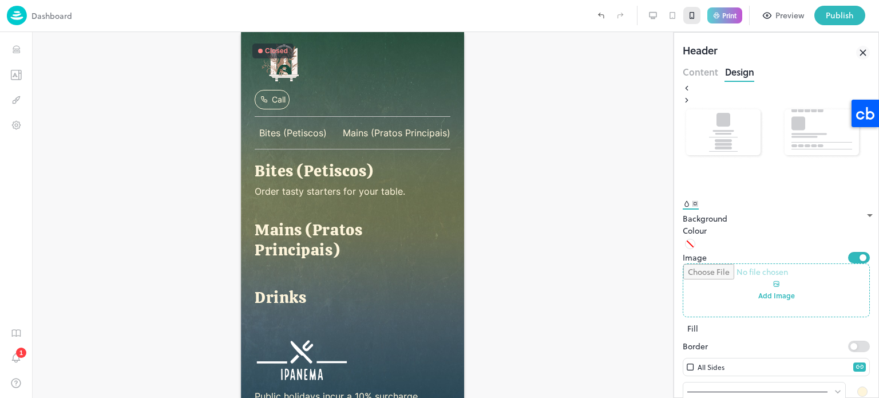
click at [749, 148] on img at bounding box center [723, 132] width 81 height 53
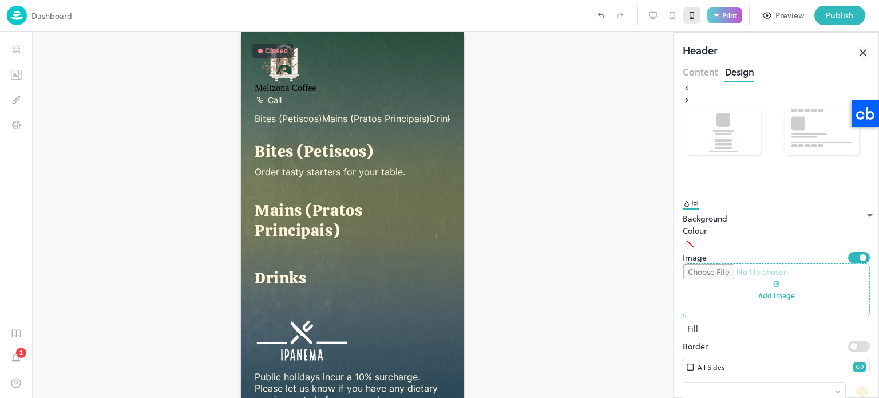
click at [815, 141] on img at bounding box center [821, 132] width 81 height 53
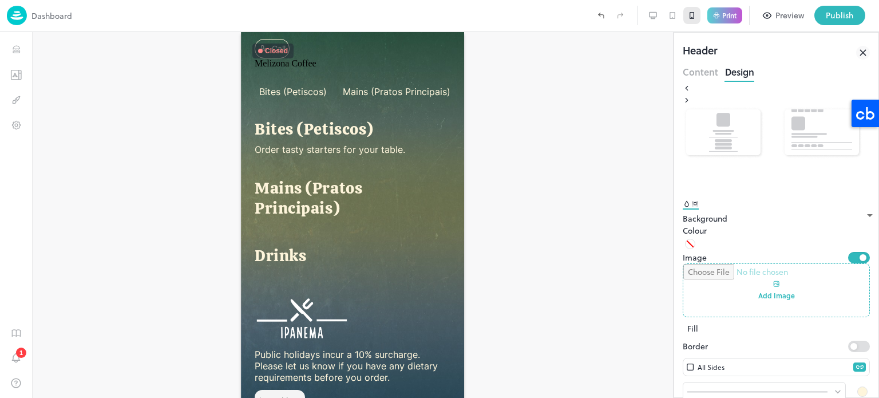
click at [688, 102] on icon at bounding box center [687, 100] width 2 height 4
click at [824, 144] on img at bounding box center [821, 132] width 81 height 53
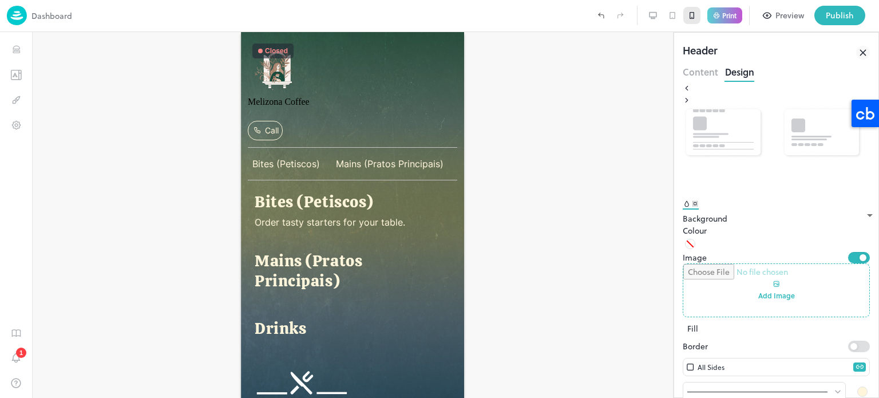
click at [688, 90] on icon at bounding box center [687, 88] width 2 height 4
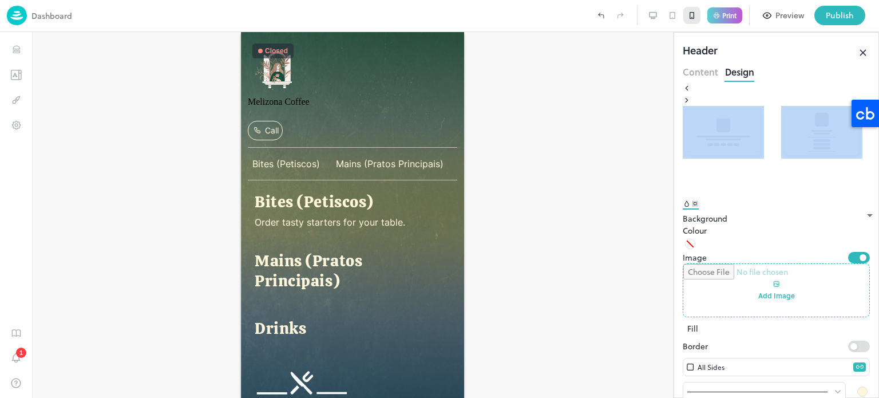
click at [690, 147] on div at bounding box center [776, 140] width 187 height 116
click at [728, 153] on img at bounding box center [723, 132] width 81 height 53
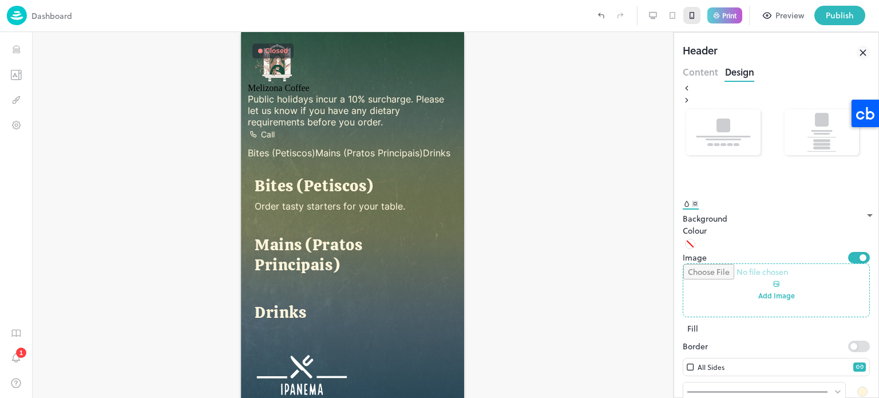
click at [544, 187] on div at bounding box center [352, 215] width 641 height 366
click at [699, 208] on icon "Spacing" at bounding box center [695, 204] width 8 height 8
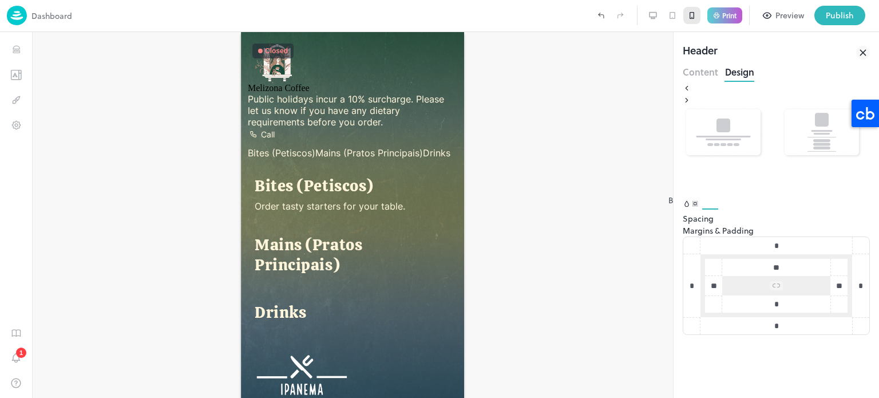
click at [691, 208] on icon "Background" at bounding box center [687, 204] width 9 height 8
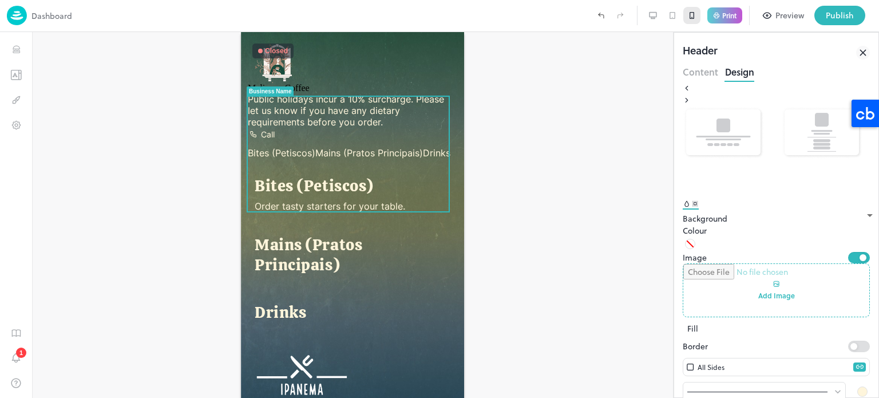
click at [310, 93] on span "Melizona Coffee" at bounding box center [279, 88] width 62 height 10
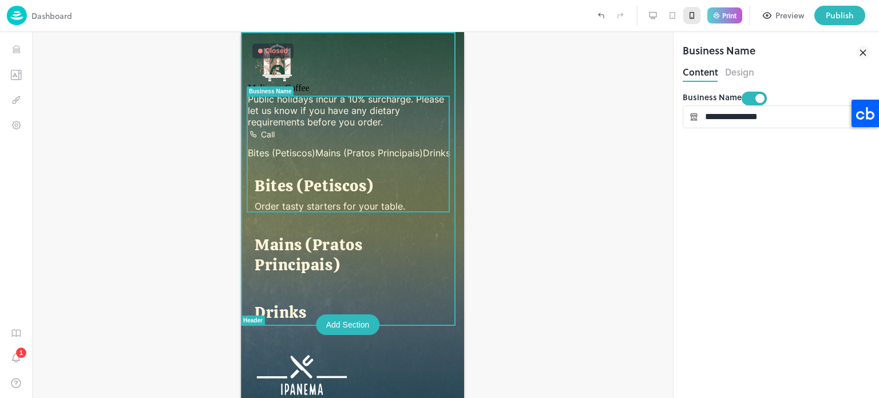
click at [556, 203] on div at bounding box center [352, 215] width 641 height 366
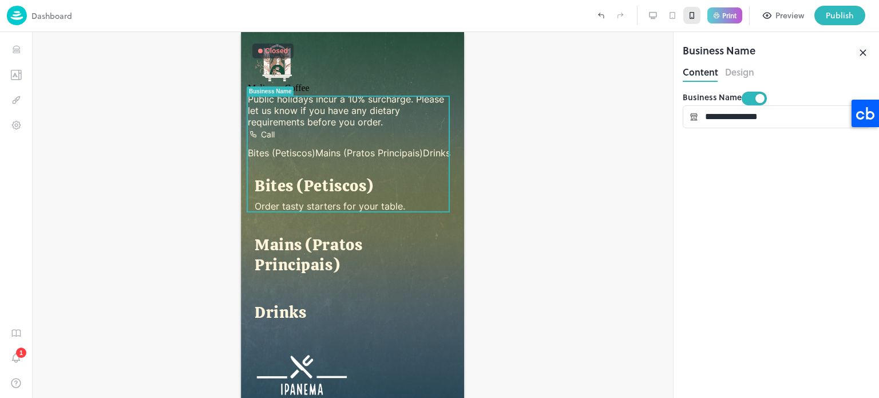
click at [675, 11] on icon at bounding box center [672, 15] width 9 height 9
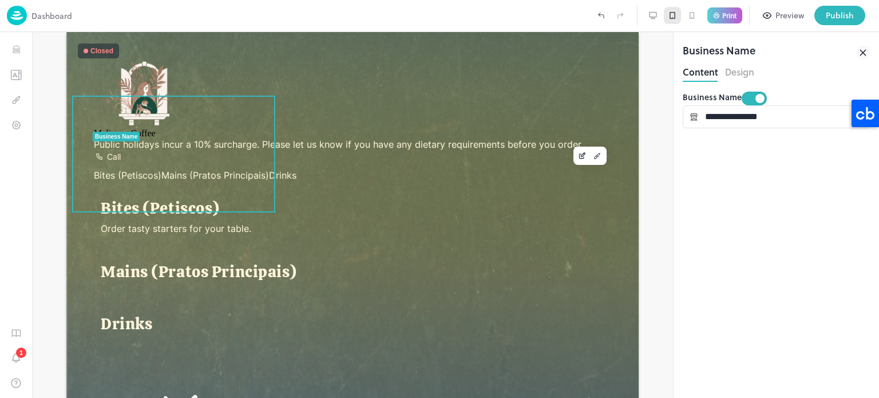
click at [701, 11] on div at bounding box center [691, 15] width 17 height 17
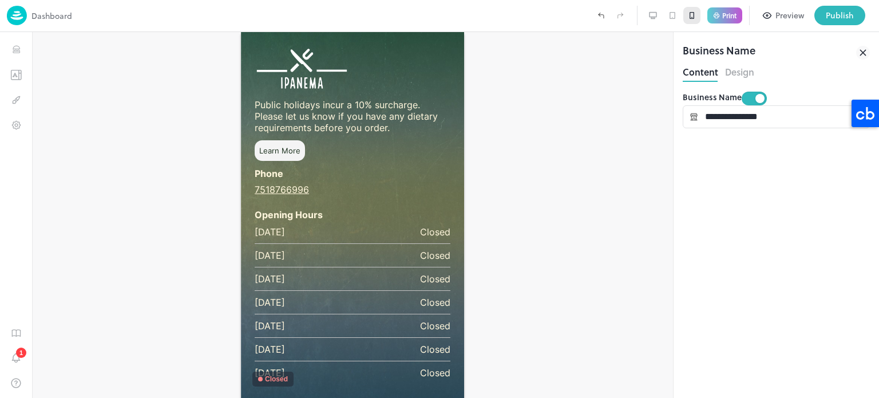
scroll to position [353, 0]
click at [861, 50] on icon at bounding box center [862, 52] width 5 height 5
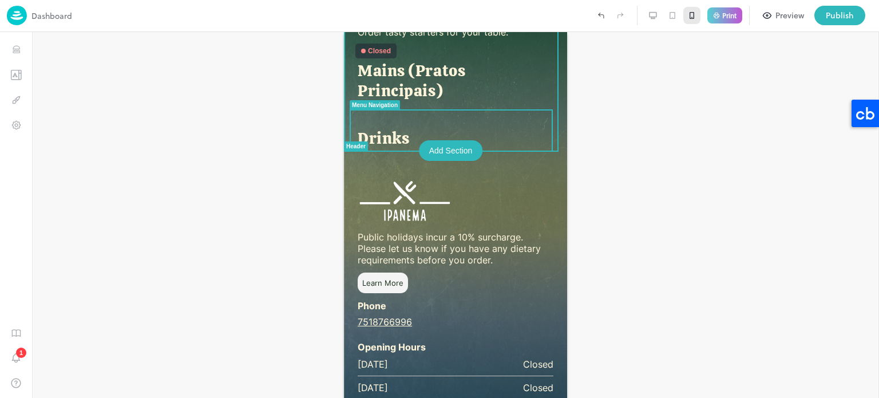
scroll to position [175, 0]
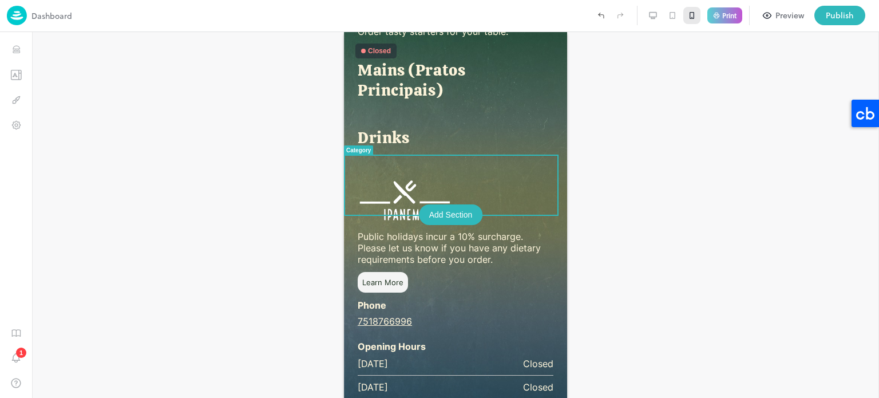
click at [461, 217] on div "Add Section" at bounding box center [451, 214] width 64 height 21
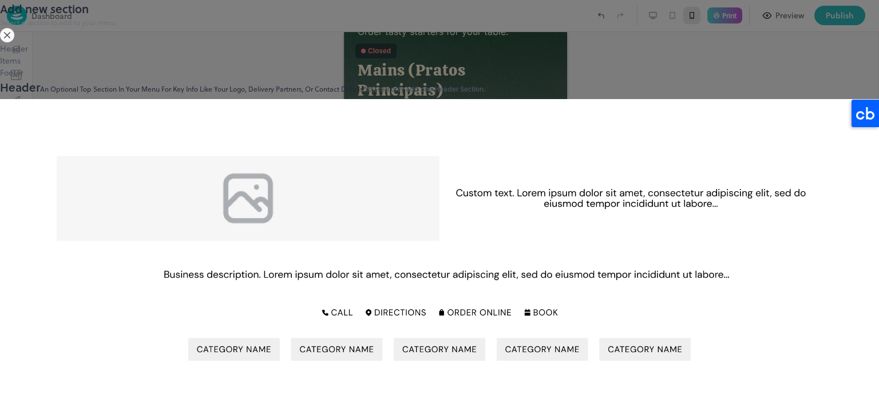
click at [179, 66] on div "Items" at bounding box center [439, 60] width 879 height 12
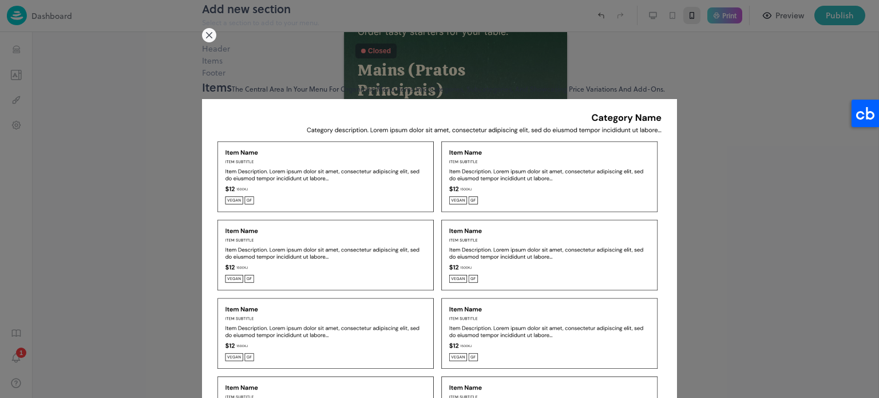
click at [202, 78] on div "Footer" at bounding box center [439, 72] width 475 height 12
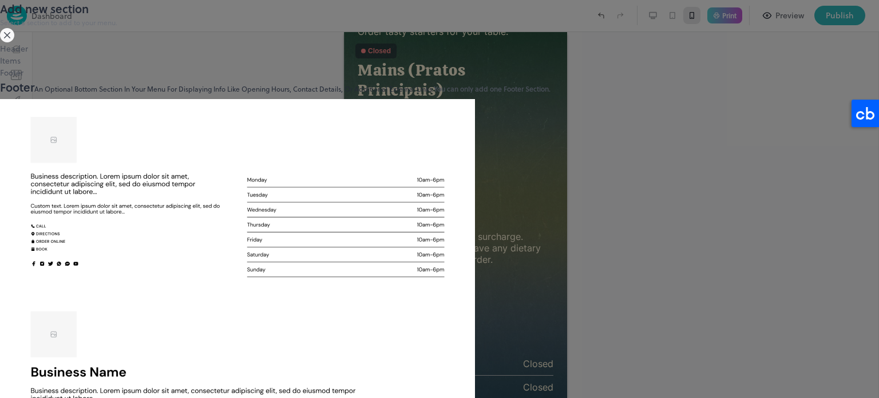
click at [176, 66] on div "Items" at bounding box center [439, 60] width 879 height 12
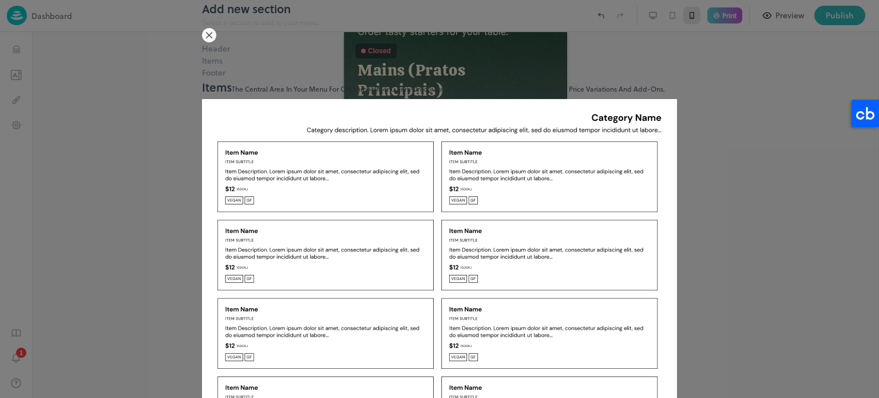
scroll to position [158, 0]
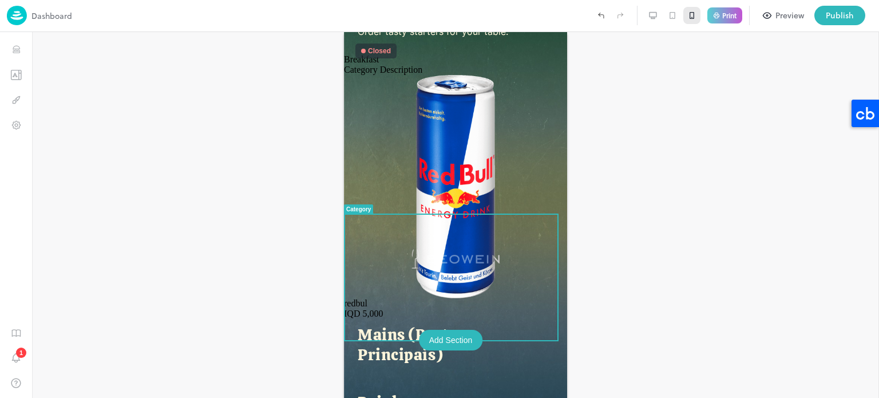
click at [653, 211] on div at bounding box center [455, 215] width 847 height 366
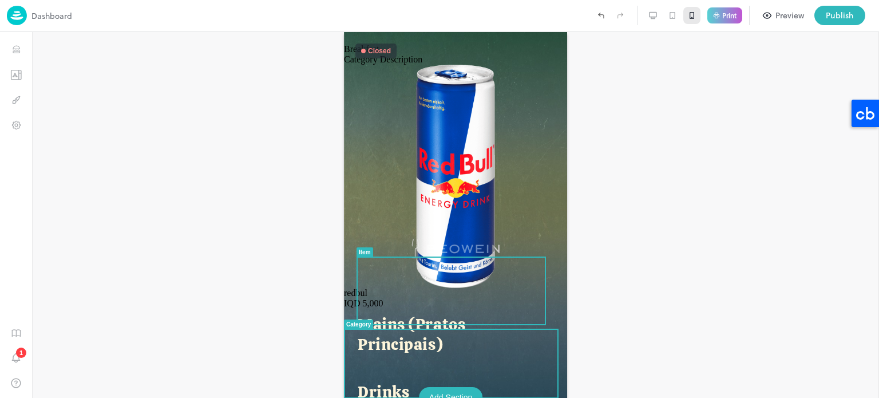
scroll to position [184, 0]
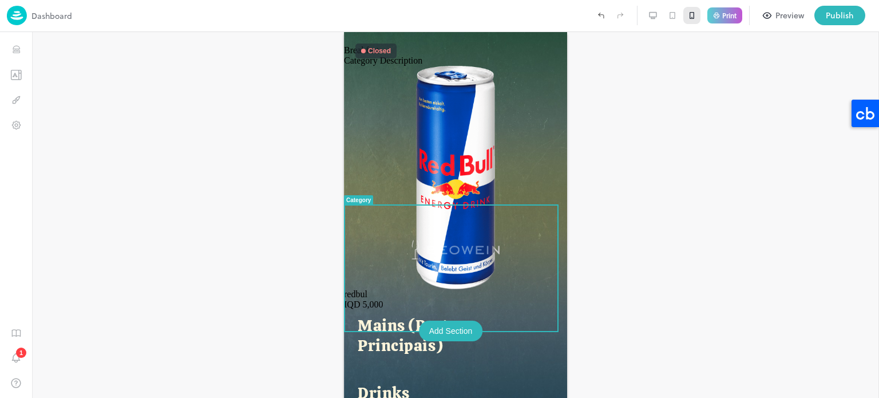
click at [445, 56] on p "Breakfast" at bounding box center [455, 50] width 223 height 10
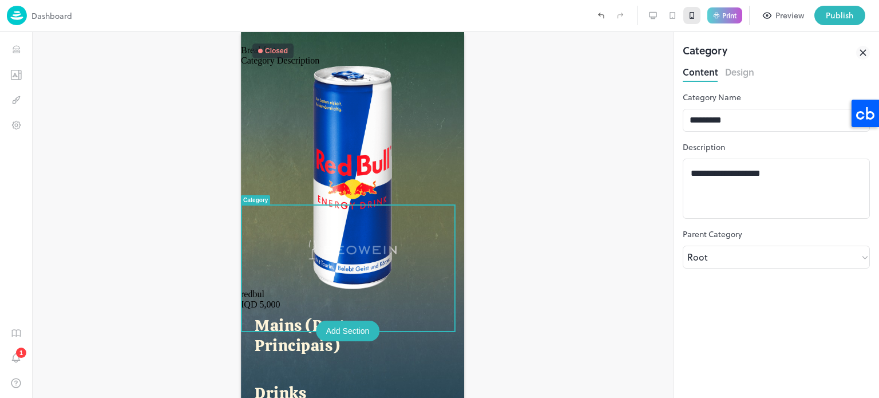
click at [505, 205] on div at bounding box center [352, 215] width 641 height 366
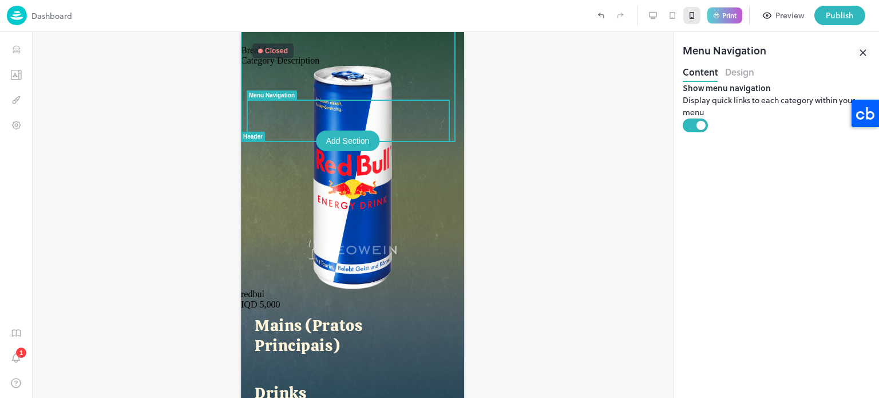
click at [355, 136] on div "Add Section" at bounding box center [348, 140] width 64 height 21
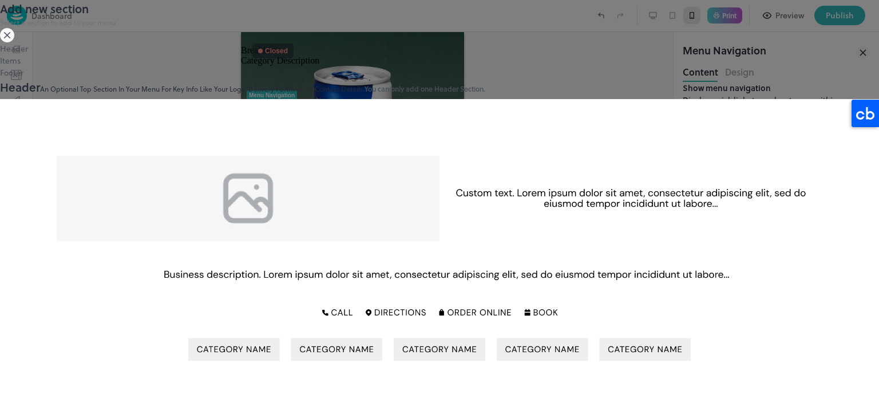
click at [173, 66] on div "Items" at bounding box center [439, 60] width 879 height 12
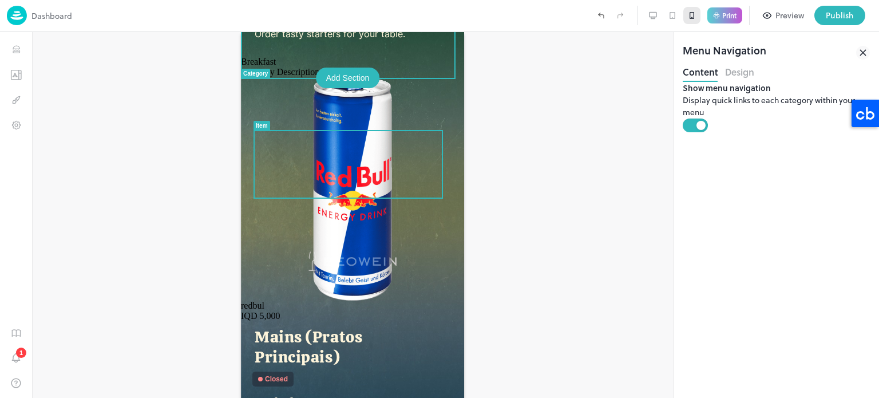
scroll to position [437, 0]
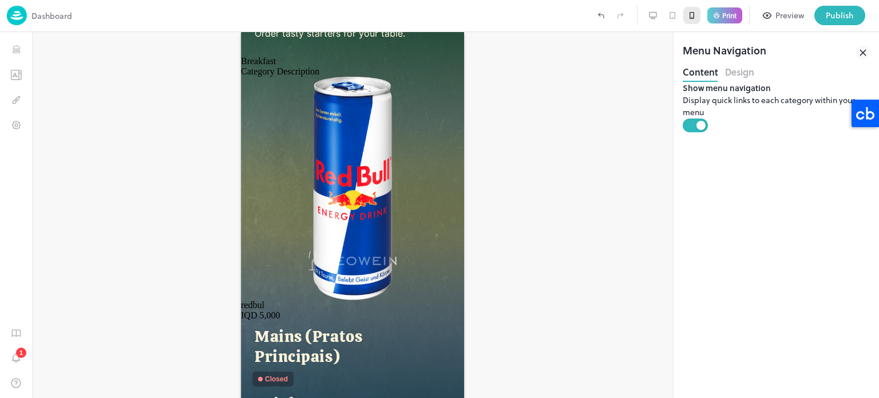
click at [790, 17] on div "Preview" at bounding box center [790, 15] width 29 height 13
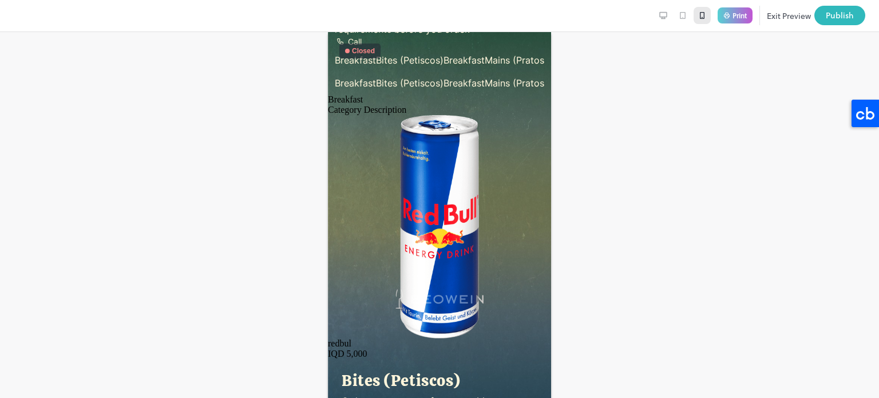
scroll to position [89, 0]
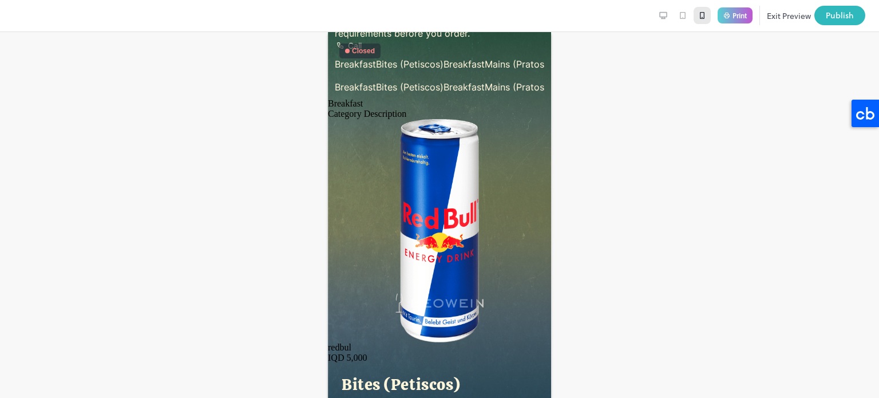
click at [424, 70] on span "Bites (Petiscos)" at bounding box center [410, 63] width 68 height 11
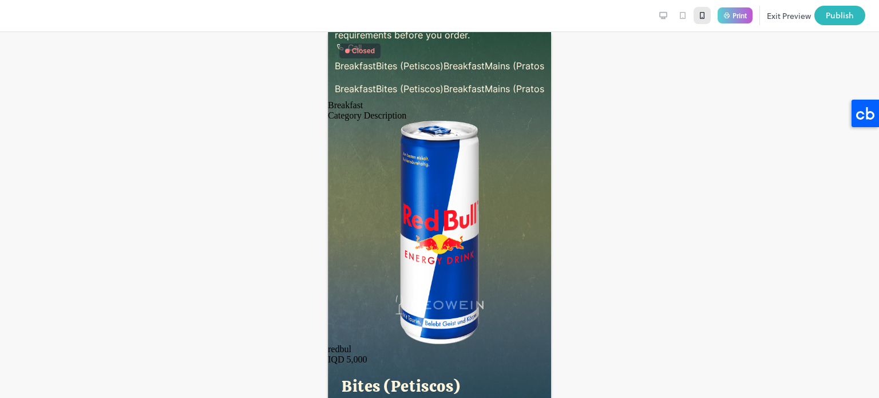
scroll to position [0, 0]
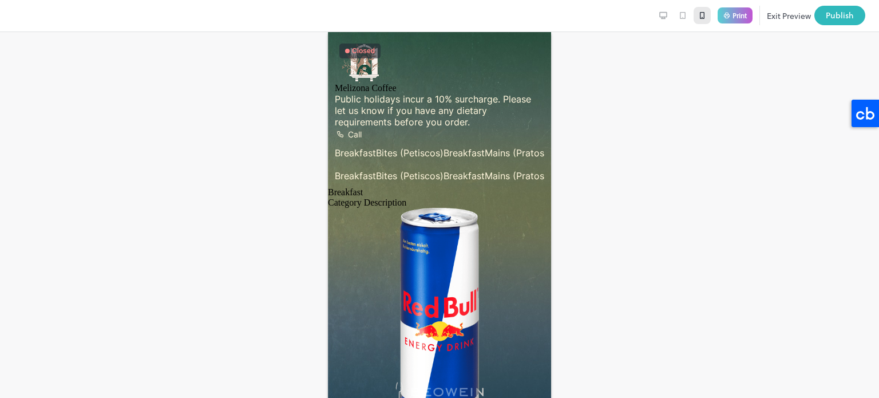
click at [397, 93] on span "Melizona Coffee" at bounding box center [366, 88] width 62 height 10
click at [785, 18] on button "Exit Preview" at bounding box center [789, 15] width 44 height 19
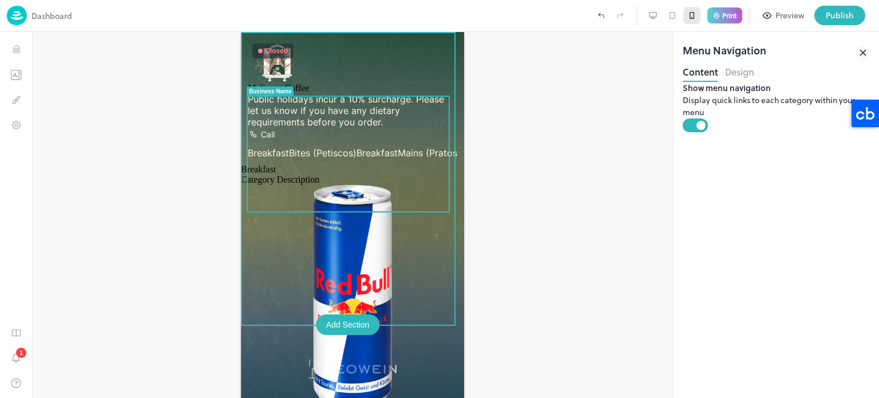
click at [310, 93] on span "Melizona Coffee" at bounding box center [279, 88] width 62 height 10
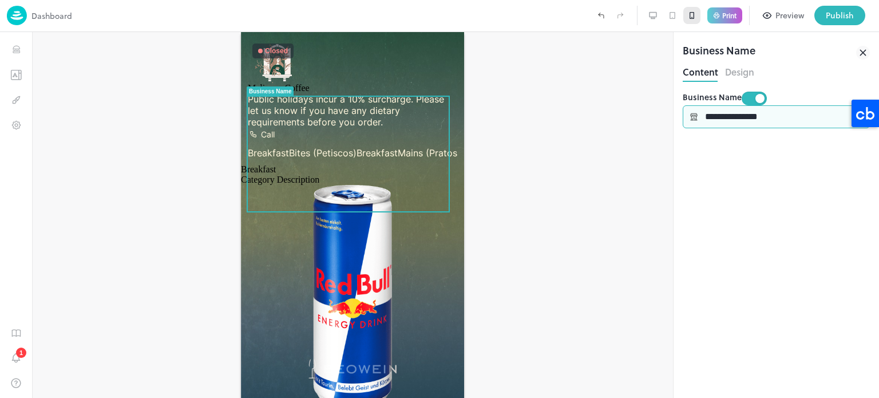
click at [722, 128] on input "**********" at bounding box center [784, 116] width 172 height 23
click at [739, 70] on button "Design" at bounding box center [739, 70] width 29 height 15
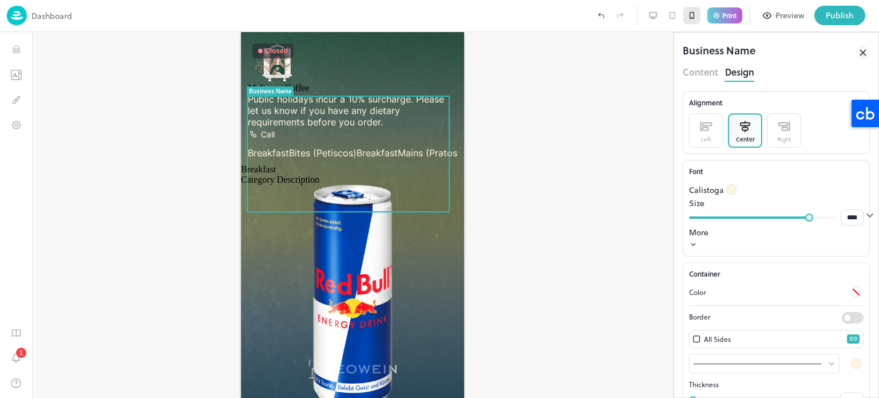
type input "**"
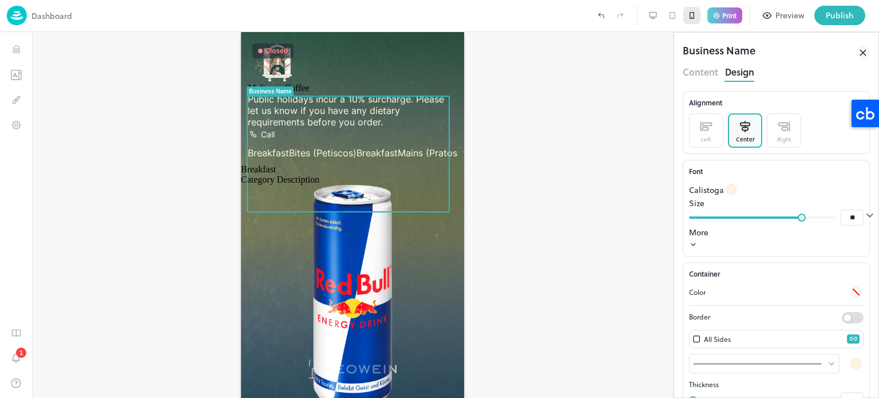
type input "**"
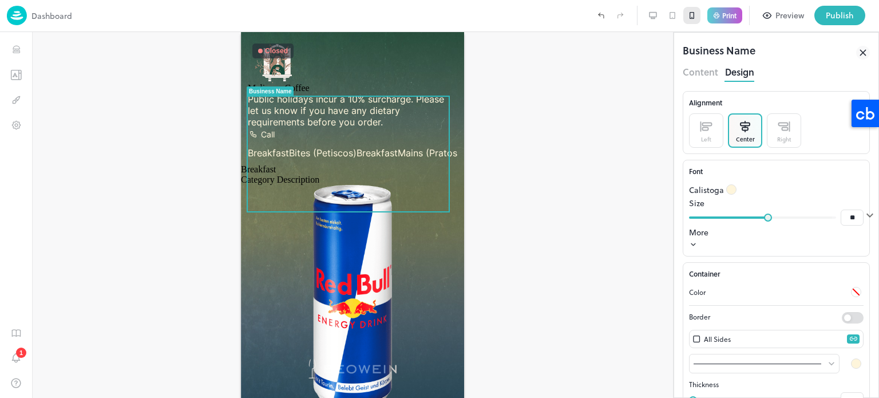
type input "**"
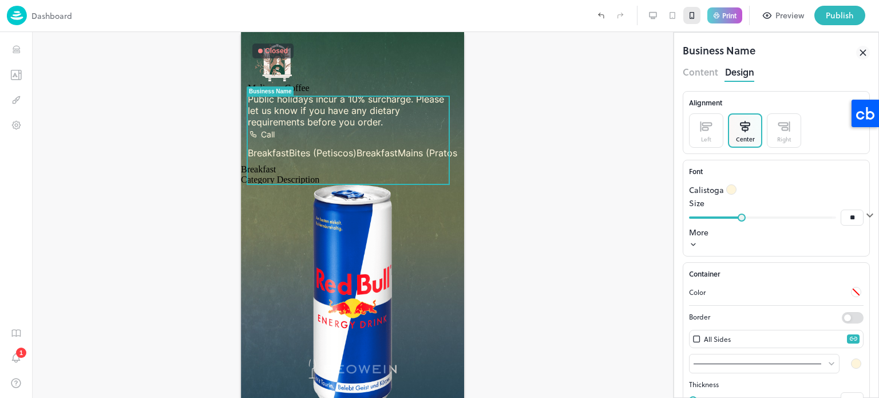
type input "**"
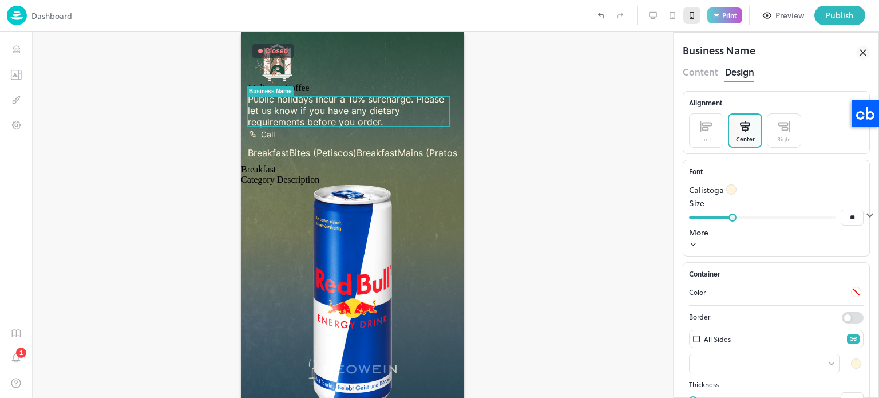
type input "**"
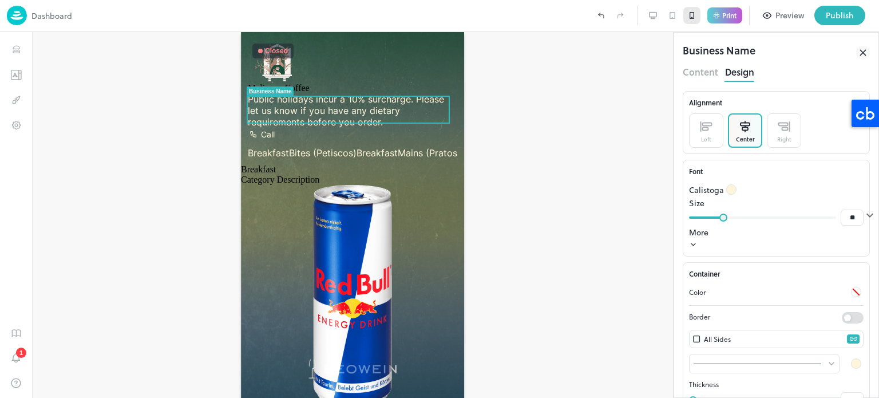
type input "**"
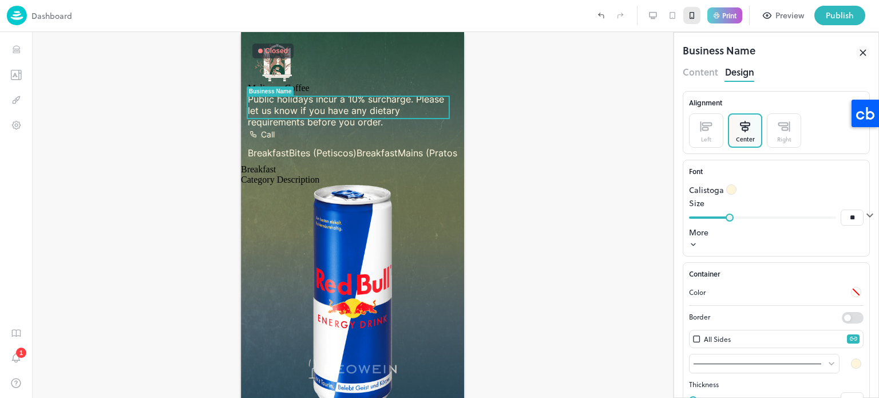
type input "**"
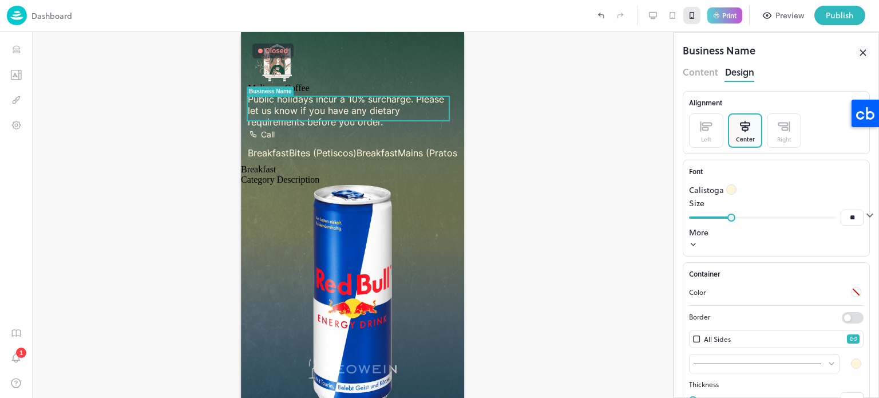
type input "**"
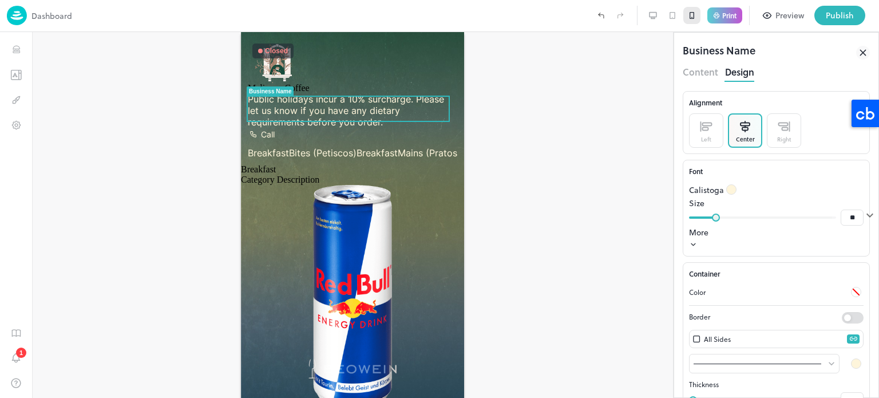
type input "**"
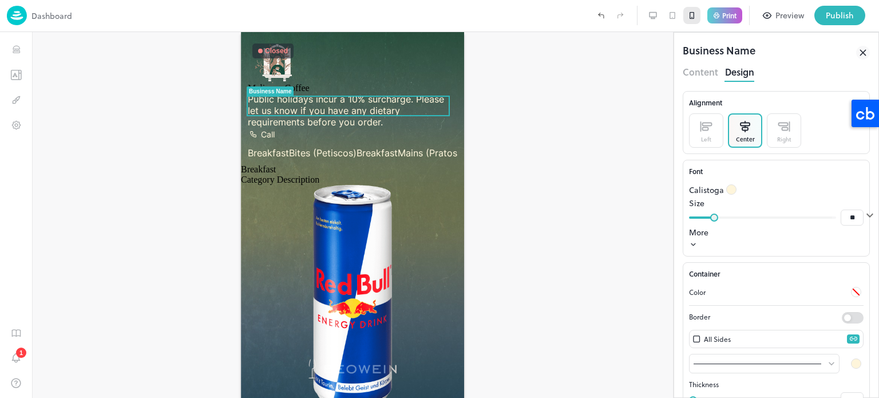
type input "**"
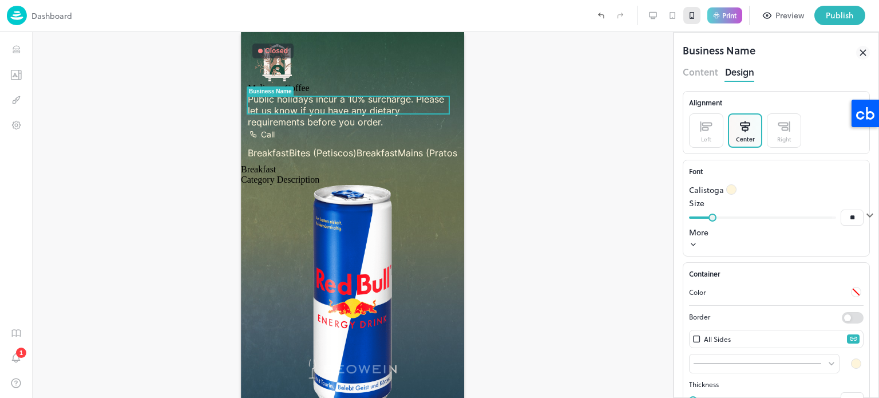
type input "**"
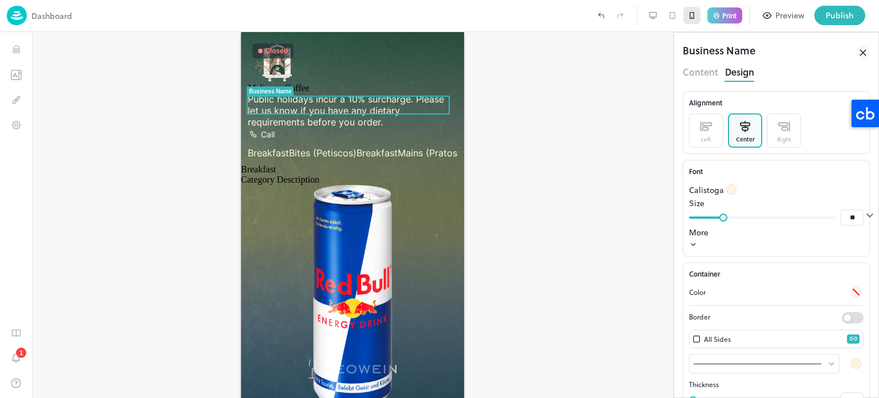
type input "**"
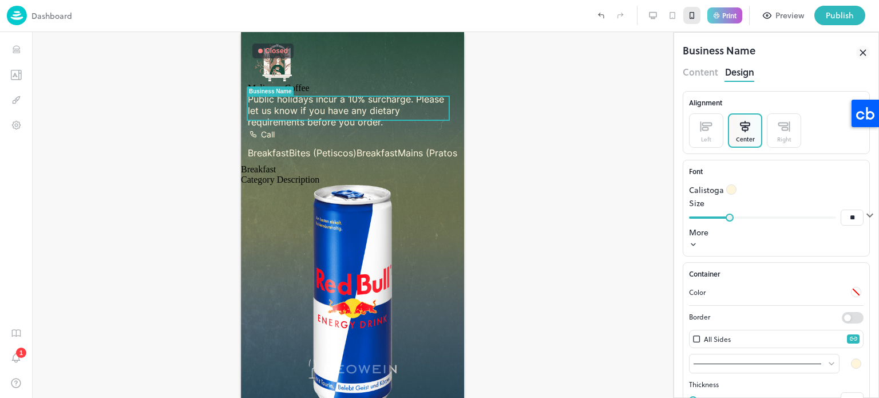
drag, startPoint x: 796, startPoint y: 225, endPoint x: 727, endPoint y: 226, distance: 68.1
click at [727, 222] on span at bounding box center [730, 217] width 8 height 8
click at [739, 195] on body "**********" at bounding box center [439, 199] width 879 height 398
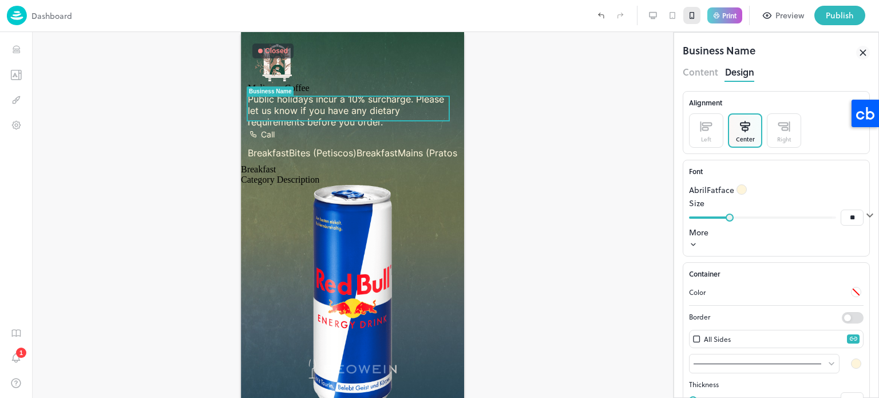
type input "**********"
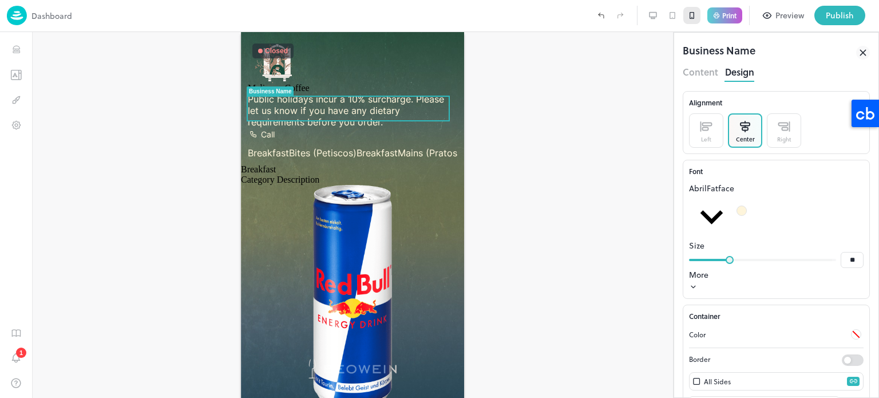
scroll to position [254, 0]
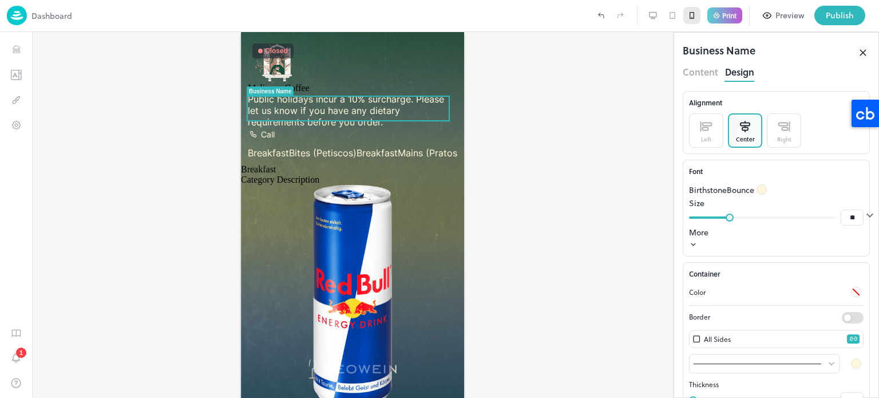
type input "**********"
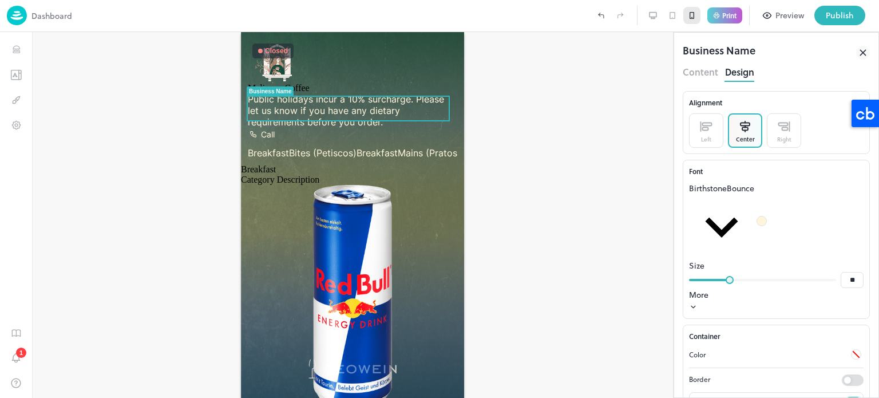
scroll to position [492, 0]
type input "**********"
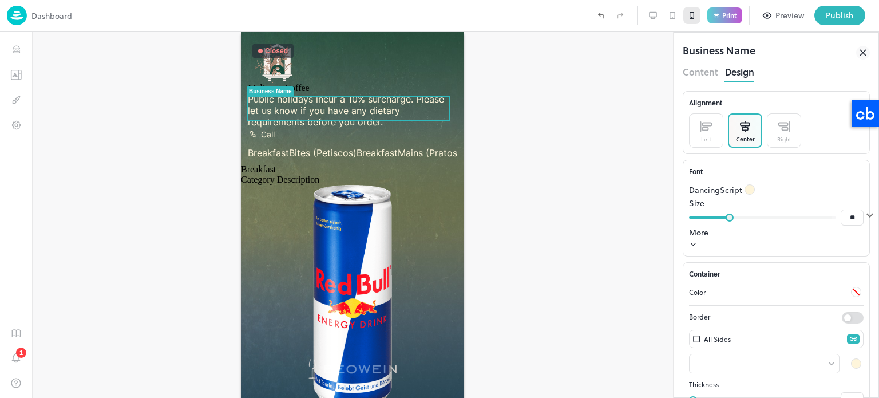
click at [618, 176] on div at bounding box center [352, 215] width 641 height 366
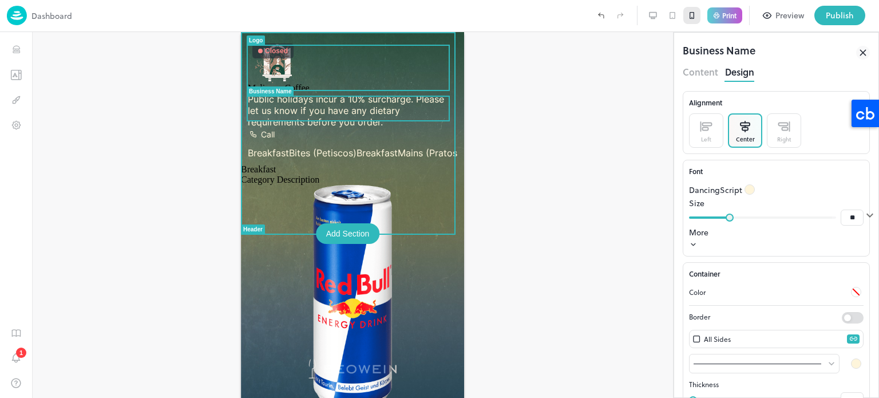
click at [437, 51] on div at bounding box center [352, 61] width 209 height 44
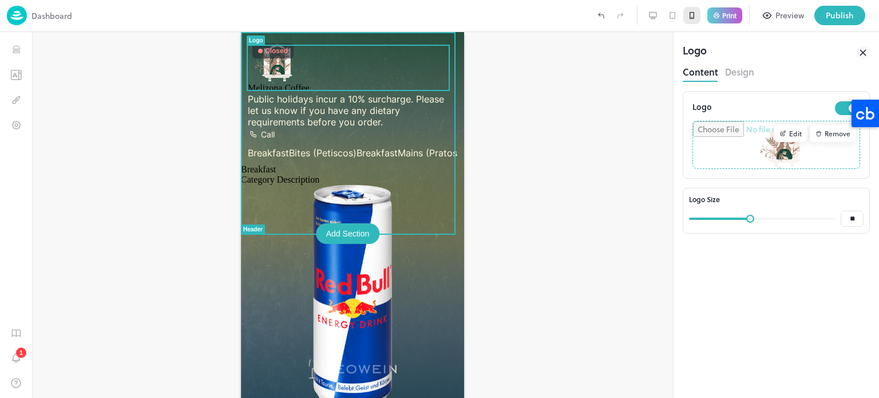
click at [441, 34] on div "Melizona Coffee Public holidays incur a 10% surcharge. Please let us know if yo…" at bounding box center [352, 98] width 223 height 132
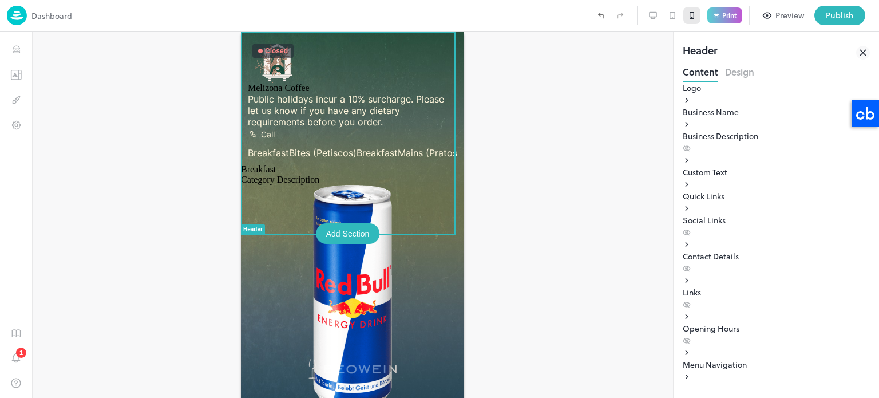
click at [441, 34] on div "Melizona Coffee Public holidays incur a 10% surcharge. Please let us know if yo…" at bounding box center [352, 98] width 223 height 132
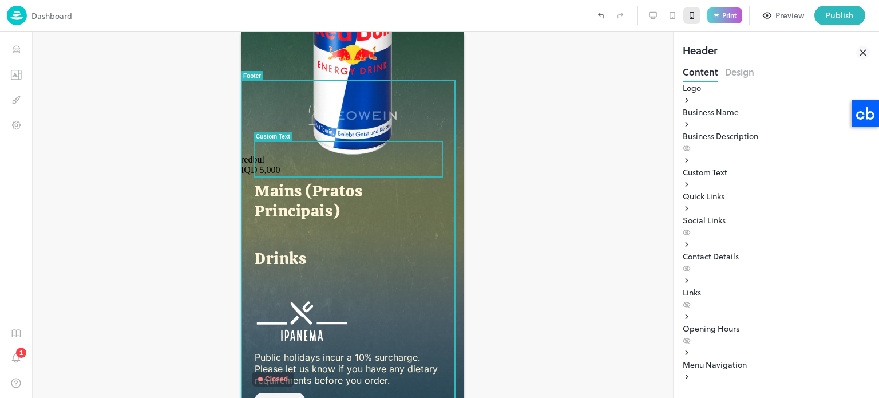
scroll to position [611, 0]
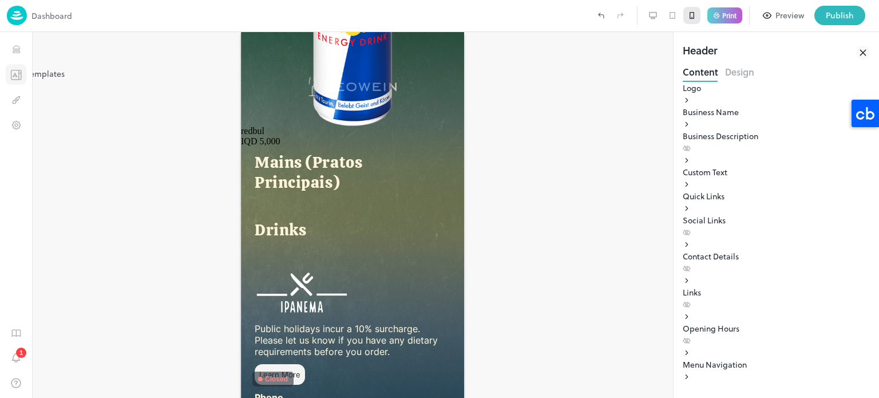
click at [11, 80] on button "Templates" at bounding box center [16, 74] width 21 height 21
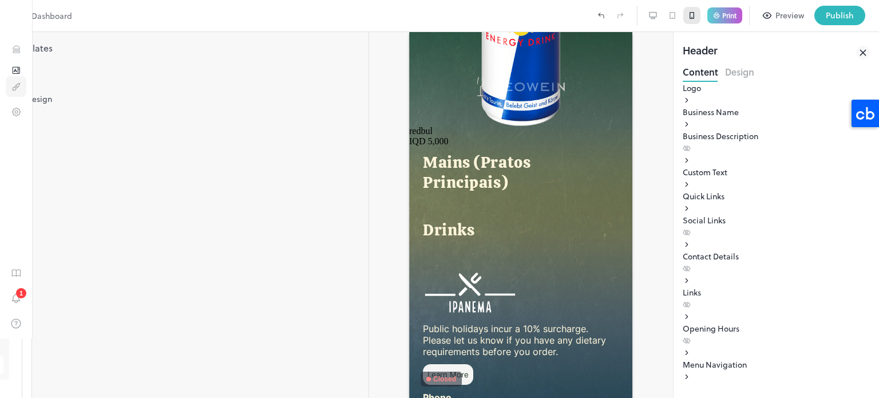
click at [13, 90] on icon "Design" at bounding box center [14, 88] width 3 height 3
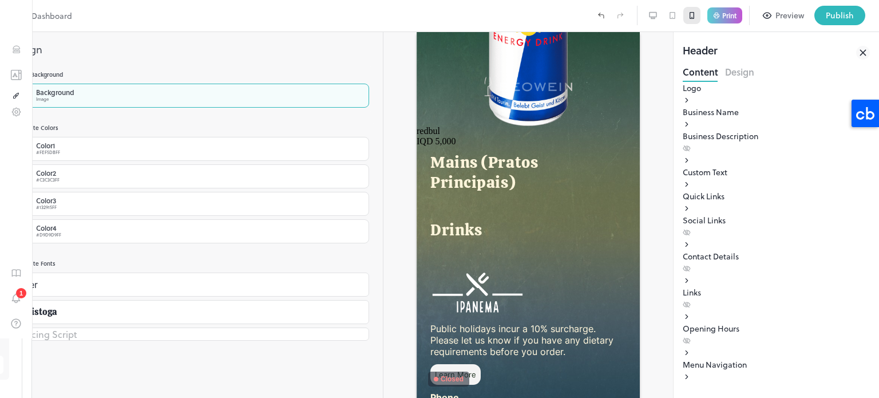
click at [74, 89] on div "Background" at bounding box center [55, 92] width 38 height 7
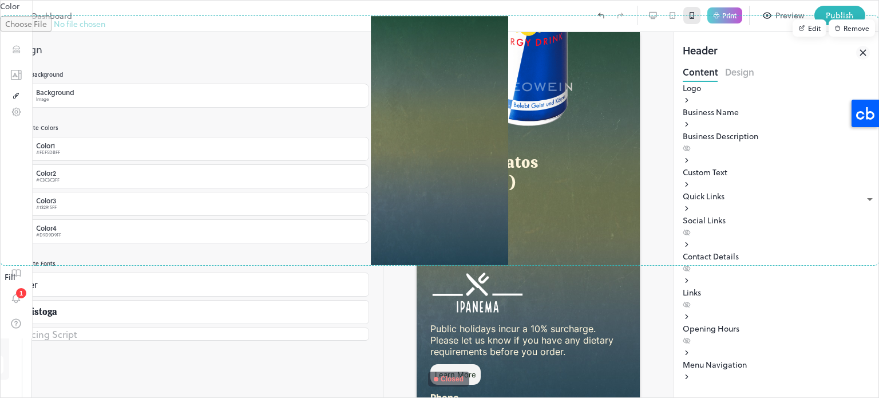
click at [793, 37] on div "Edit" at bounding box center [810, 27] width 34 height 17
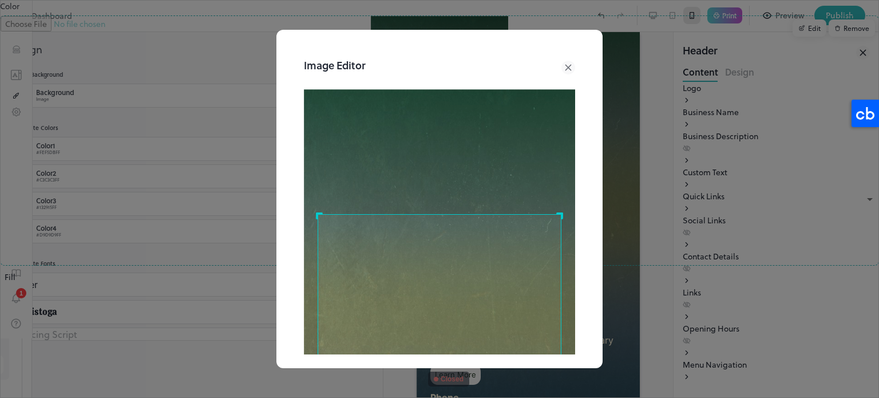
click at [473, 238] on div "Use the arrow keys to move the crop selection area" at bounding box center [440, 336] width 244 height 244
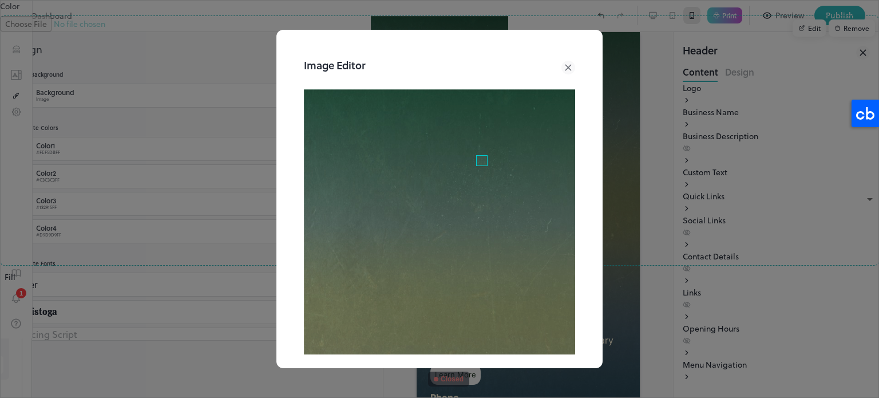
click at [481, 118] on img at bounding box center [439, 335] width 271 height 493
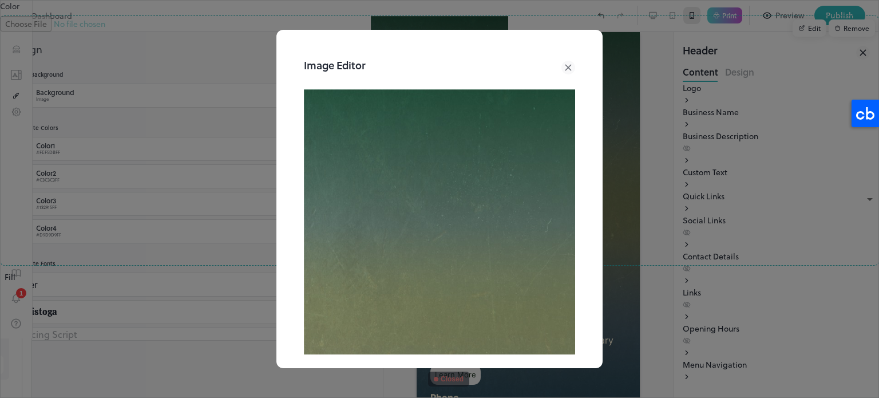
click at [481, 118] on img at bounding box center [439, 335] width 271 height 493
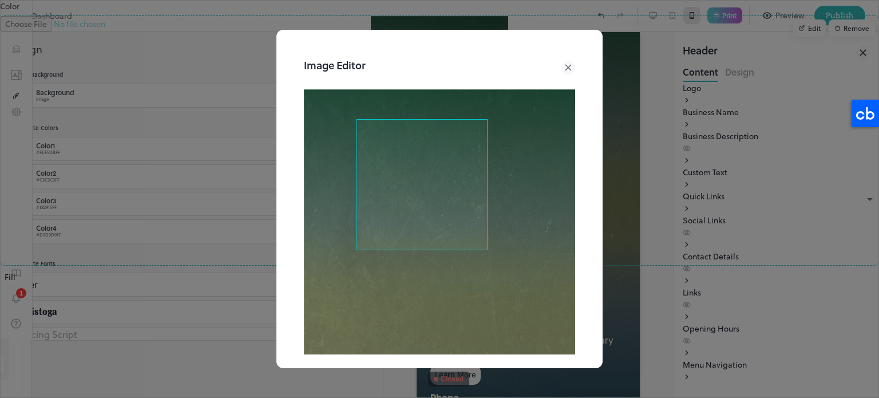
click at [300, 362] on div "Image Editor Crop Ratio 1:1 4:3 3:4 Custom Cancel Apply" at bounding box center [439, 199] width 326 height 338
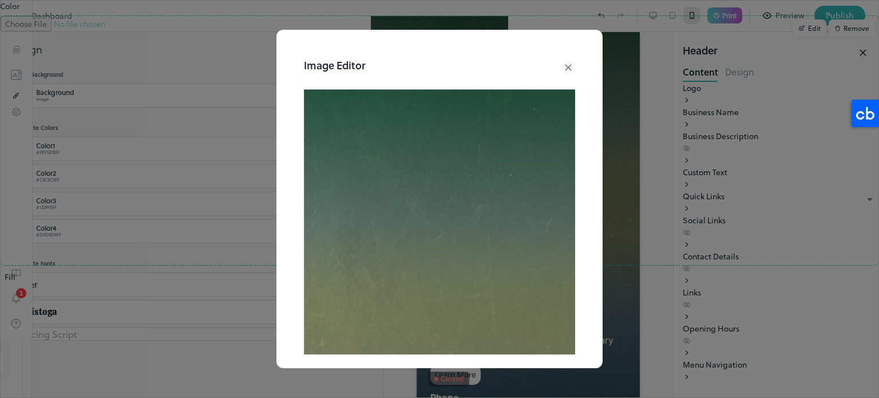
click at [385, 302] on img at bounding box center [439, 335] width 271 height 493
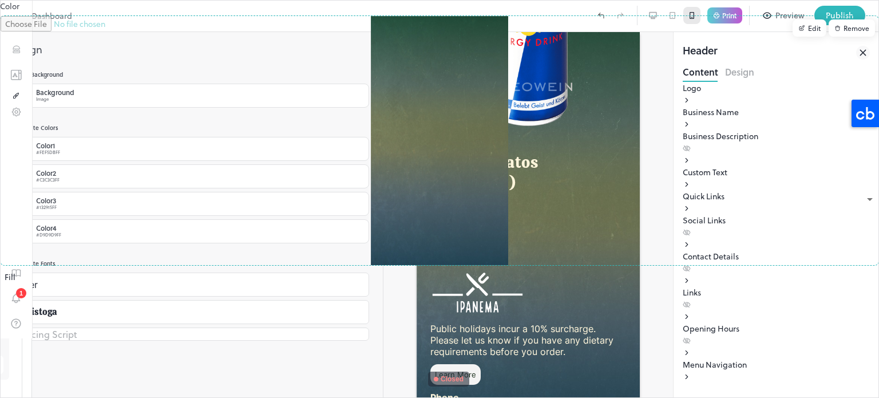
click at [192, 14] on div at bounding box center [440, 14] width 876 height 0
click at [2, 14] on div at bounding box center [2, 14] width 0 height 0
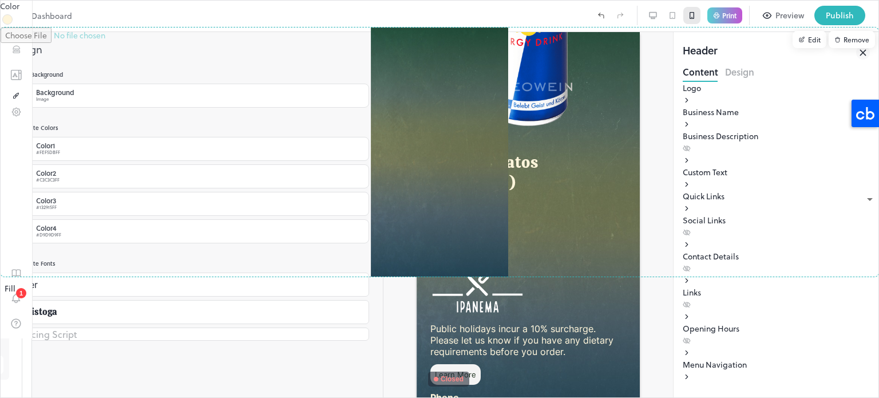
click at [252, 227] on div at bounding box center [439, 199] width 879 height 398
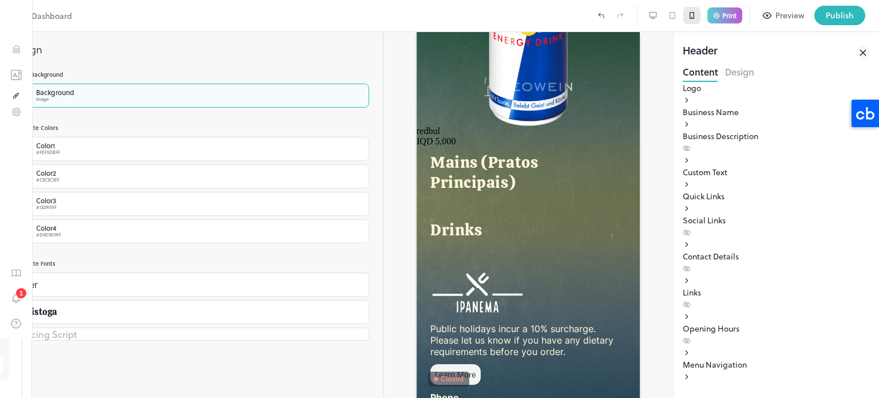
click at [110, 93] on div "Background Image" at bounding box center [191, 96] width 355 height 24
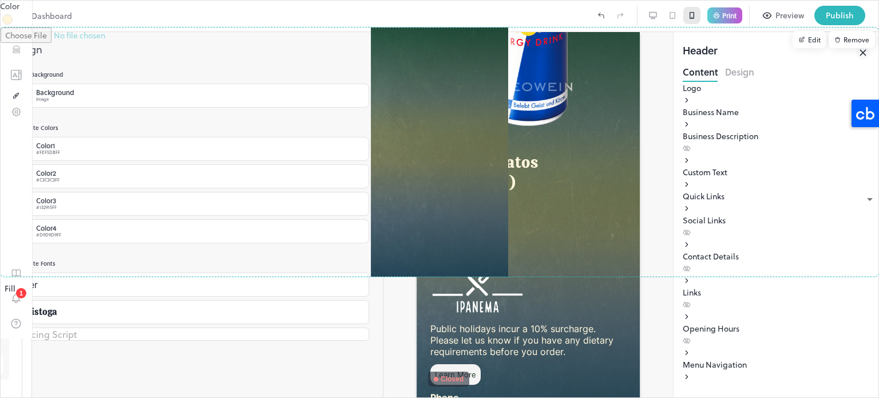
click at [829, 48] on div "Remove" at bounding box center [852, 39] width 46 height 17
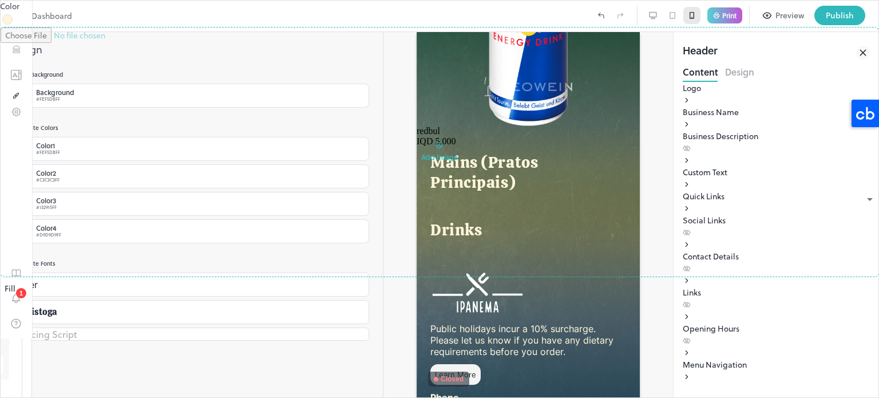
click at [13, 25] on div at bounding box center [7, 19] width 10 height 10
click at [2, 14] on div at bounding box center [2, 14] width 0 height 0
click at [187, 14] on div at bounding box center [440, 14] width 876 height 0
click at [5, 14] on div at bounding box center [5, 14] width 0 height 0
click at [136, 167] on input "file" at bounding box center [440, 140] width 878 height 249
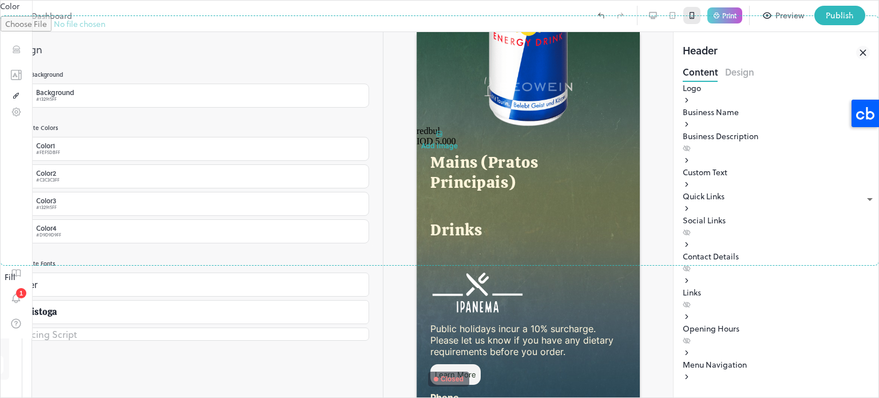
type input "**********"
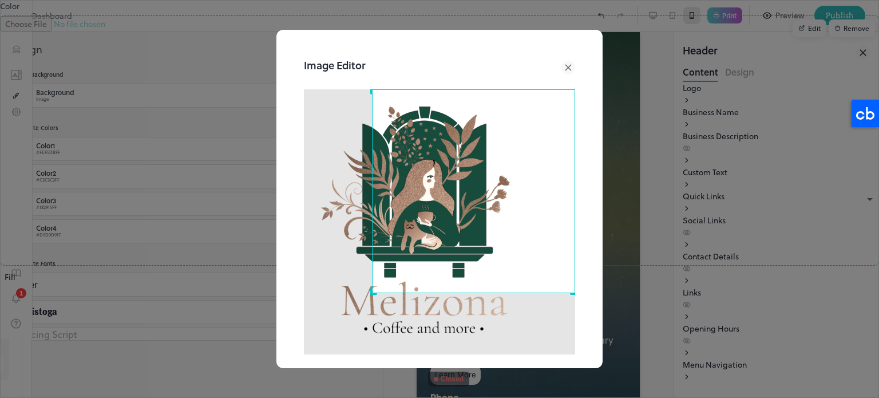
click at [596, 8] on div "Image Editor Crop Ratio 1:1 4:3 3:4 Custom Cancel Apply" at bounding box center [439, 199] width 879 height 398
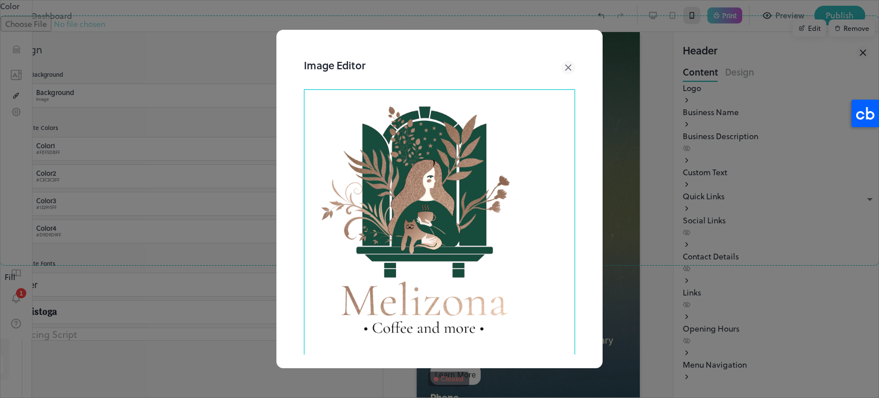
click at [232, 397] on html "**********" at bounding box center [439, 199] width 879 height 398
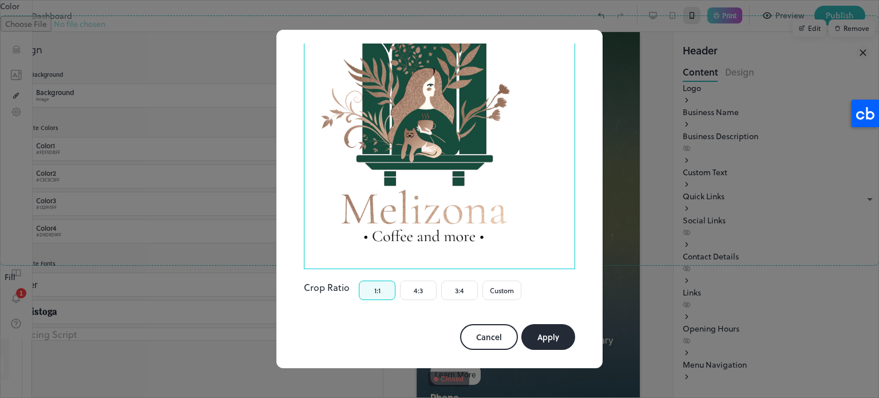
click at [539, 332] on button "Apply" at bounding box center [548, 337] width 54 height 26
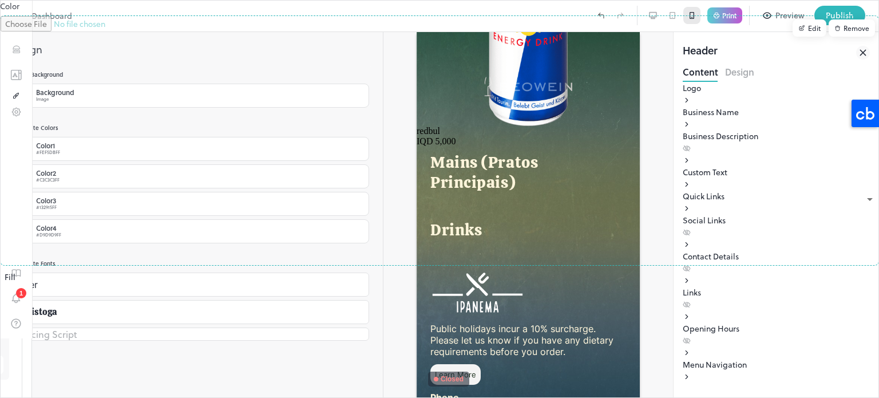
drag, startPoint x: 554, startPoint y: 269, endPoint x: 558, endPoint y: 164, distance: 104.8
click at [558, 164] on div at bounding box center [439, 199] width 879 height 398
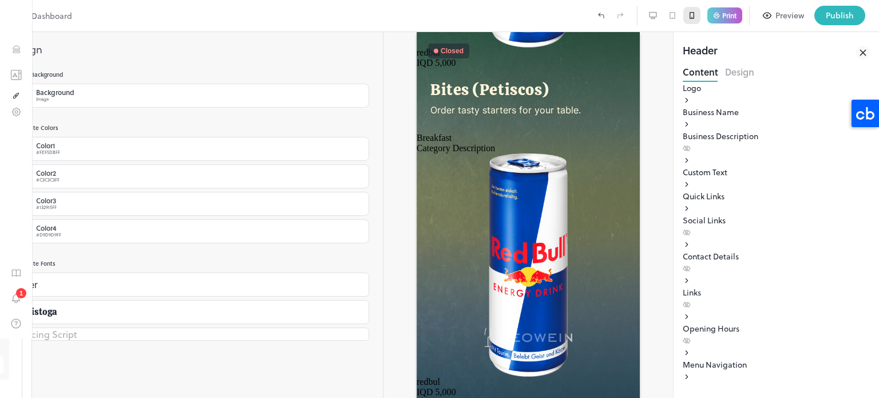
scroll to position [0, 0]
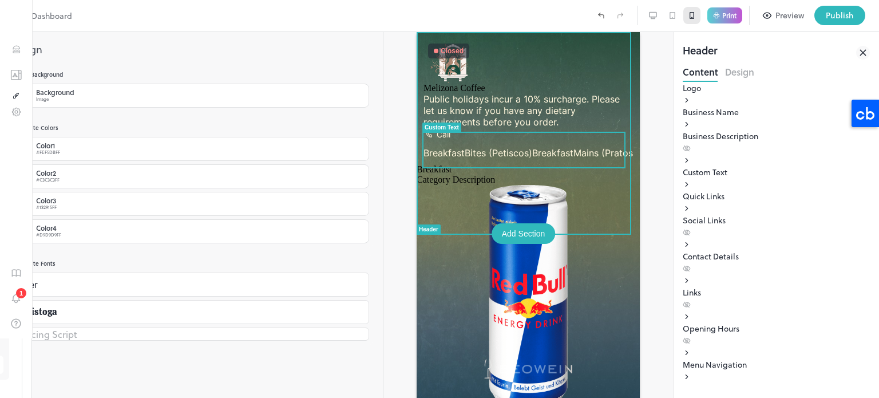
click at [532, 128] on span "Public holidays incur a 10% surcharge. Please let us know if you have any dieta…" at bounding box center [522, 110] width 196 height 34
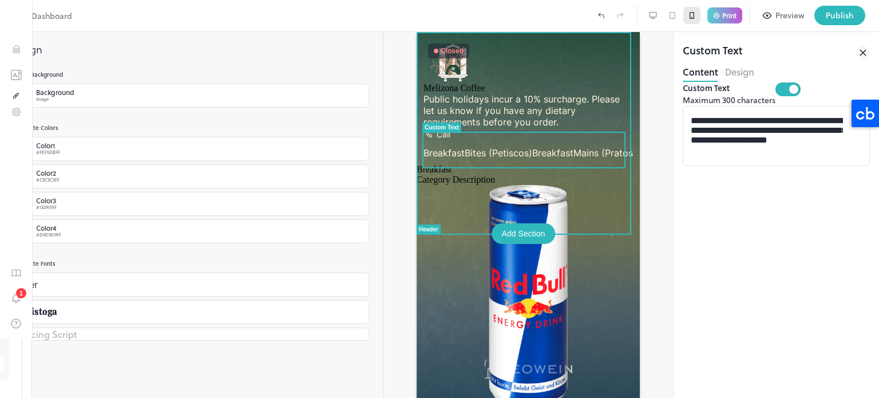
click at [532, 128] on span "Public holidays incur a 10% surcharge. Please let us know if you have any dieta…" at bounding box center [522, 110] width 196 height 34
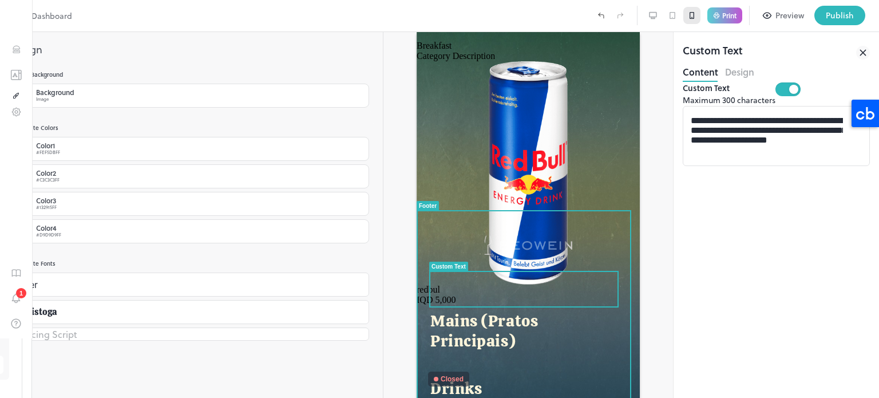
scroll to position [625, 0]
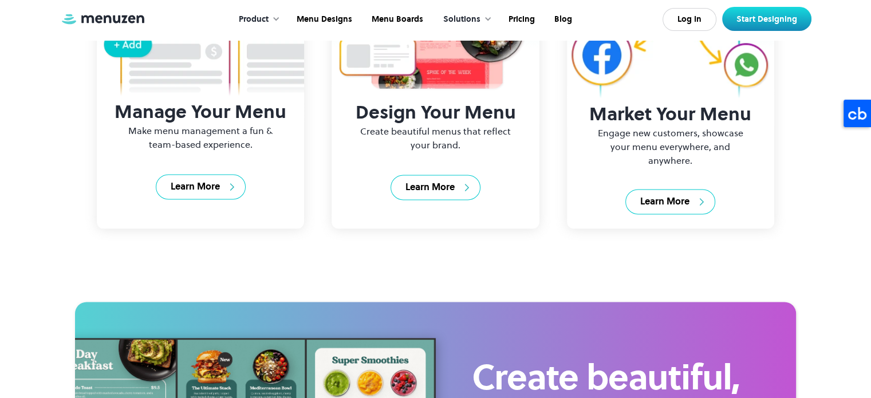
scroll to position [1603, 0]
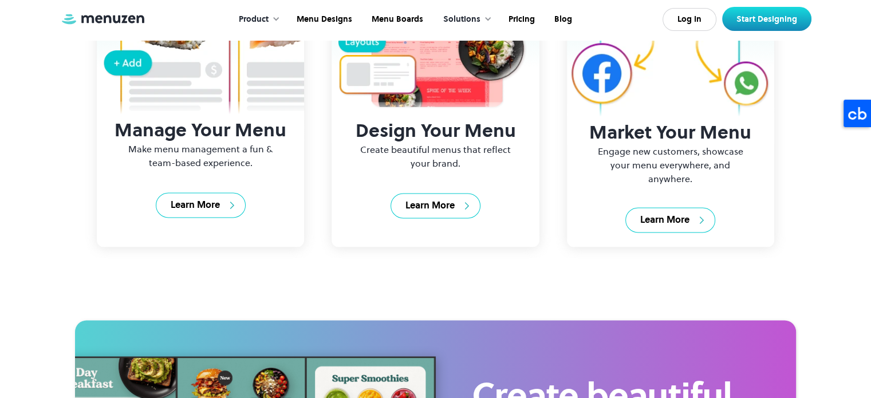
click at [651, 137] on img at bounding box center [670, 34] width 200 height 205
click at [659, 125] on img at bounding box center [670, 34] width 200 height 205
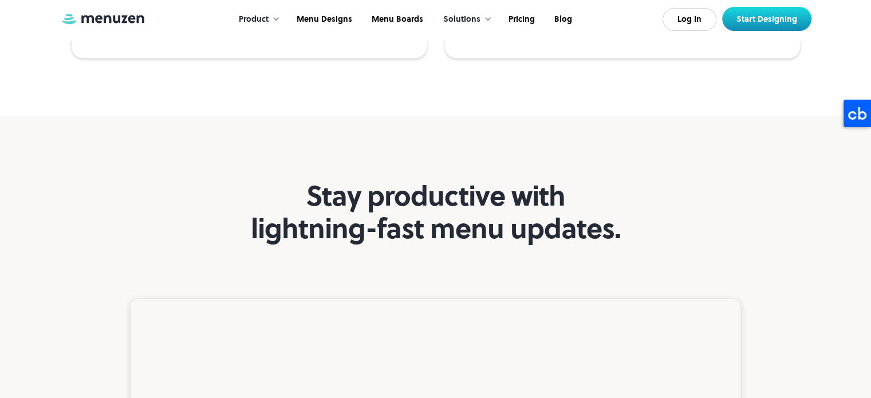
scroll to position [3892, 0]
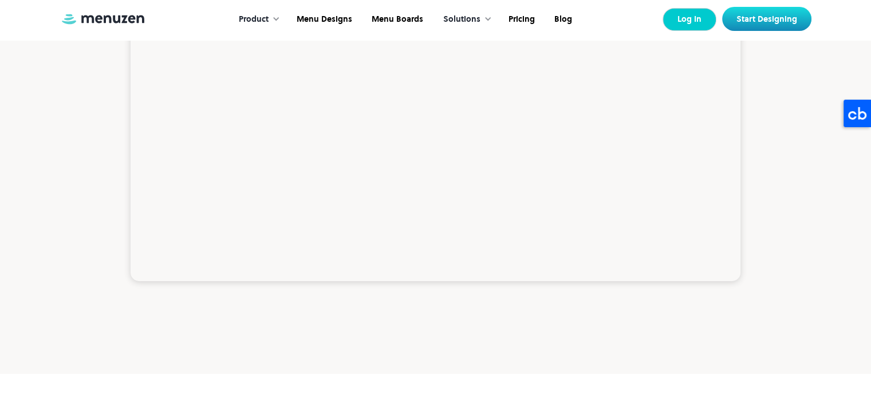
click at [685, 13] on link "Log In" at bounding box center [689, 19] width 54 height 23
